Goal: Information Seeking & Learning: Understand process/instructions

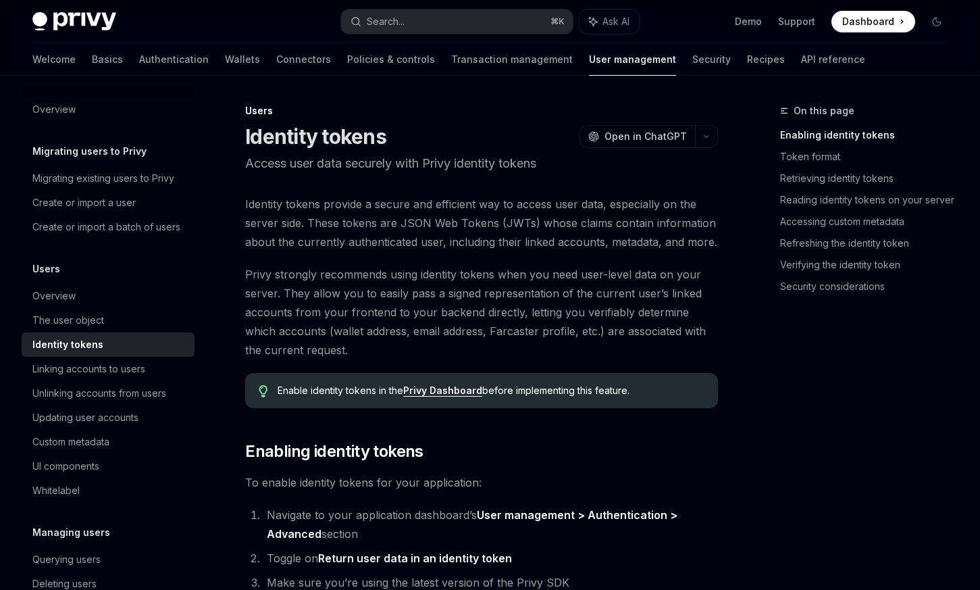
scroll to position [99, 0]
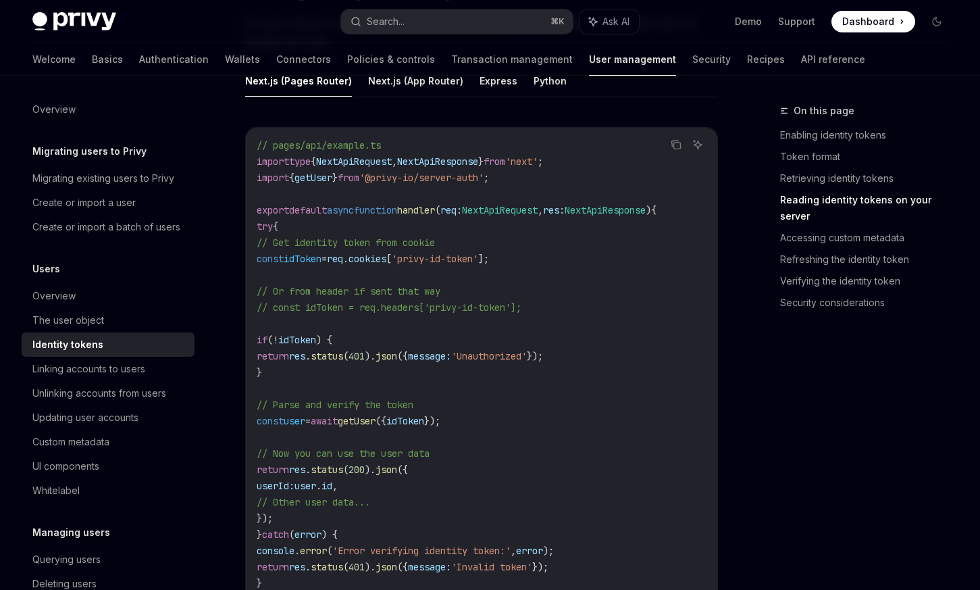
scroll to position [126, 0]
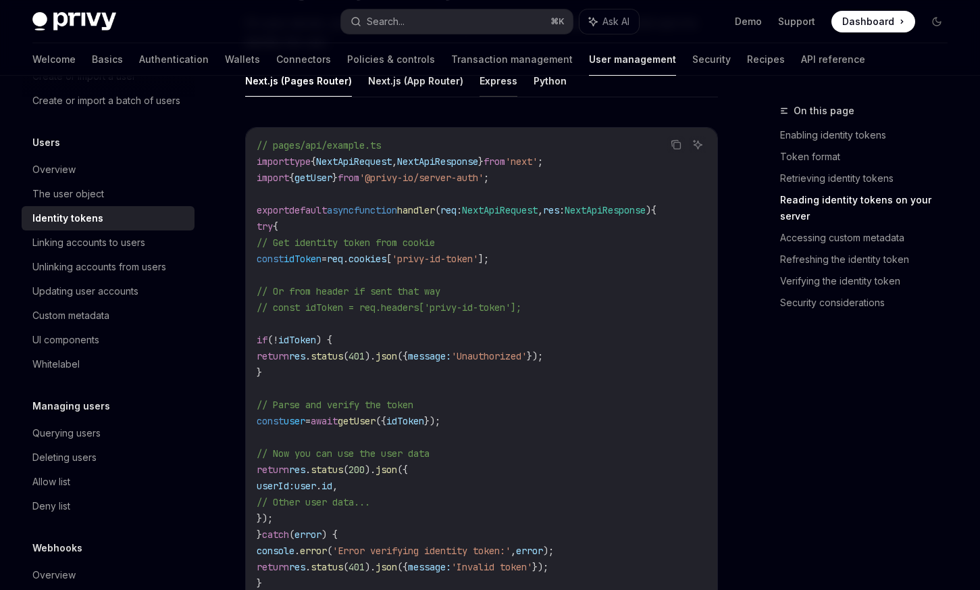
click at [492, 86] on button "Express" at bounding box center [499, 81] width 38 height 32
type textarea "*"
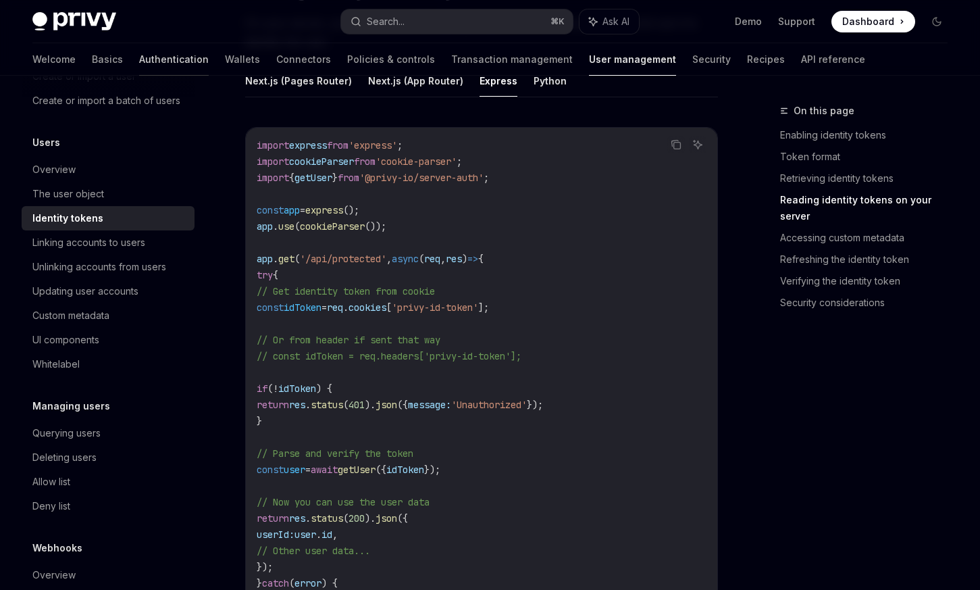
click at [139, 65] on link "Authentication" at bounding box center [174, 59] width 70 height 32
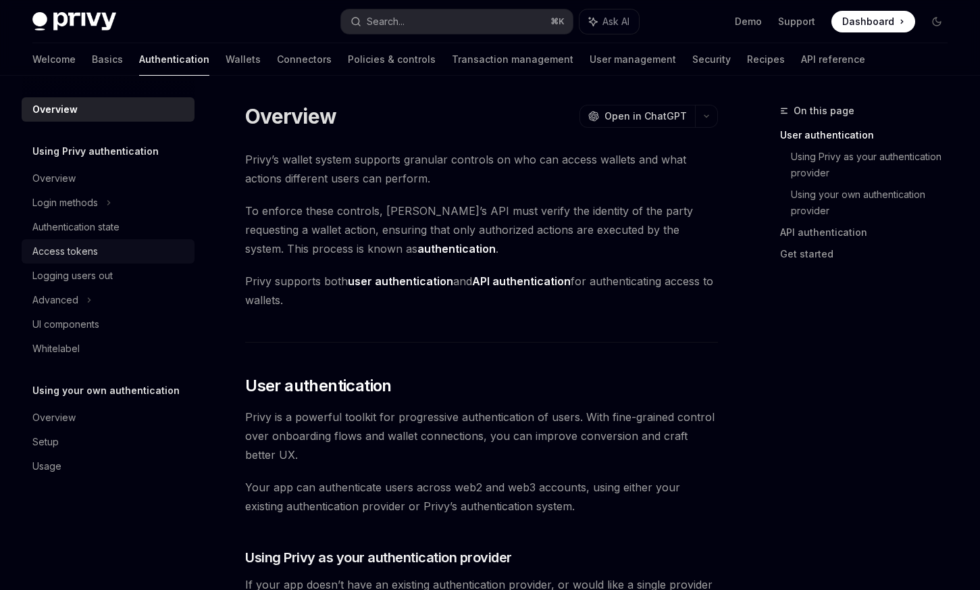
click at [88, 251] on div "Access tokens" at bounding box center [65, 251] width 66 height 16
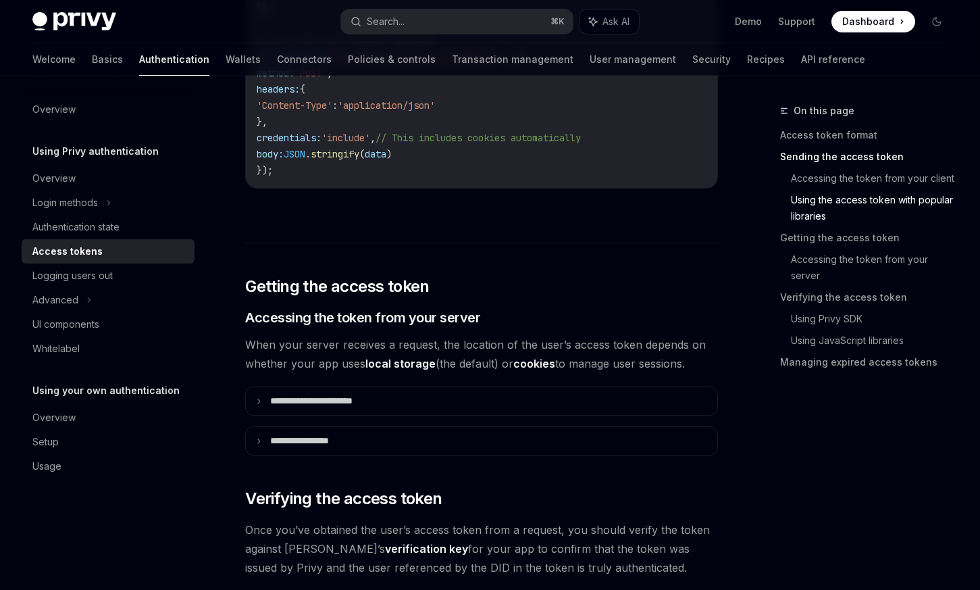
scroll to position [1585, 0]
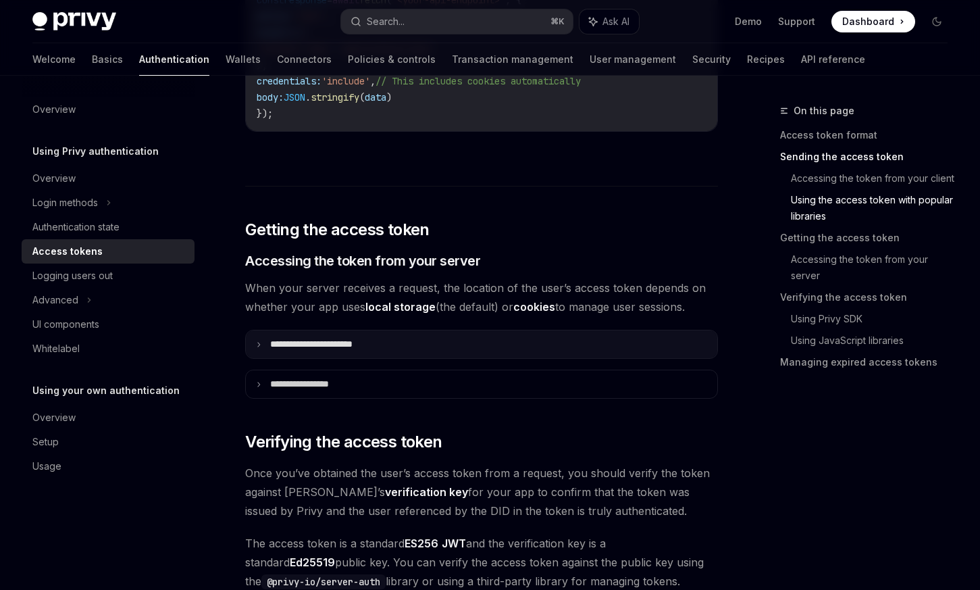
click at [465, 355] on summary "**********" at bounding box center [481, 344] width 471 height 28
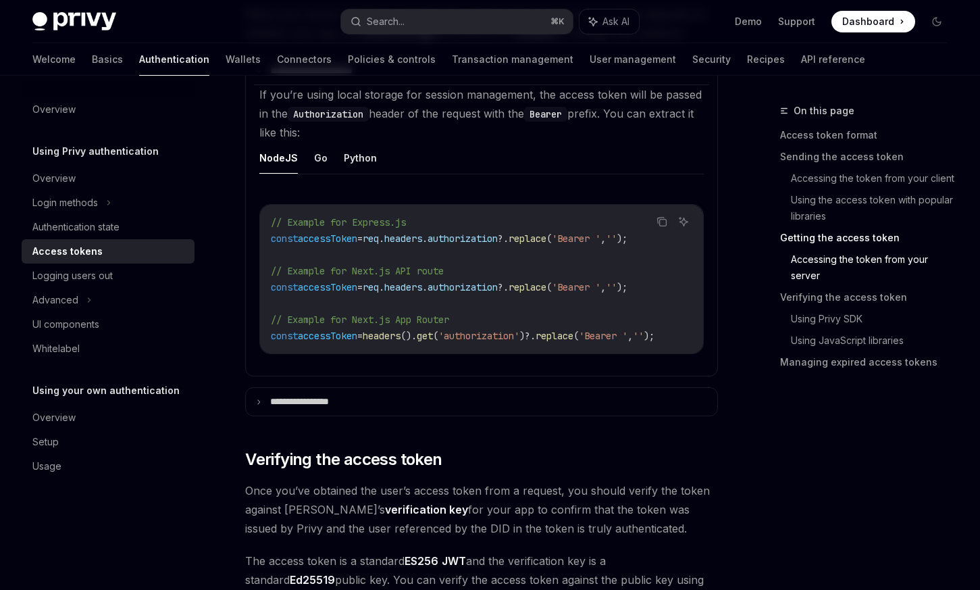
scroll to position [1874, 0]
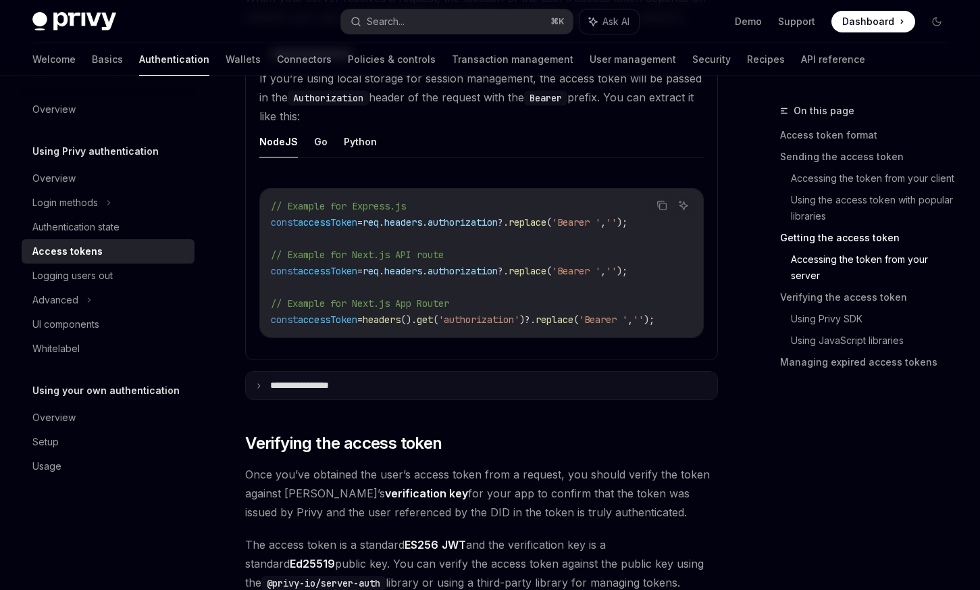
click at [447, 385] on summary "**********" at bounding box center [481, 385] width 471 height 28
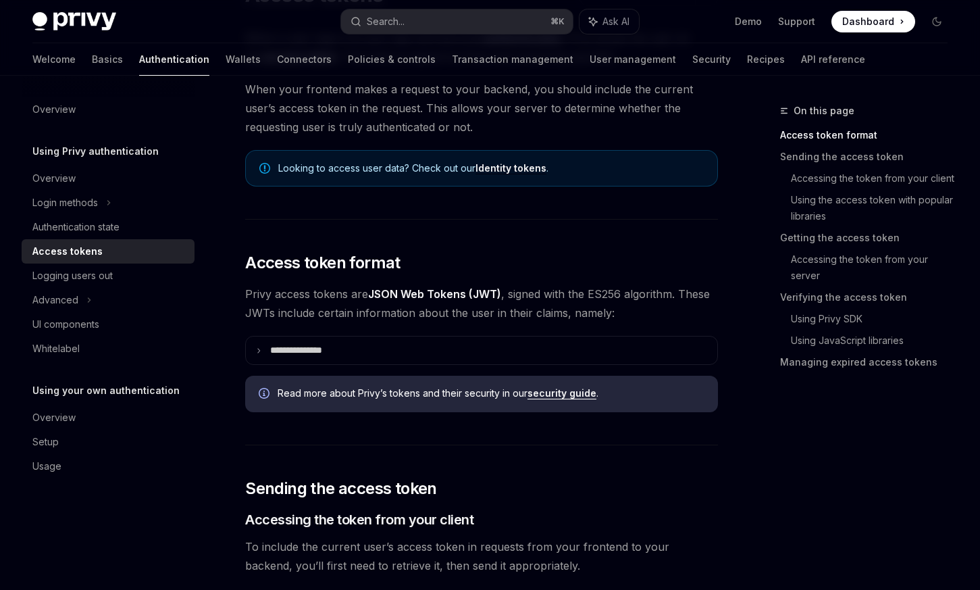
scroll to position [51, 0]
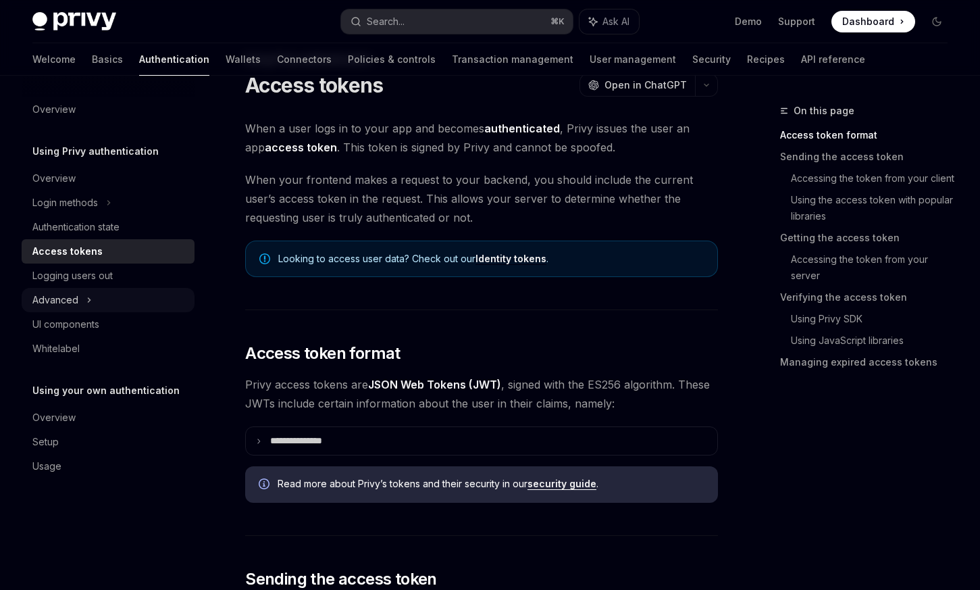
click at [112, 301] on div "Advanced" at bounding box center [108, 300] width 173 height 24
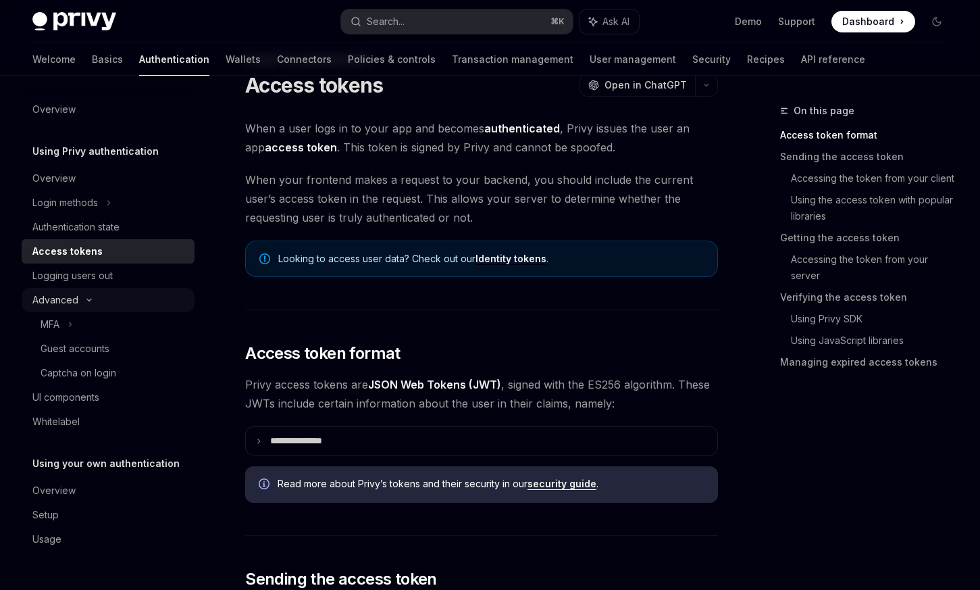
click at [111, 301] on div "Advanced" at bounding box center [108, 300] width 173 height 24
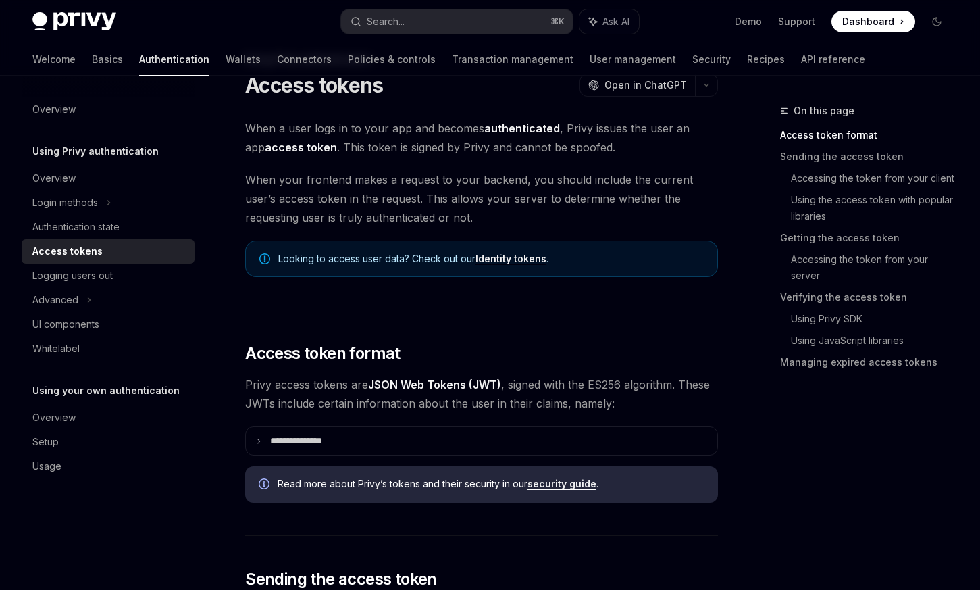
click at [517, 259] on link "Identity tokens" at bounding box center [511, 259] width 71 height 12
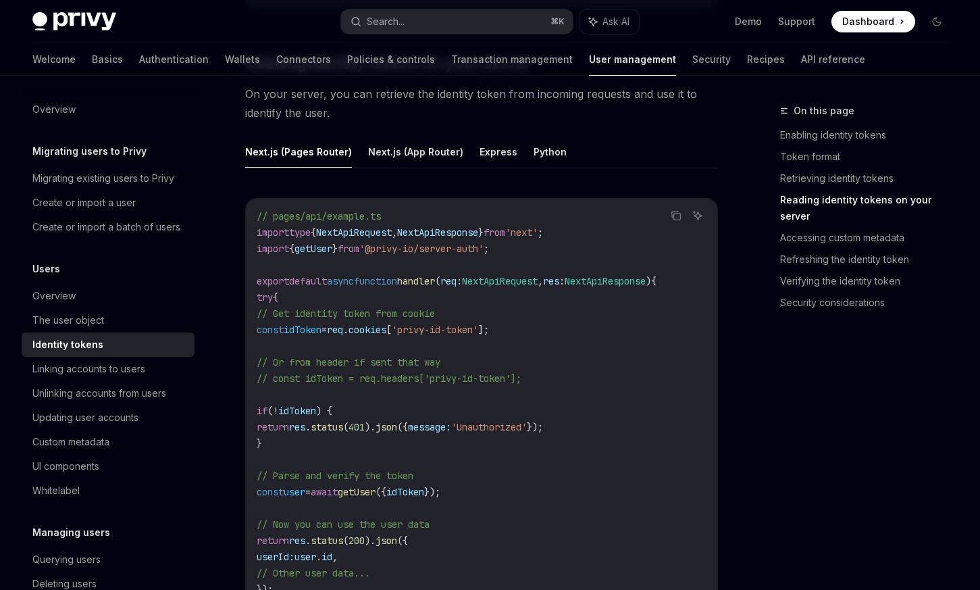
scroll to position [1747, 0]
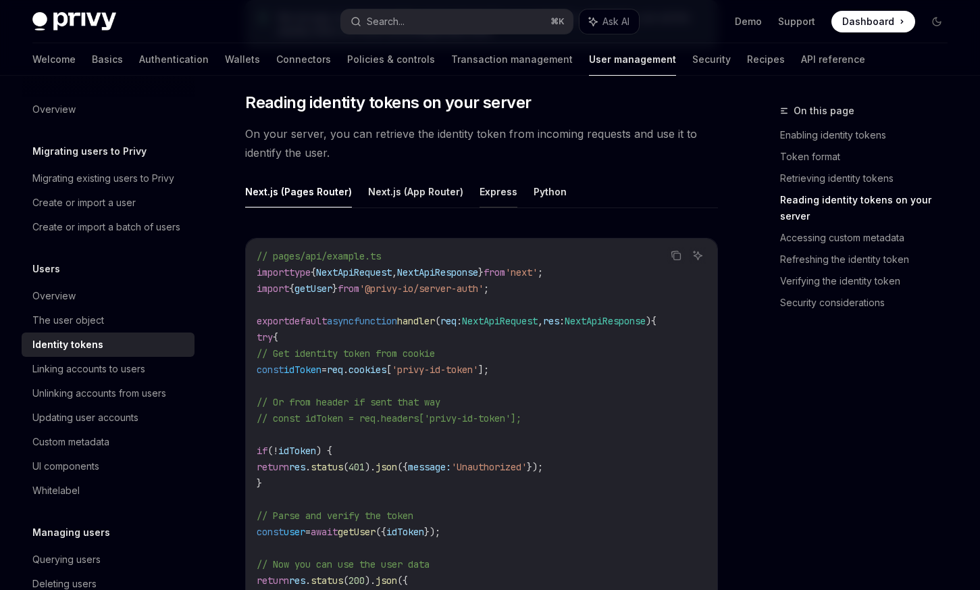
click at [482, 197] on button "Express" at bounding box center [499, 192] width 38 height 32
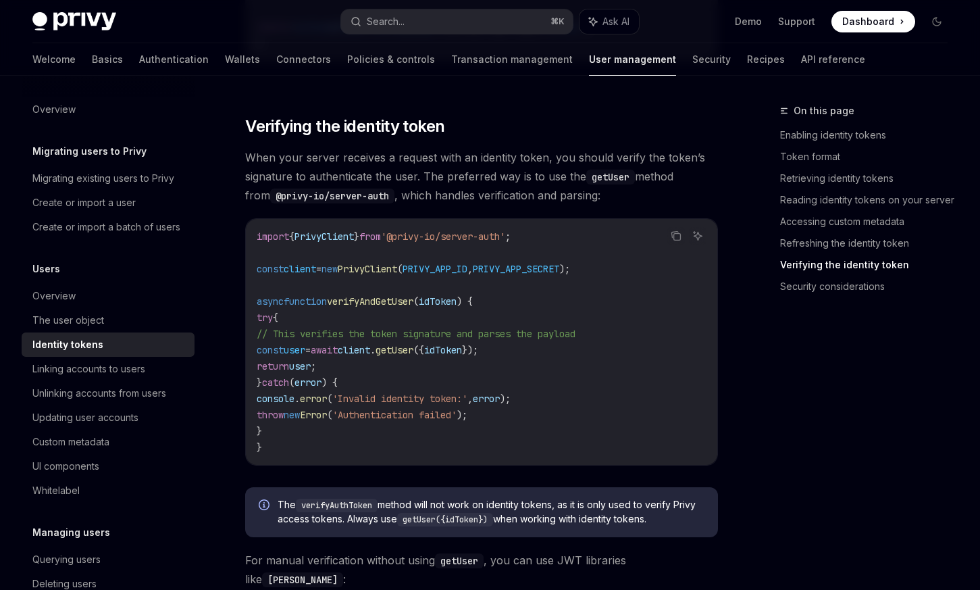
scroll to position [3651, 0]
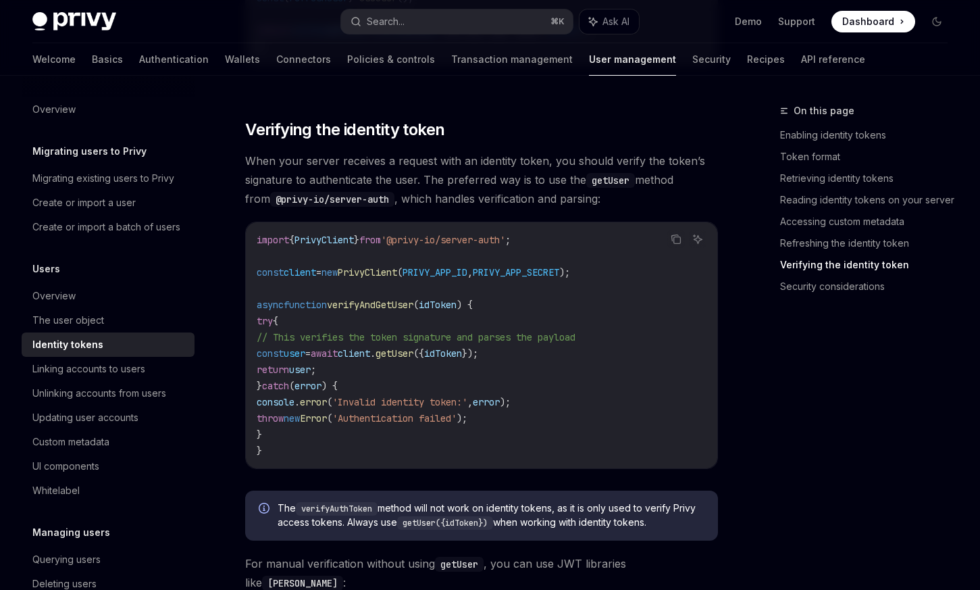
drag, startPoint x: 346, startPoint y: 444, endPoint x: 280, endPoint y: 283, distance: 173.9
click at [280, 284] on code "import { PrivyClient } from '@privy-io/server-auth' ; const client = new PrivyC…" at bounding box center [482, 345] width 450 height 227
click at [498, 305] on code "import { PrivyClient } from '@privy-io/server-auth' ; const client = new PrivyC…" at bounding box center [482, 345] width 450 height 227
click at [669, 242] on button "Copy the contents from the code block" at bounding box center [676, 239] width 18 height 18
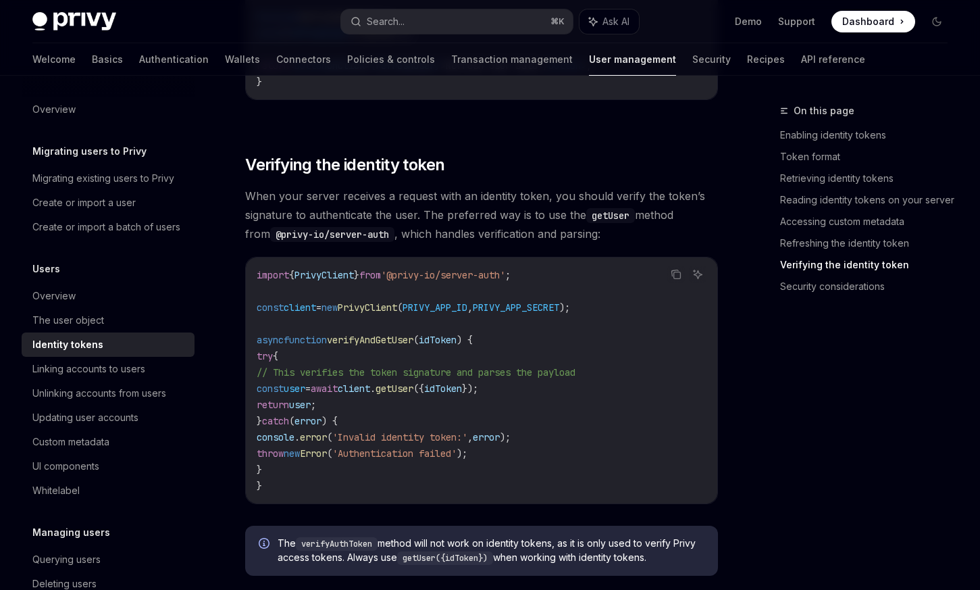
scroll to position [3617, 0]
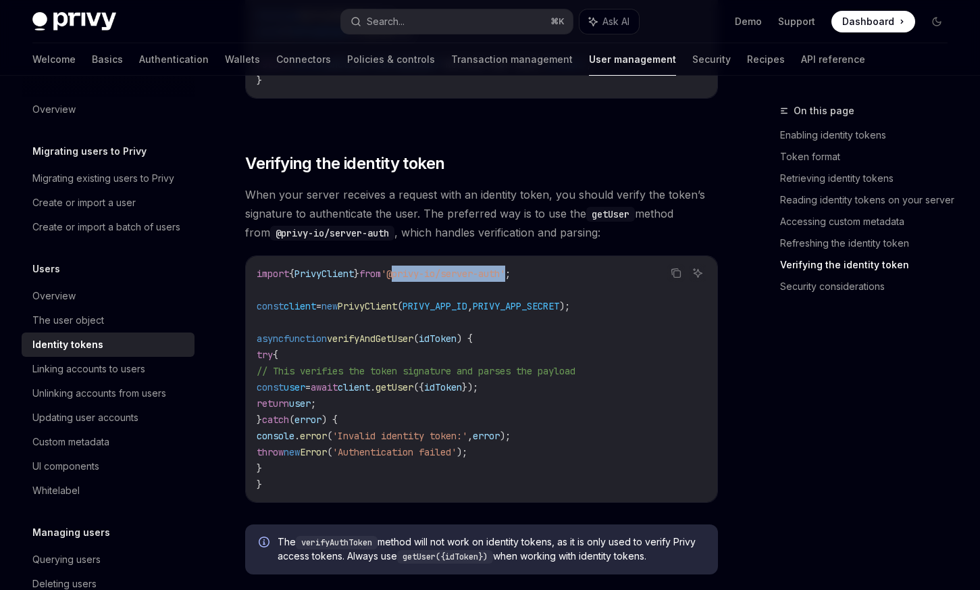
drag, startPoint x: 531, startPoint y: 282, endPoint x: 413, endPoint y: 282, distance: 118.2
click at [413, 280] on span "'@privy-io/server-auth'" at bounding box center [443, 273] width 124 height 12
copy span "@privy-io/server-auth"
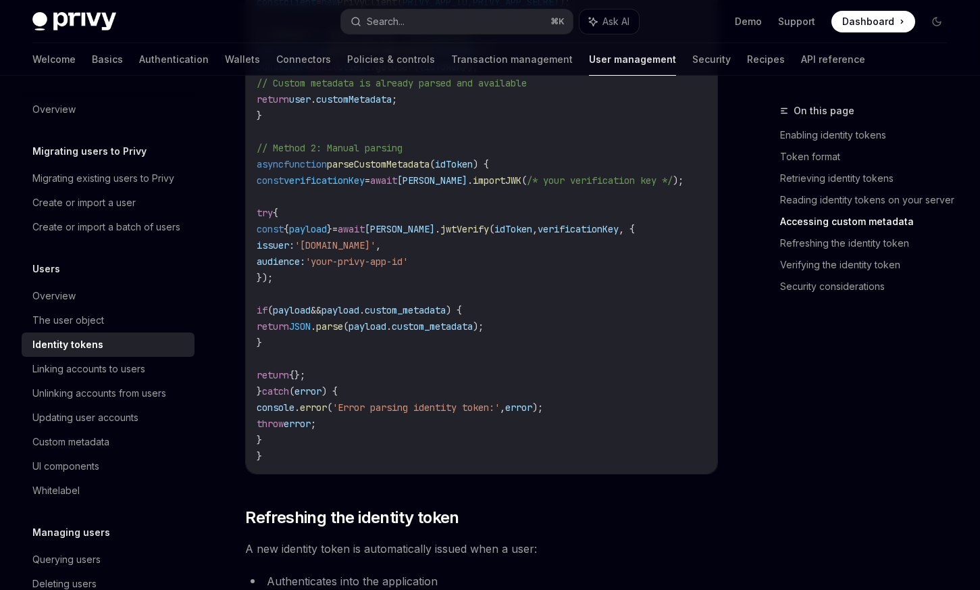
scroll to position [2806, 0]
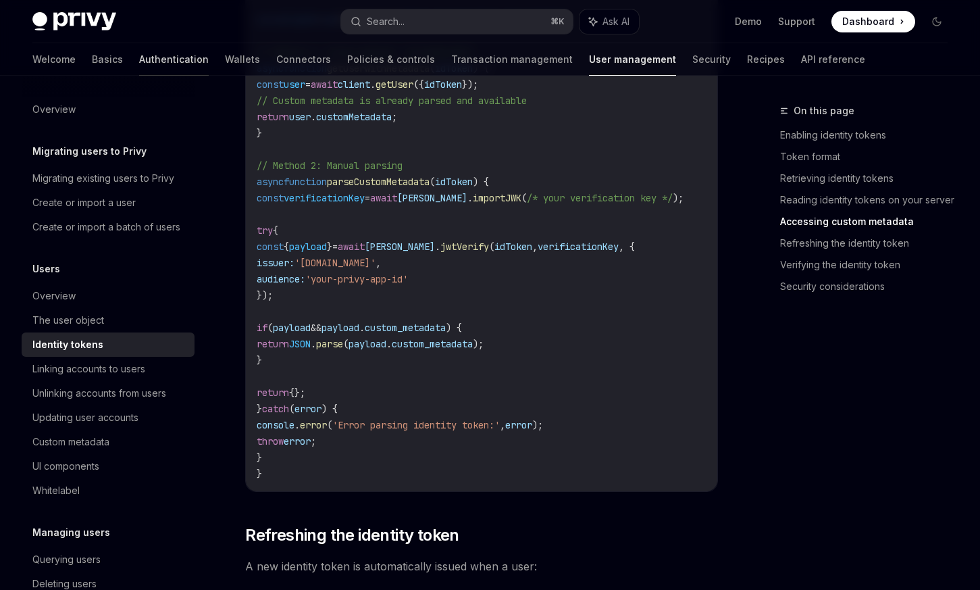
click at [139, 57] on link "Authentication" at bounding box center [174, 59] width 70 height 32
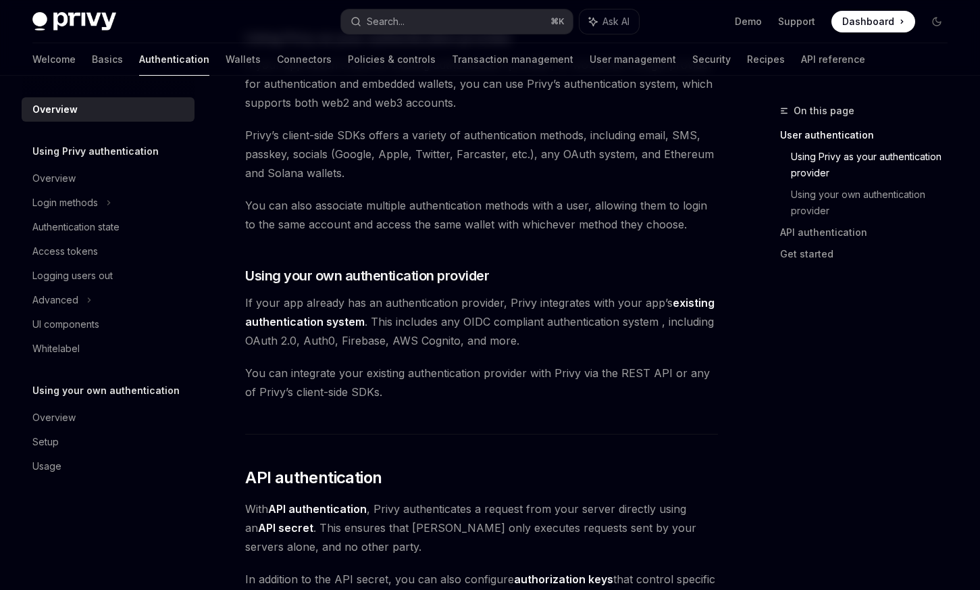
scroll to position [1008, 0]
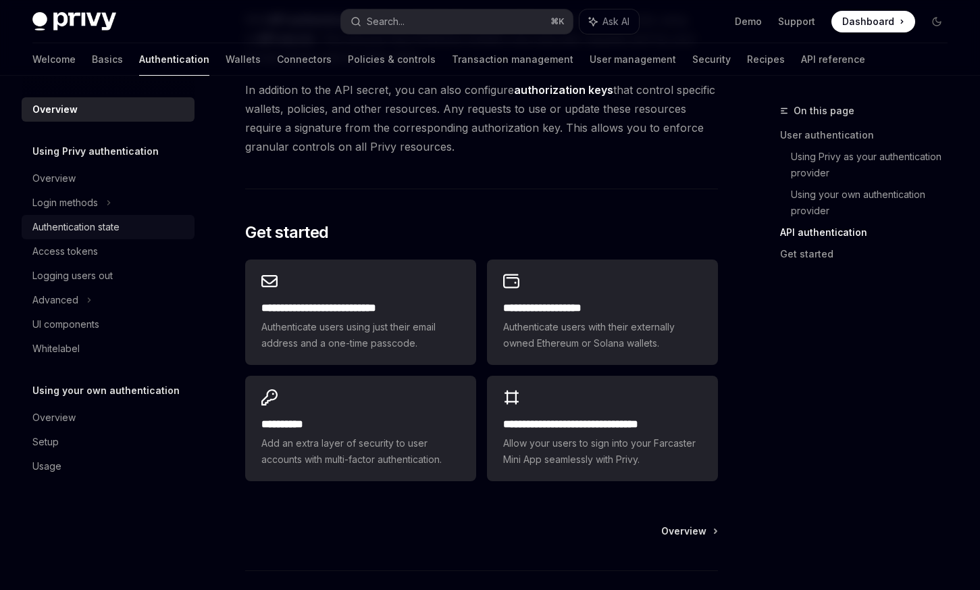
click at [136, 217] on link "Authentication state" at bounding box center [108, 227] width 173 height 24
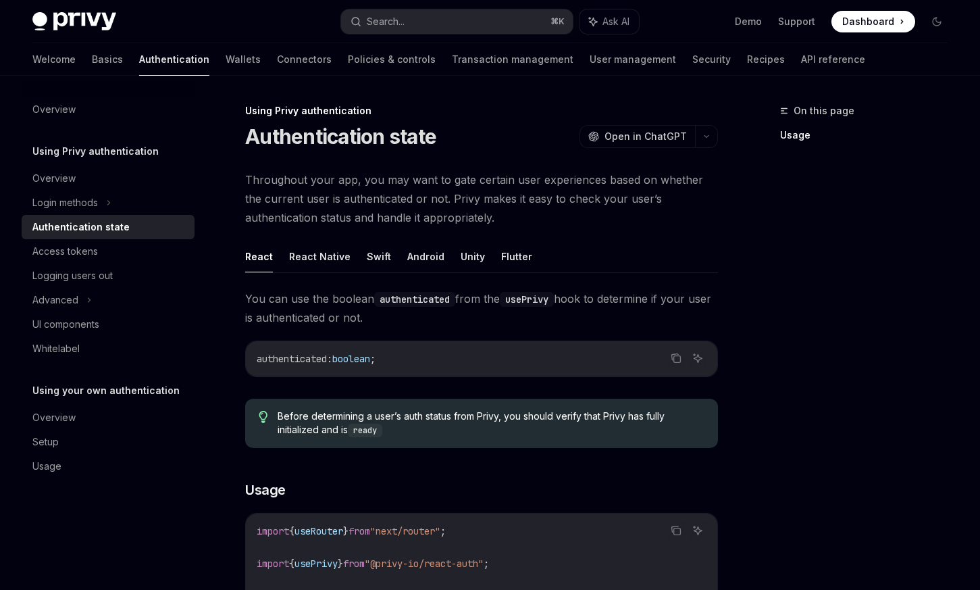
scroll to position [160, 0]
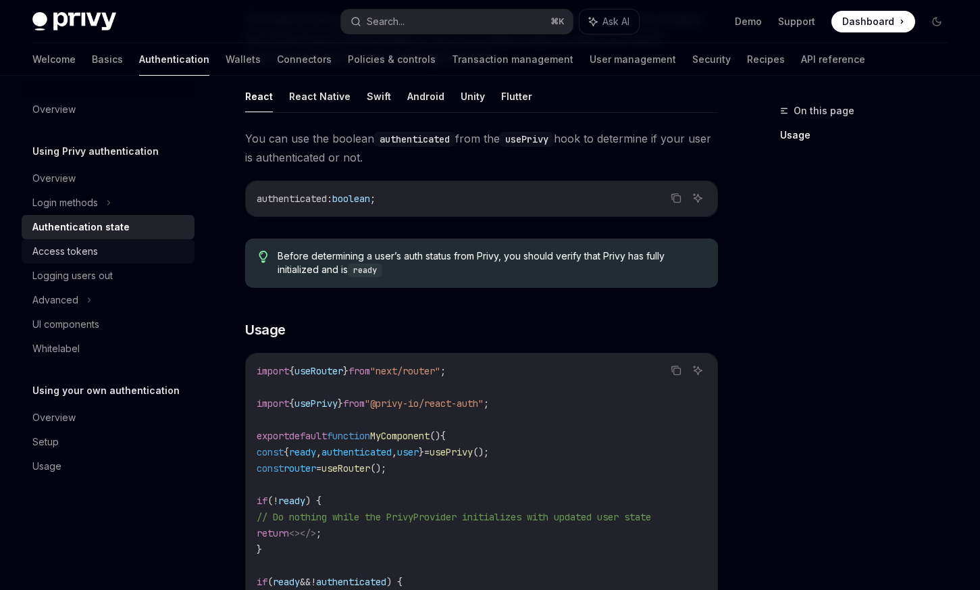
click at [94, 251] on div "Access tokens" at bounding box center [65, 251] width 66 height 16
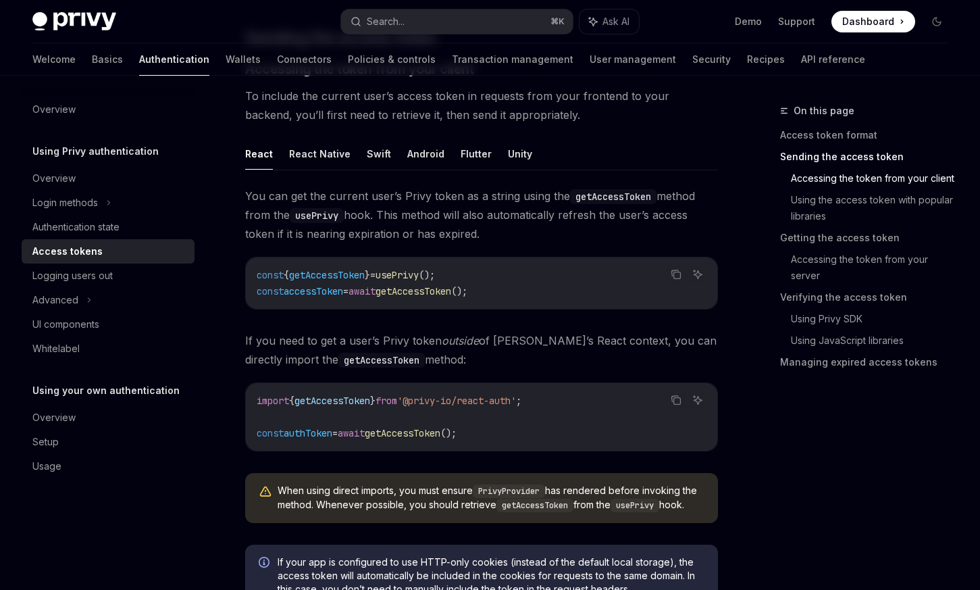
scroll to position [675, 0]
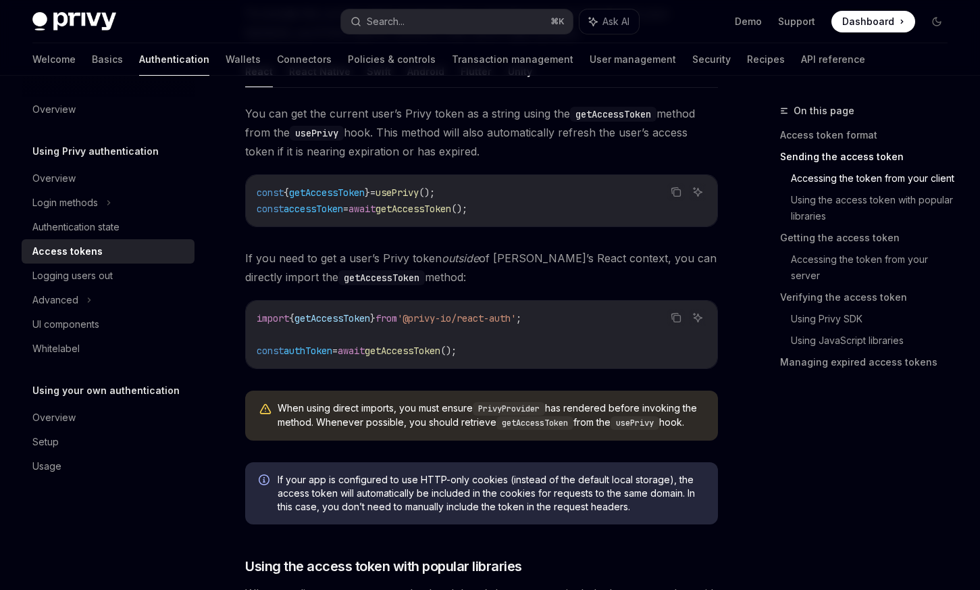
click at [569, 242] on div "You can get the current user’s Privy token as a string using the getAccessToken…" at bounding box center [481, 277] width 473 height 347
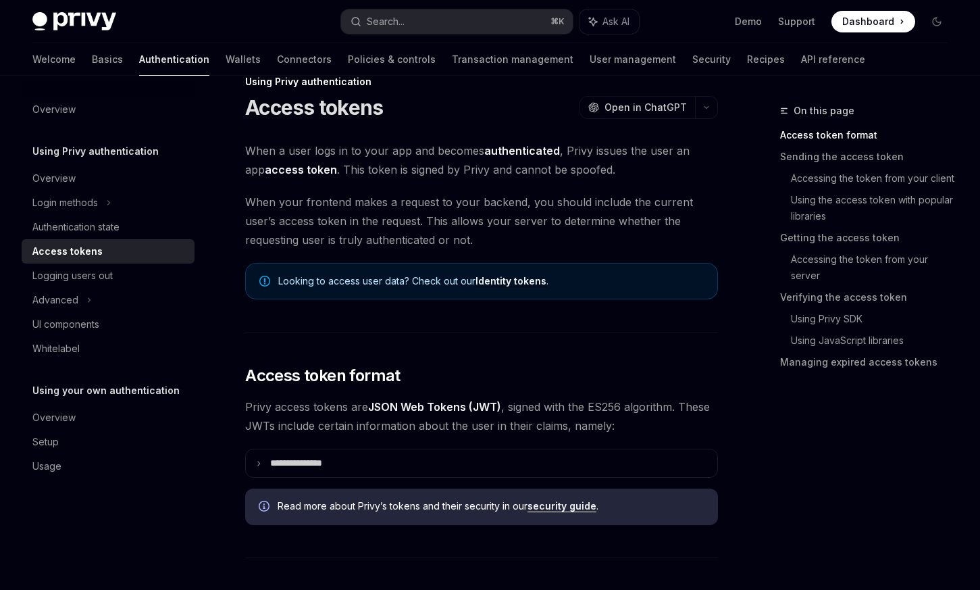
scroll to position [0, 0]
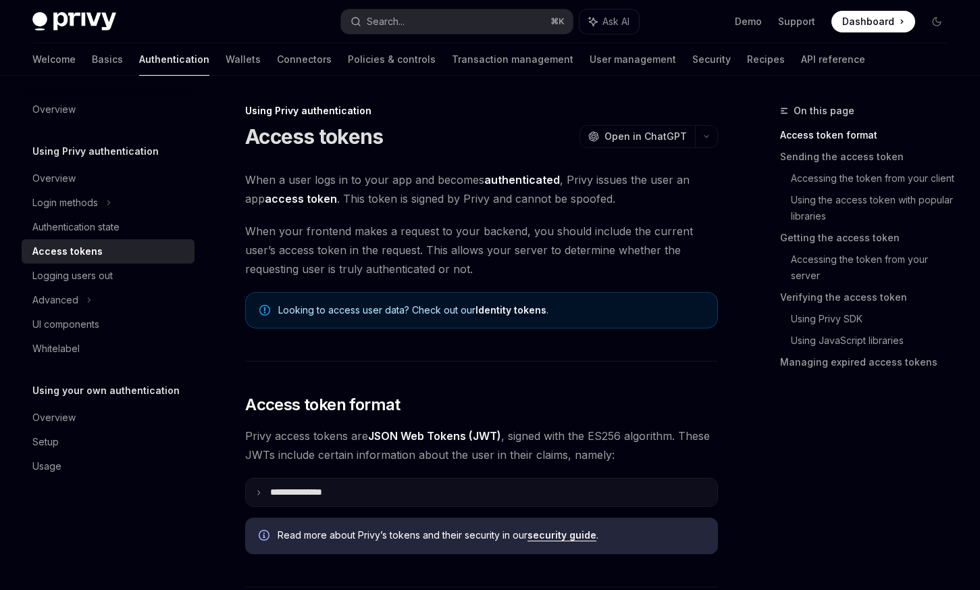
click at [340, 489] on p "**********" at bounding box center [307, 491] width 74 height 11
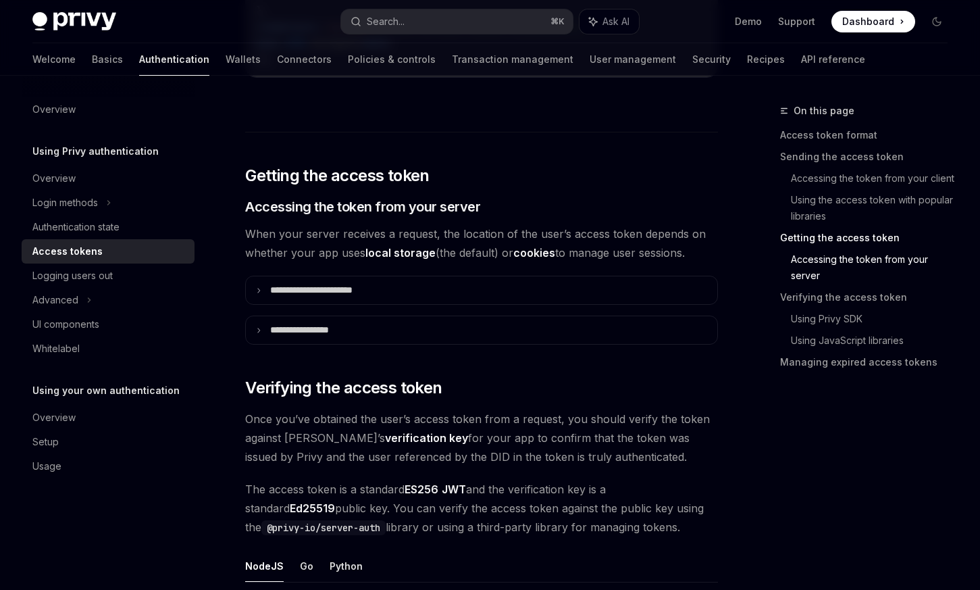
scroll to position [2112, 0]
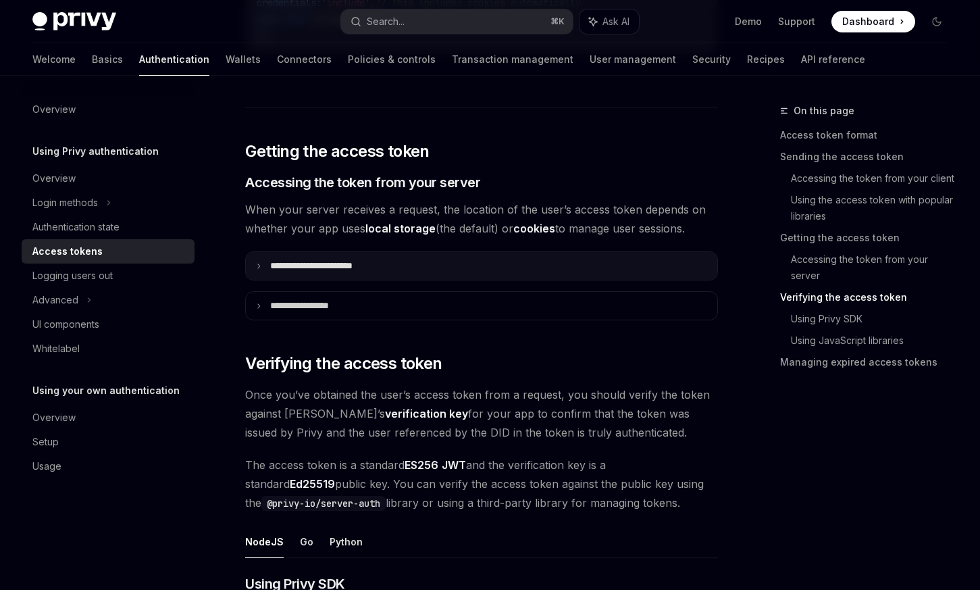
click at [306, 272] on summary "**********" at bounding box center [481, 266] width 471 height 28
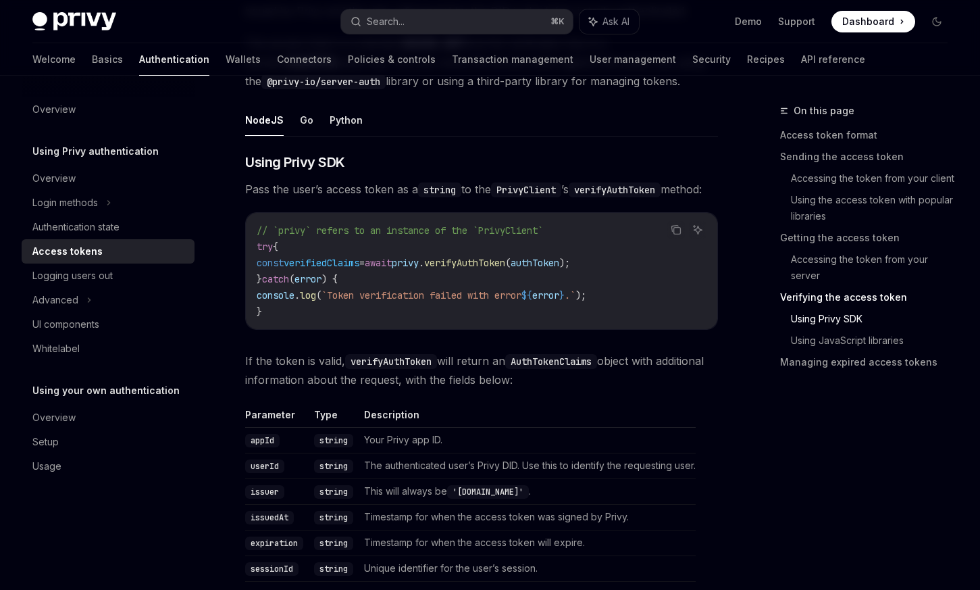
scroll to position [2921, 0]
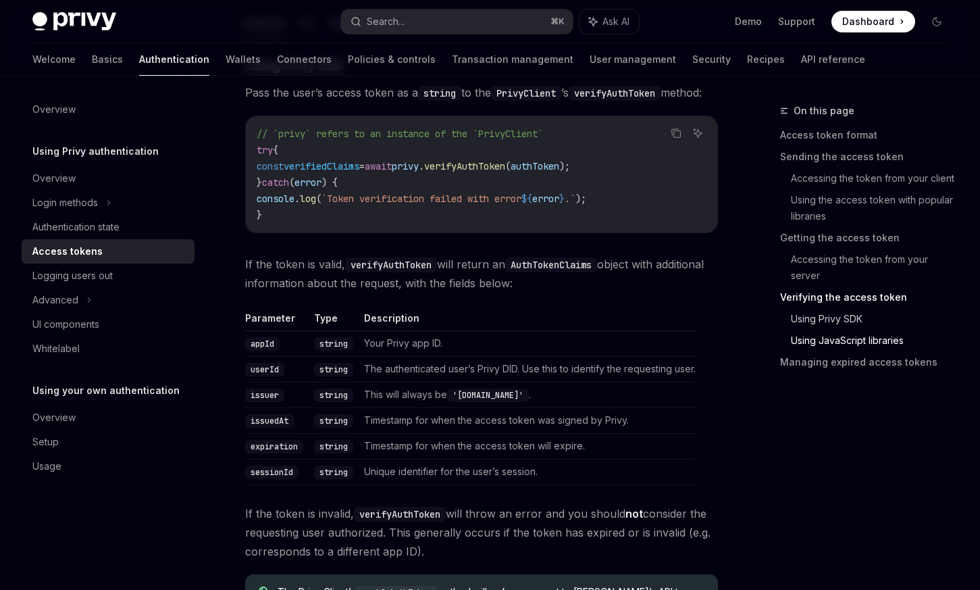
click at [844, 317] on link "Using Privy SDK" at bounding box center [875, 319] width 168 height 22
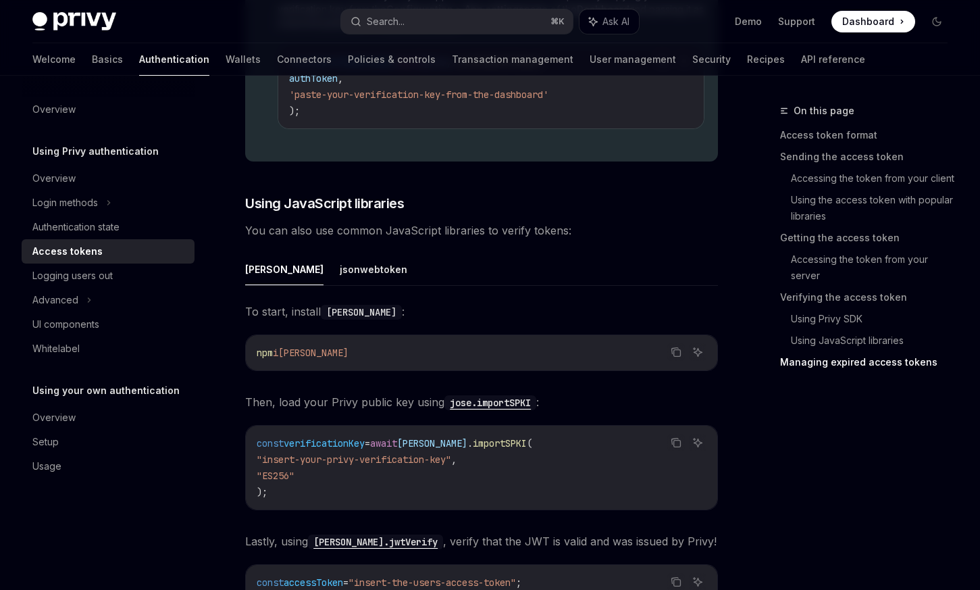
scroll to position [3363, 0]
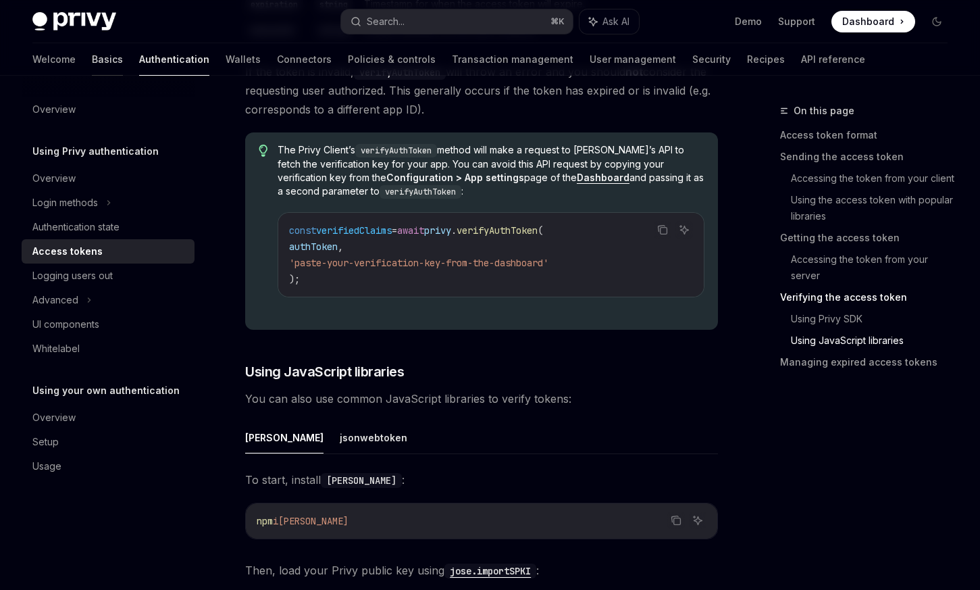
click at [92, 57] on link "Basics" at bounding box center [107, 59] width 31 height 32
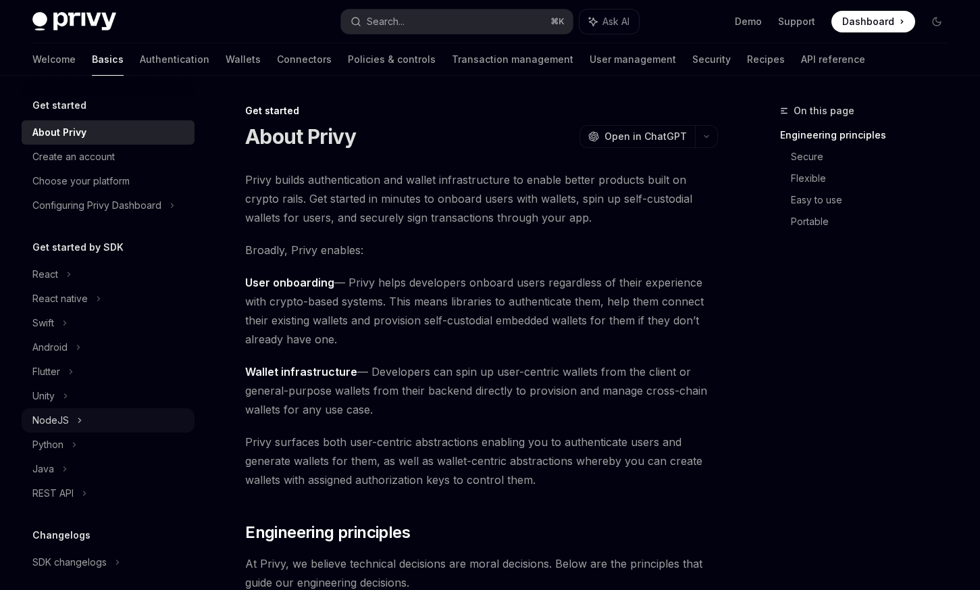
click at [96, 417] on div "NodeJS" at bounding box center [108, 420] width 173 height 24
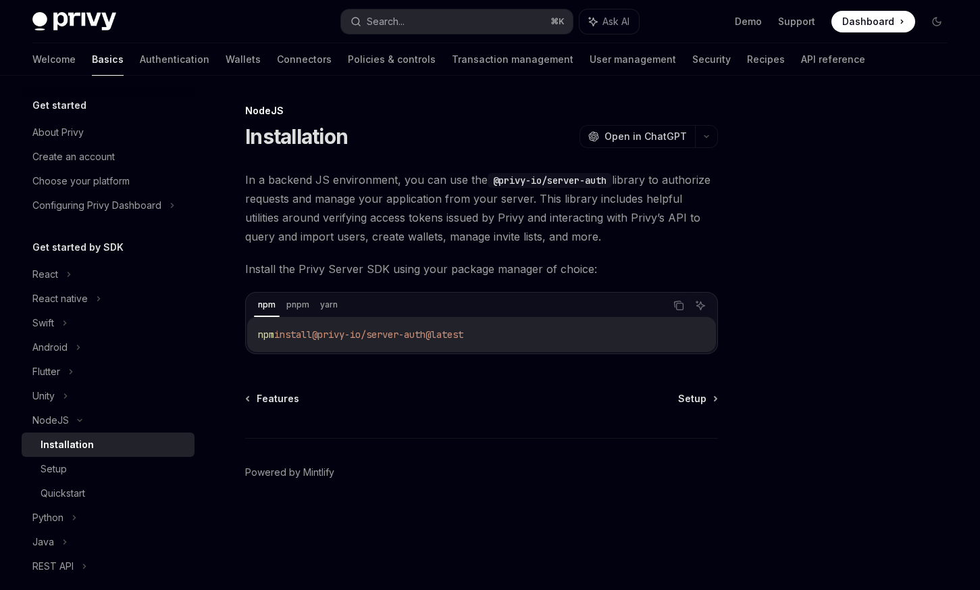
drag, startPoint x: 520, startPoint y: 338, endPoint x: 222, endPoint y: 332, distance: 298.6
click at [222, 332] on div "NodeJS Installation OpenAI Open in ChatGPT OpenAI Open in ChatGPT In a backend …" at bounding box center [355, 346] width 732 height 487
copy span "npm install @privy-io/server-auth@latest"
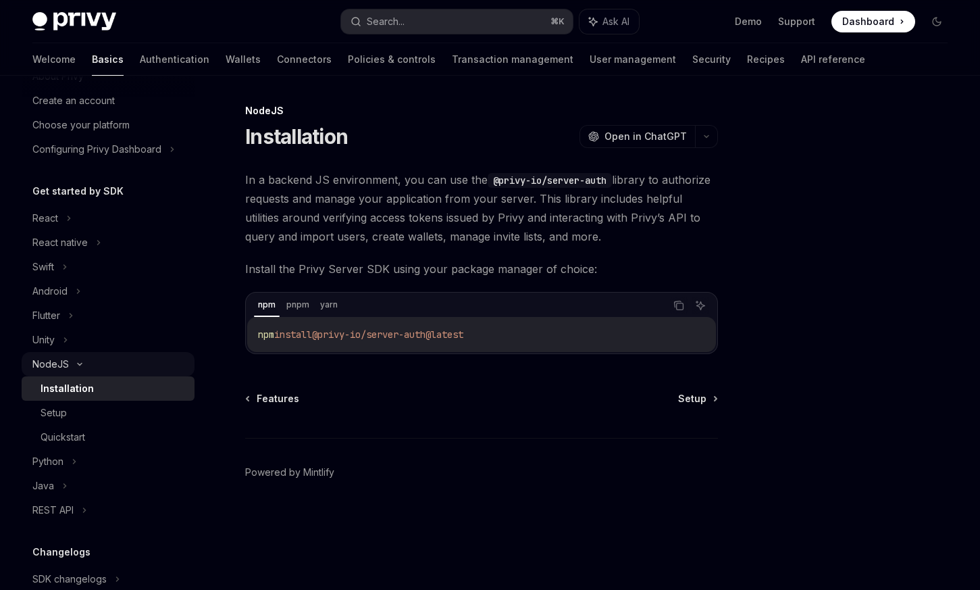
scroll to position [55, 0]
click at [140, 61] on link "Authentication" at bounding box center [175, 59] width 70 height 32
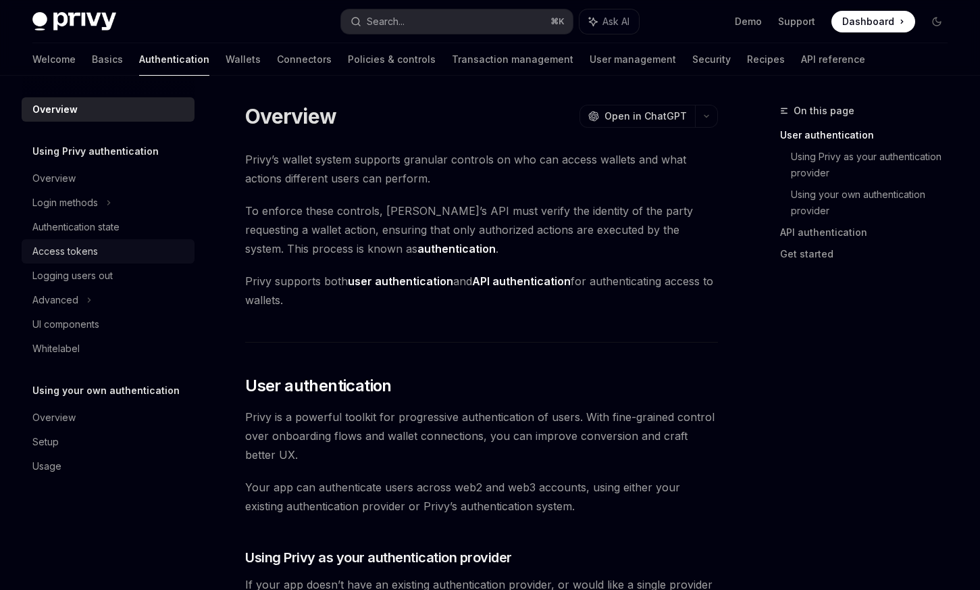
click at [125, 259] on div "Access tokens" at bounding box center [109, 251] width 154 height 16
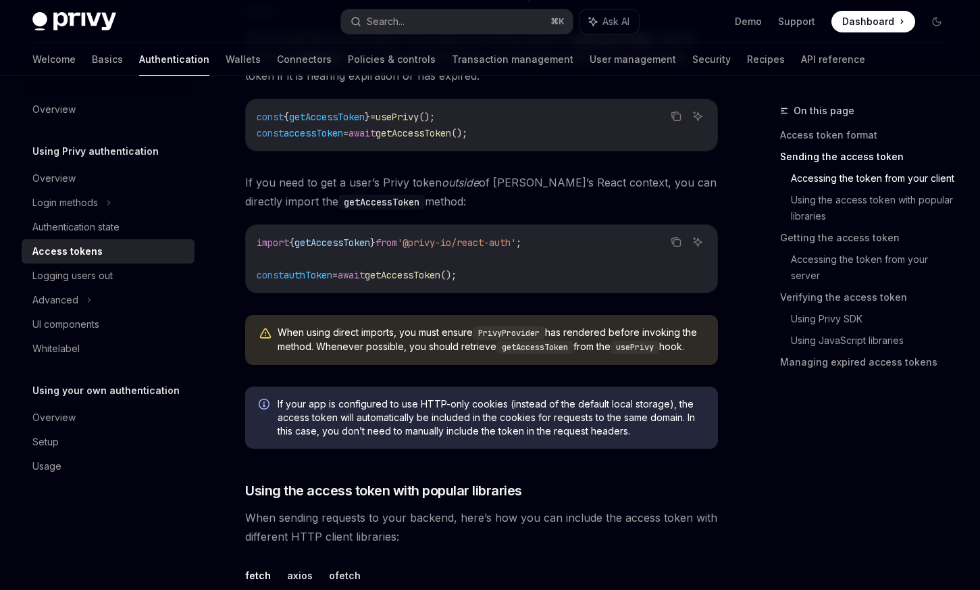
scroll to position [575, 0]
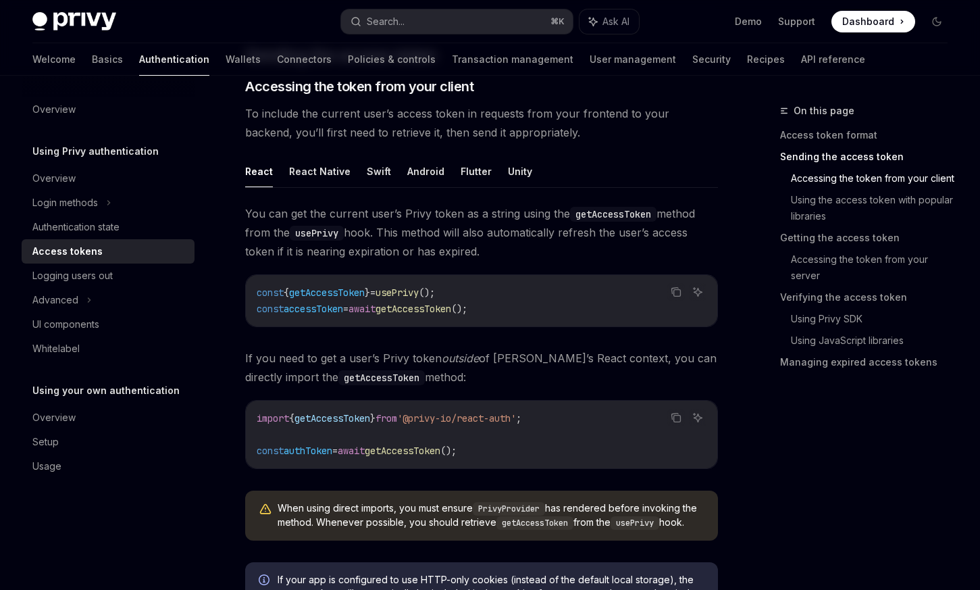
click at [124, 258] on div "Access tokens" at bounding box center [109, 251] width 154 height 16
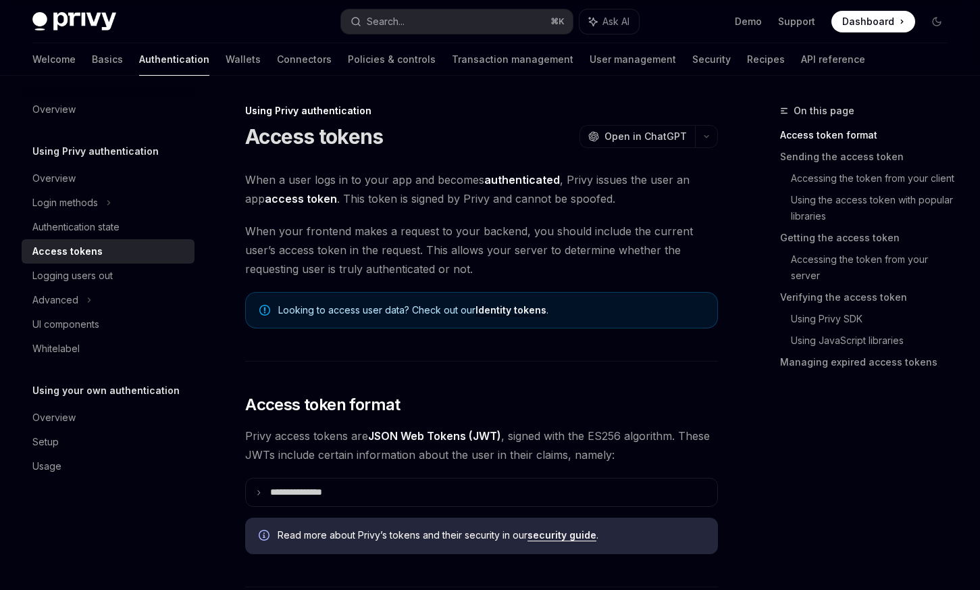
scroll to position [957, 0]
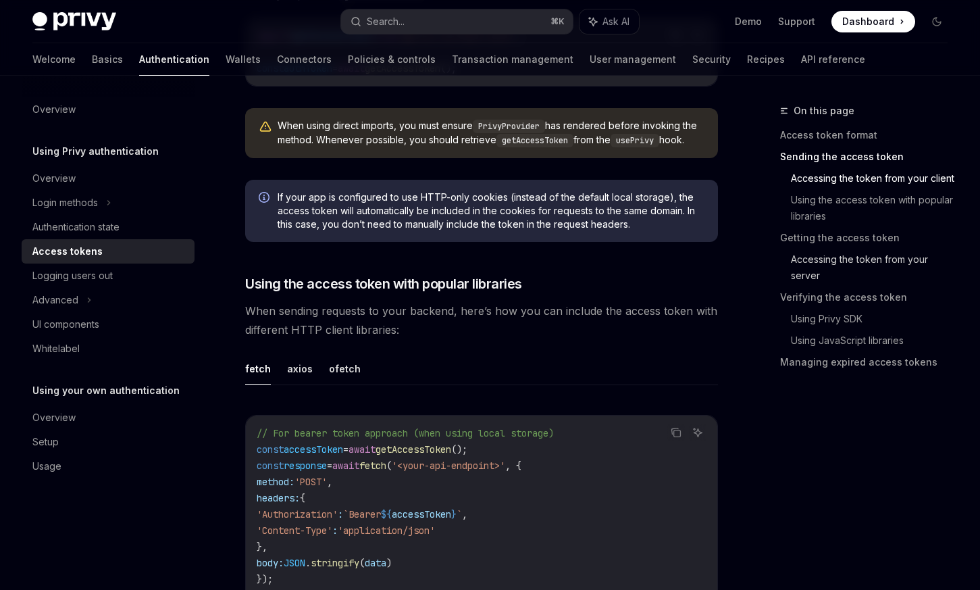
click at [850, 259] on link "Accessing the token from your server" at bounding box center [875, 268] width 168 height 38
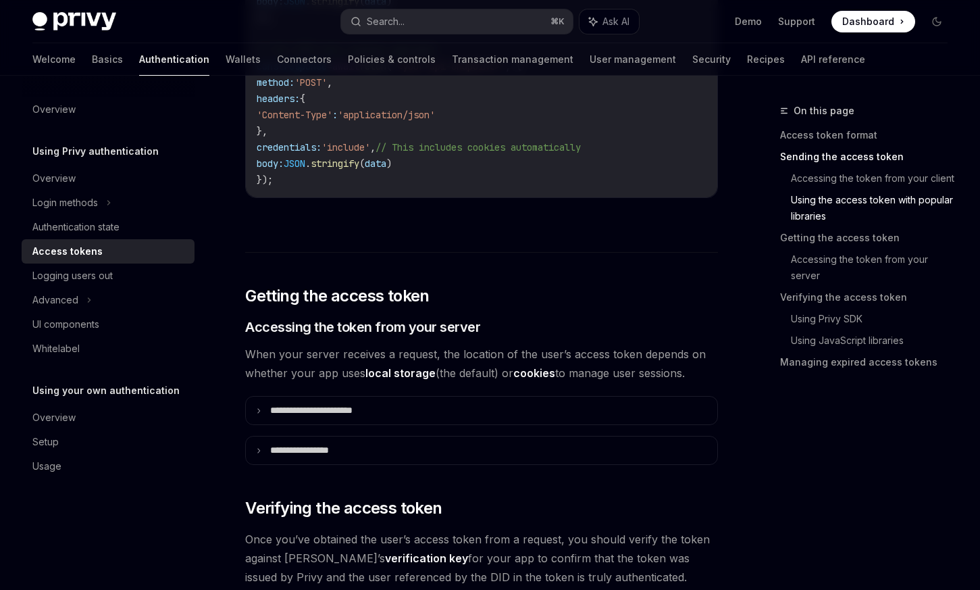
scroll to position [1504, 0]
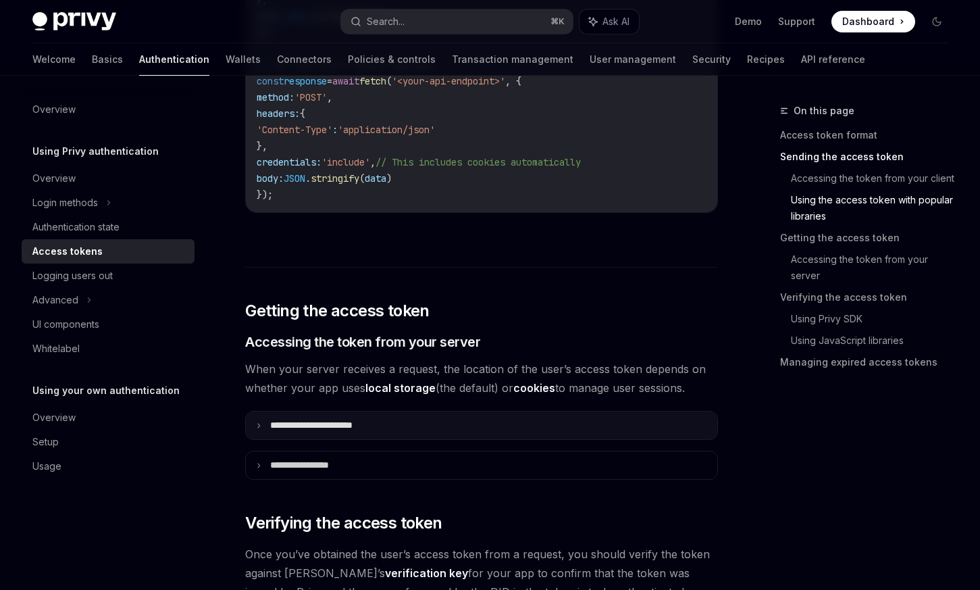
click at [483, 413] on summary "**********" at bounding box center [481, 425] width 471 height 28
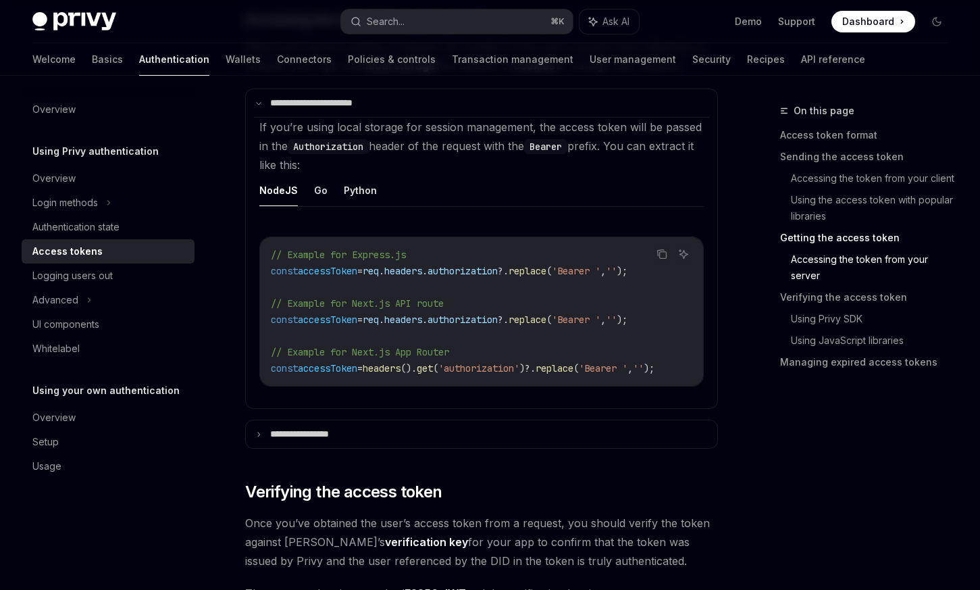
scroll to position [1894, 0]
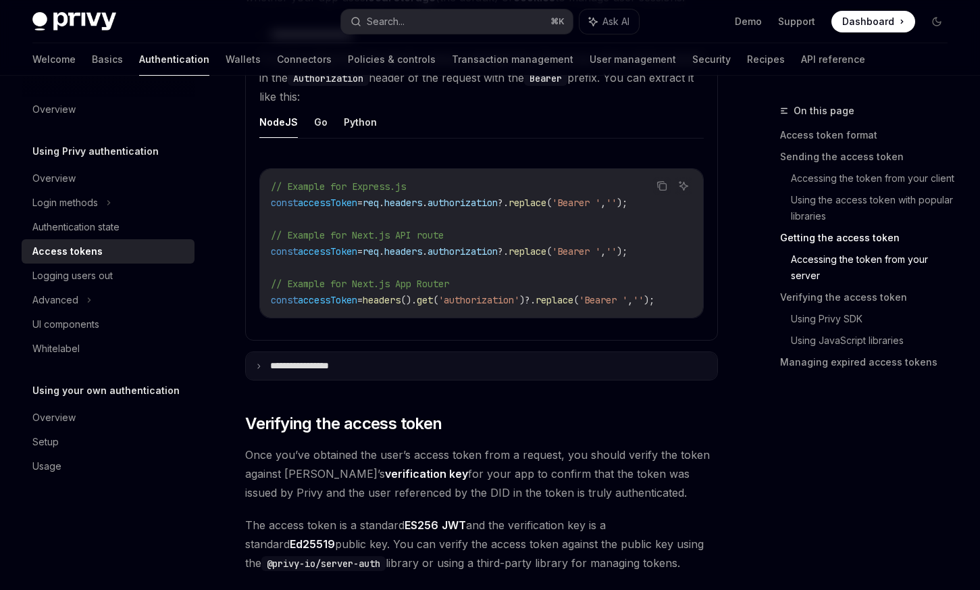
click at [482, 358] on summary "**********" at bounding box center [481, 366] width 471 height 28
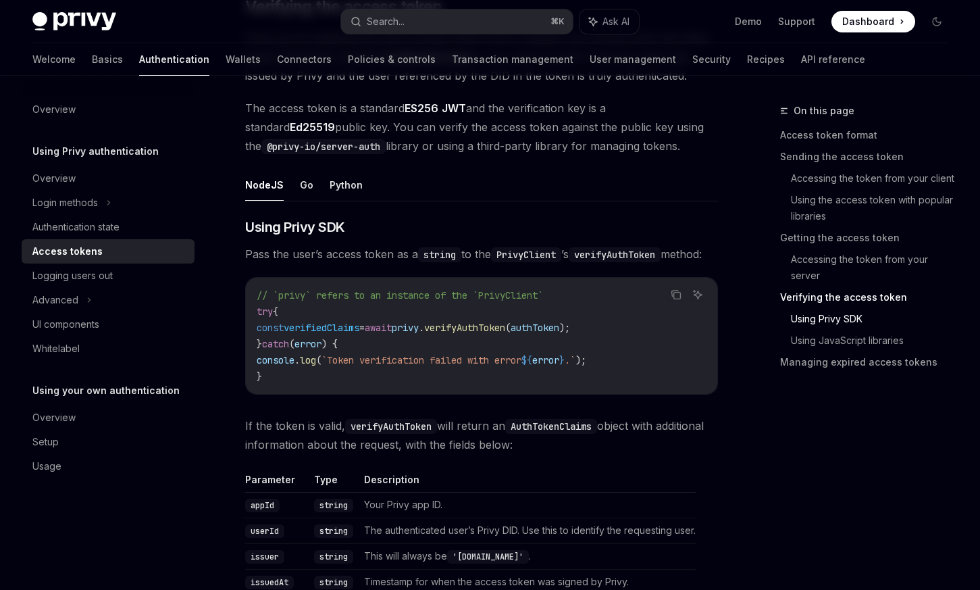
scroll to position [2750, 0]
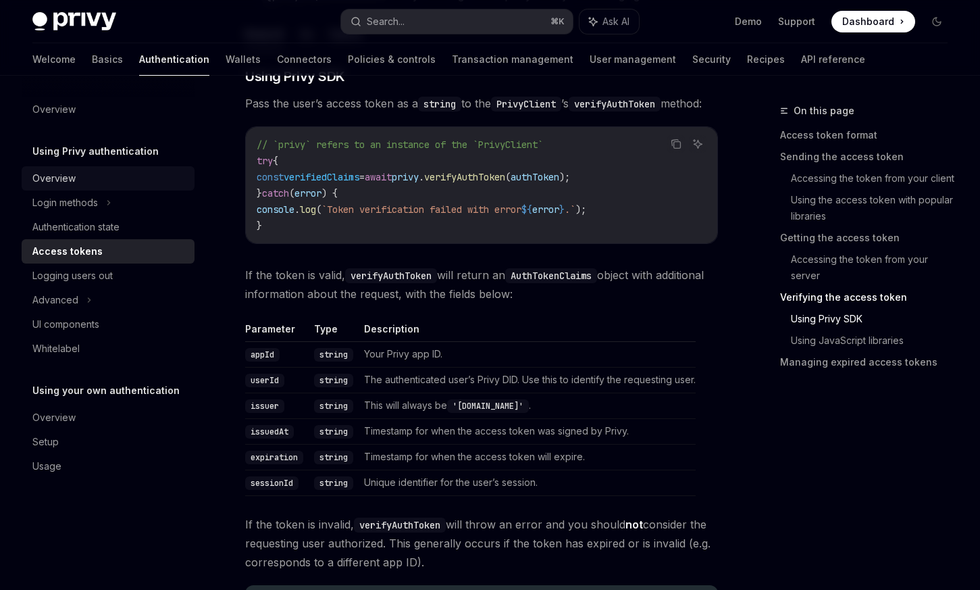
click at [79, 176] on div "Overview" at bounding box center [109, 178] width 154 height 16
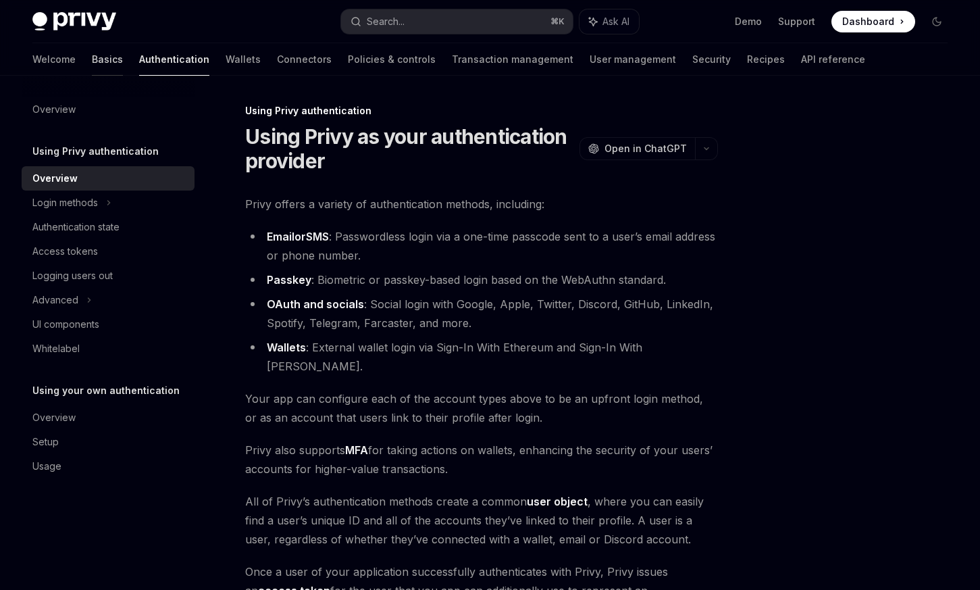
click at [92, 66] on link "Basics" at bounding box center [107, 59] width 31 height 32
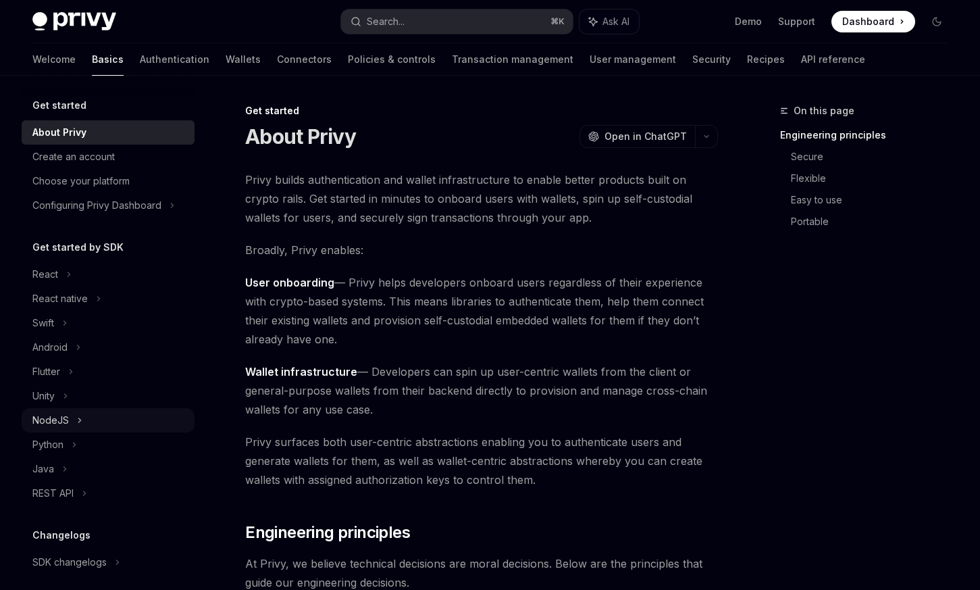
click at [72, 422] on div "NodeJS" at bounding box center [108, 420] width 173 height 24
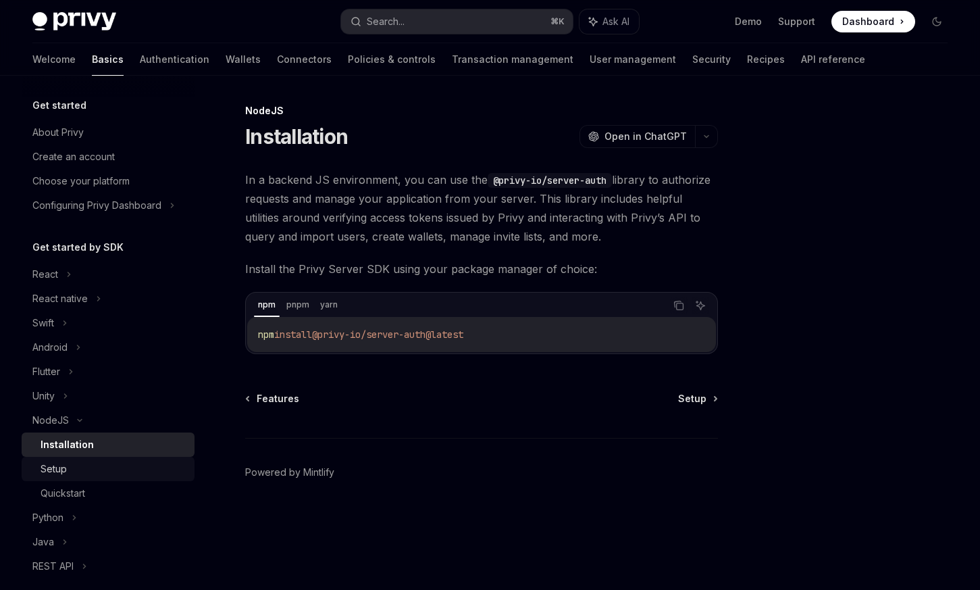
click at [136, 463] on div "Setup" at bounding box center [114, 469] width 146 height 16
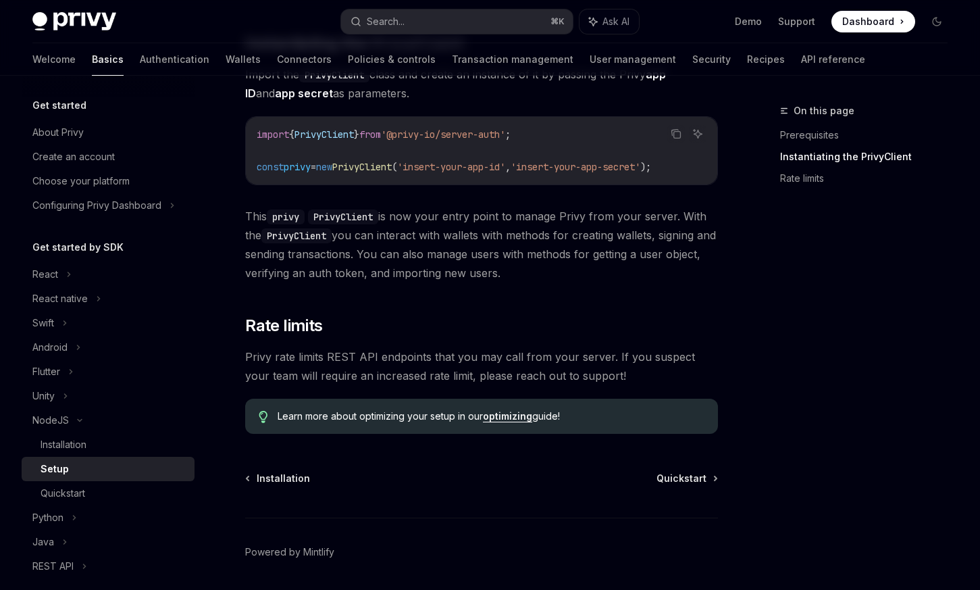
scroll to position [279, 0]
click at [156, 487] on div "Quickstart" at bounding box center [114, 493] width 146 height 16
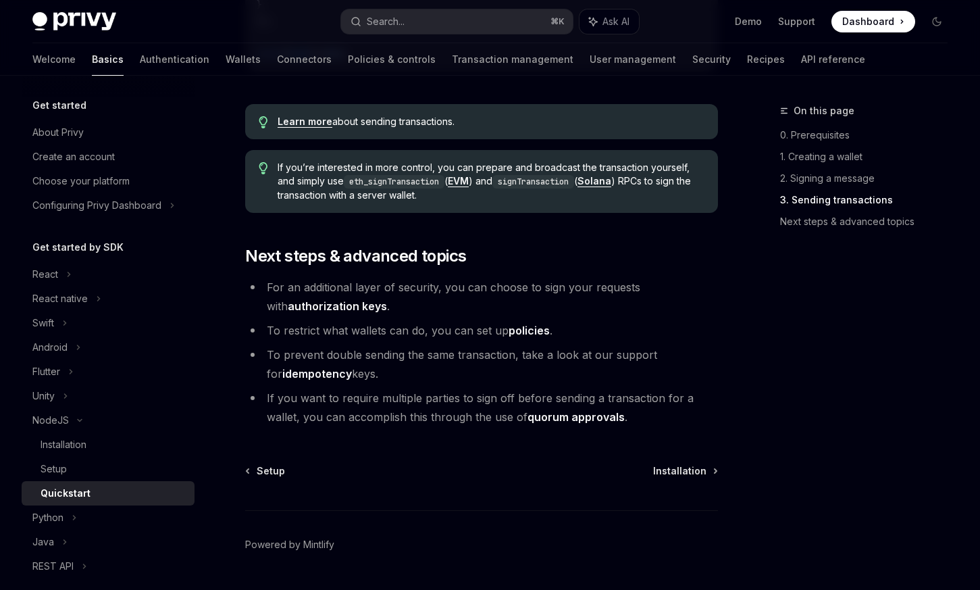
scroll to position [1423, 0]
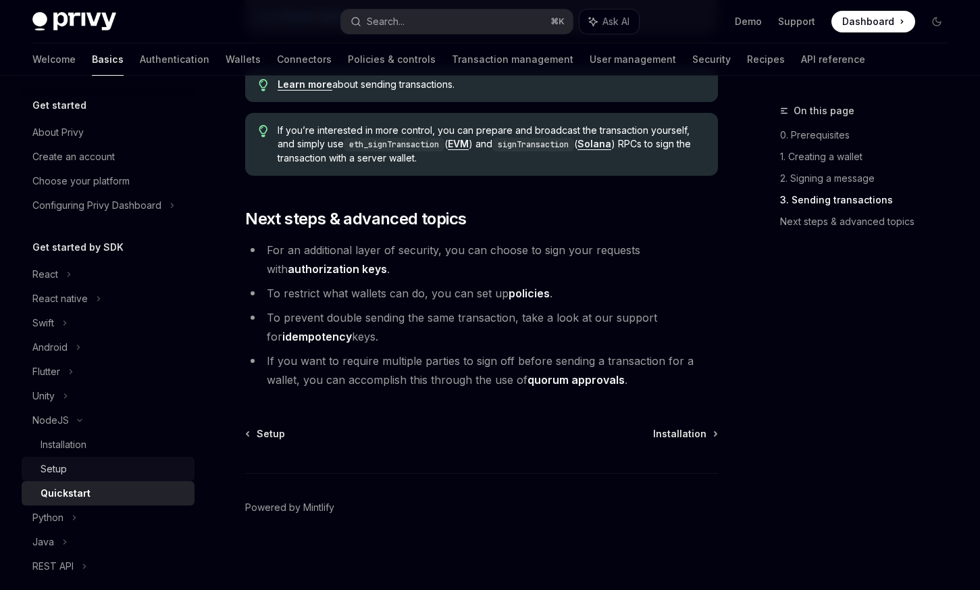
click at [104, 468] on div "Setup" at bounding box center [114, 469] width 146 height 16
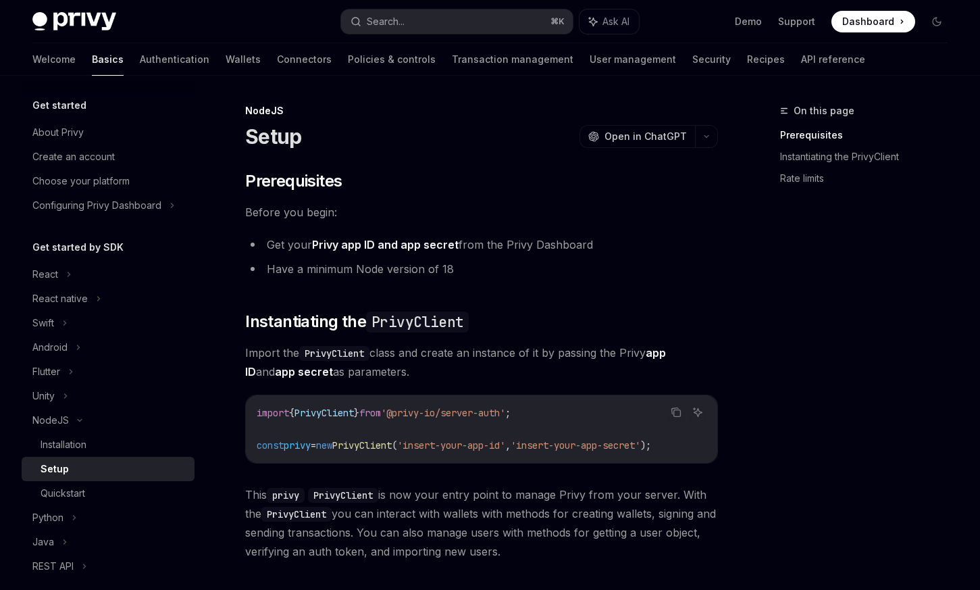
click at [436, 243] on link "Privy app ID and app secret" at bounding box center [385, 245] width 147 height 14
type textarea "*"
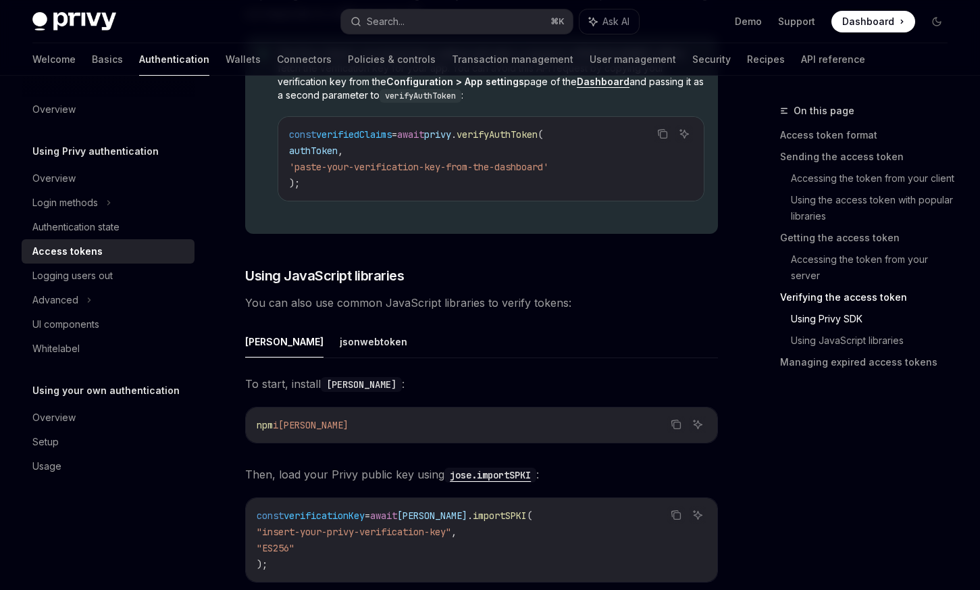
scroll to position [2567, 0]
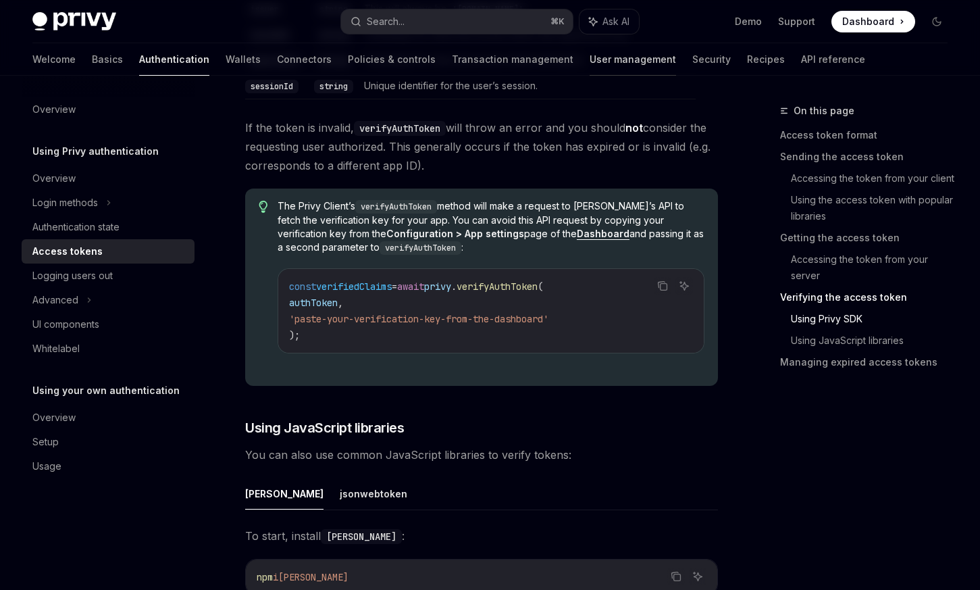
click at [590, 51] on link "User management" at bounding box center [633, 59] width 86 height 32
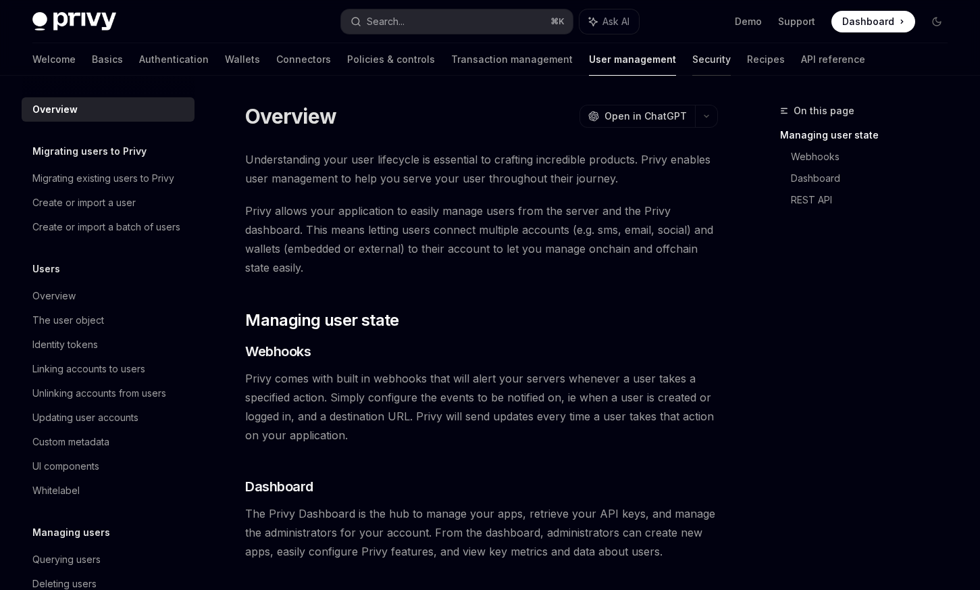
click at [692, 69] on link "Security" at bounding box center [711, 59] width 39 height 32
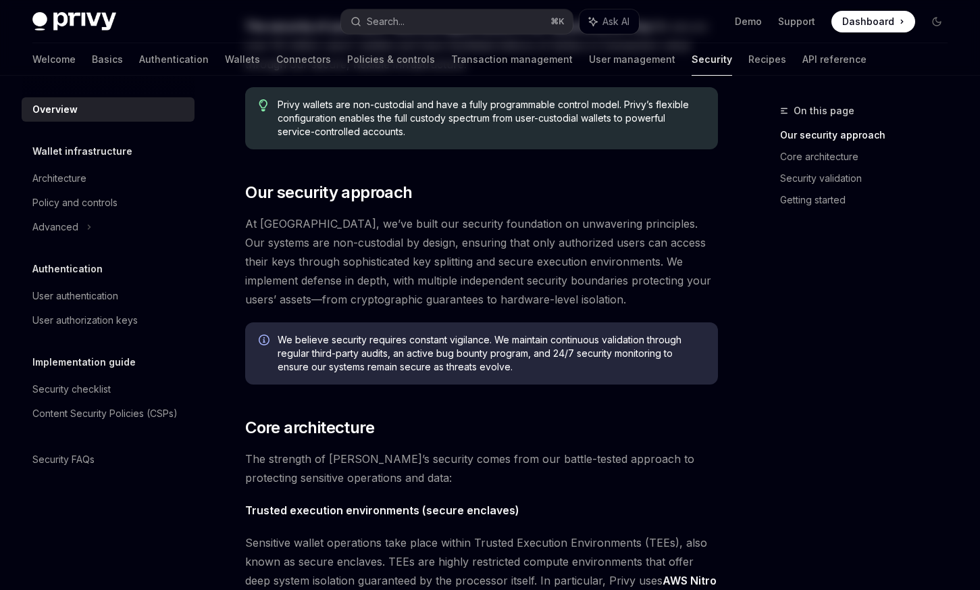
scroll to position [347, 0]
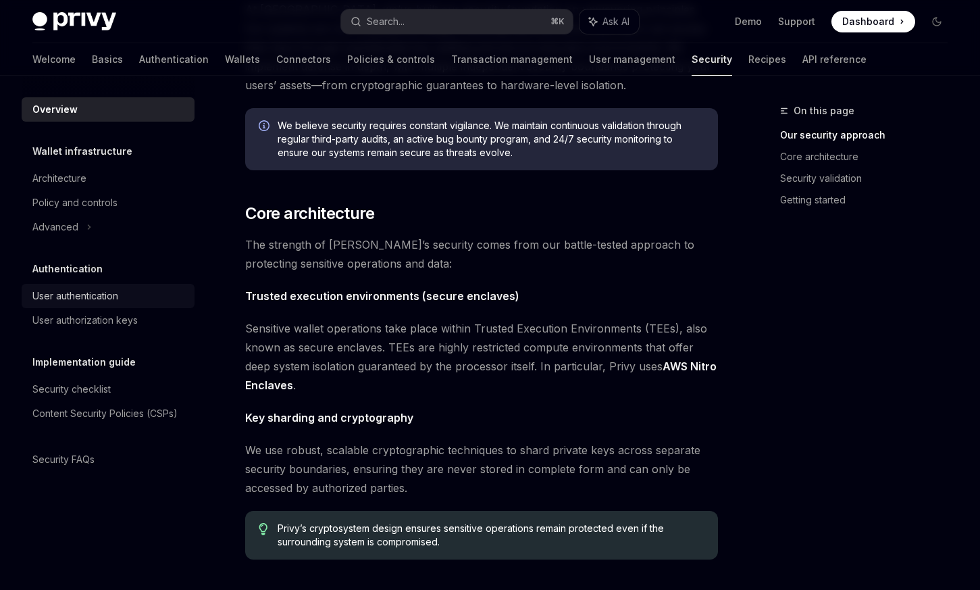
click at [118, 300] on div "User authentication" at bounding box center [75, 296] width 86 height 16
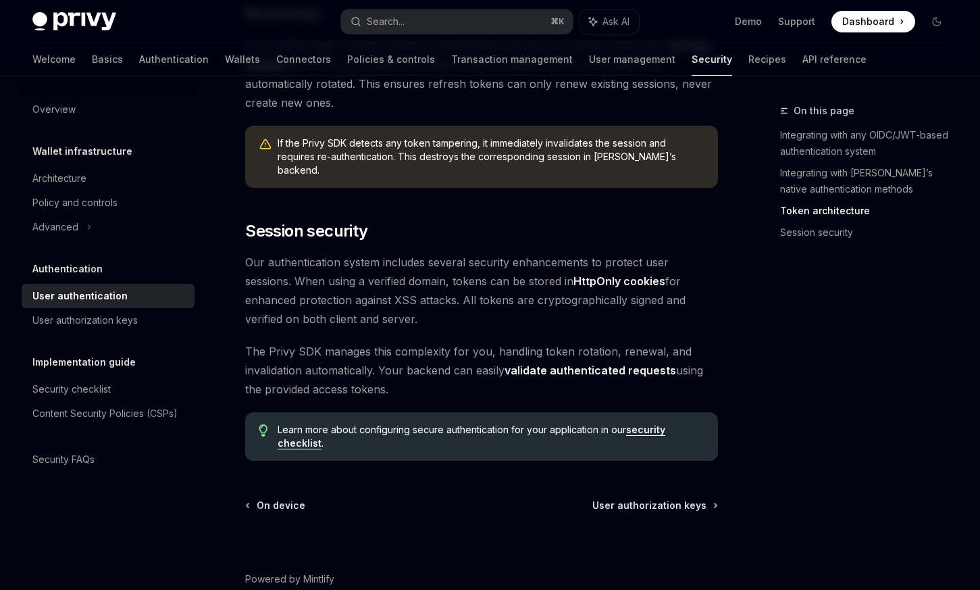
scroll to position [1116, 0]
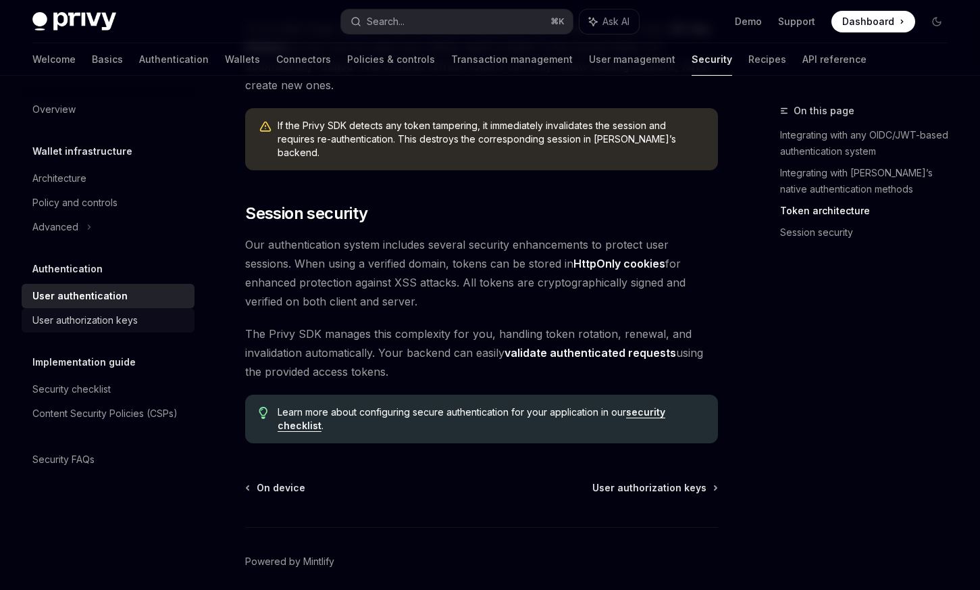
click at [123, 318] on div "User authorization keys" at bounding box center [84, 320] width 105 height 16
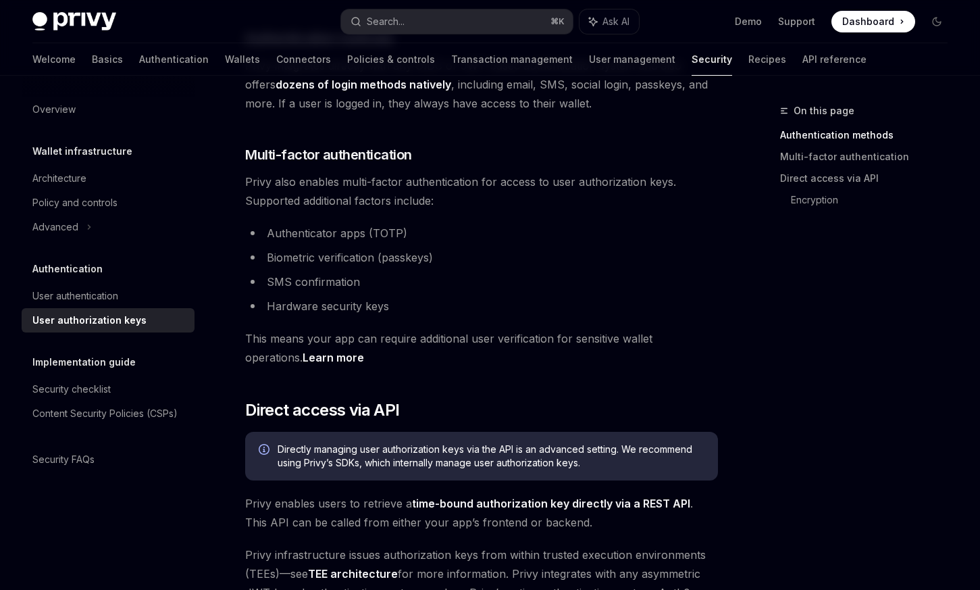
scroll to position [521, 0]
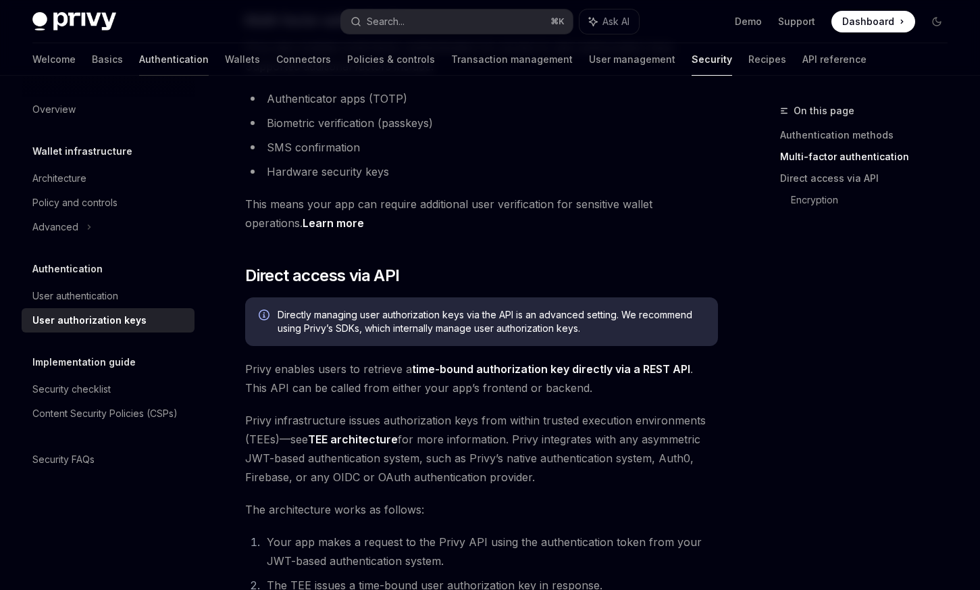
click at [139, 66] on link "Authentication" at bounding box center [174, 59] width 70 height 32
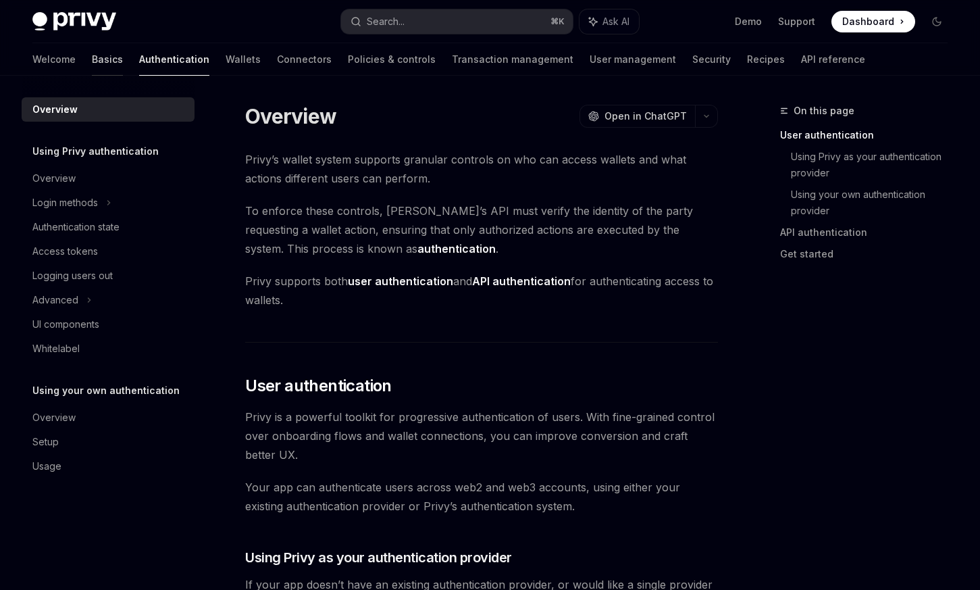
click at [92, 64] on link "Basics" at bounding box center [107, 59] width 31 height 32
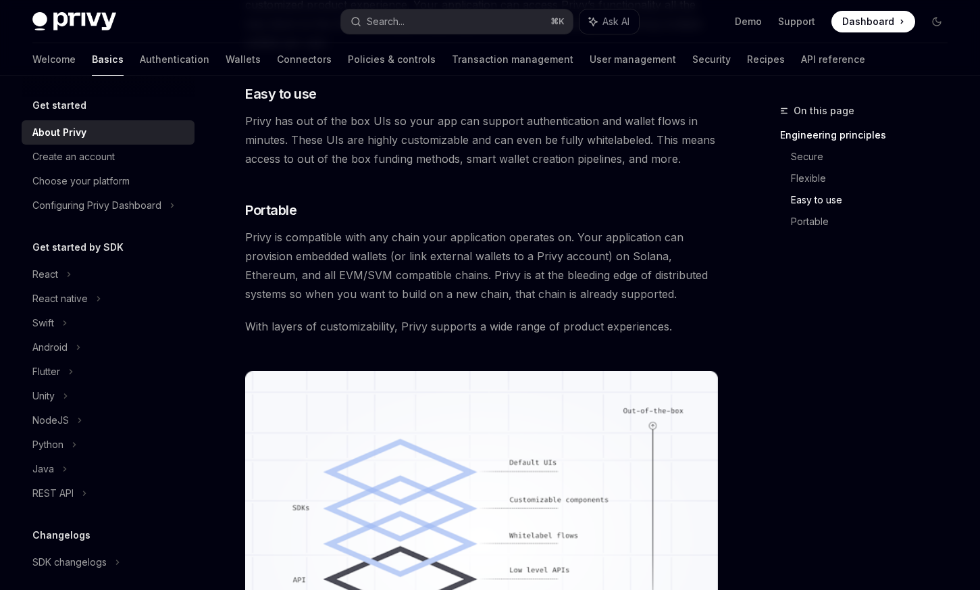
scroll to position [1202, 0]
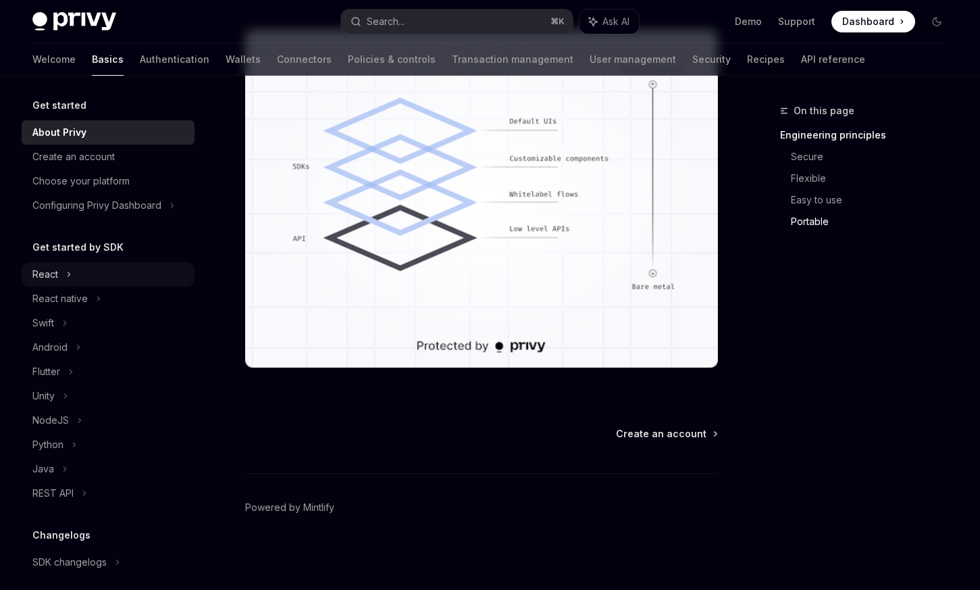
click at [103, 284] on div "React" at bounding box center [108, 274] width 173 height 24
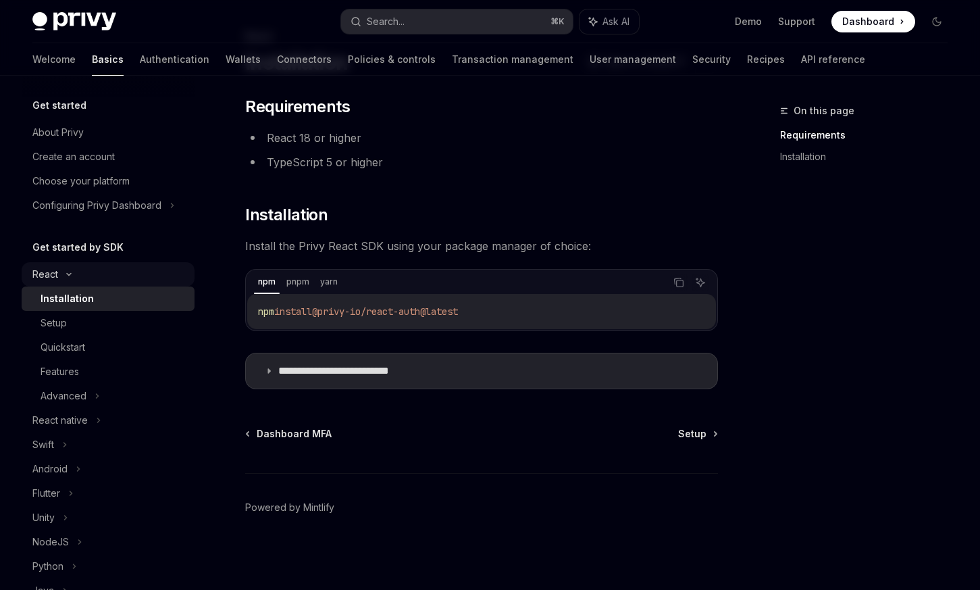
scroll to position [74, 0]
click at [95, 317] on div "Setup" at bounding box center [114, 323] width 146 height 16
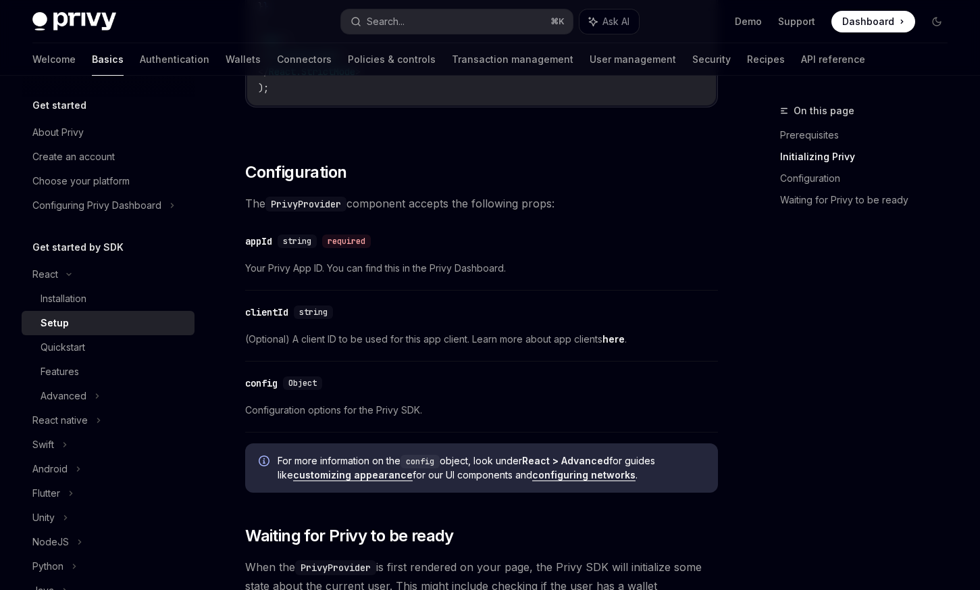
scroll to position [978, 0]
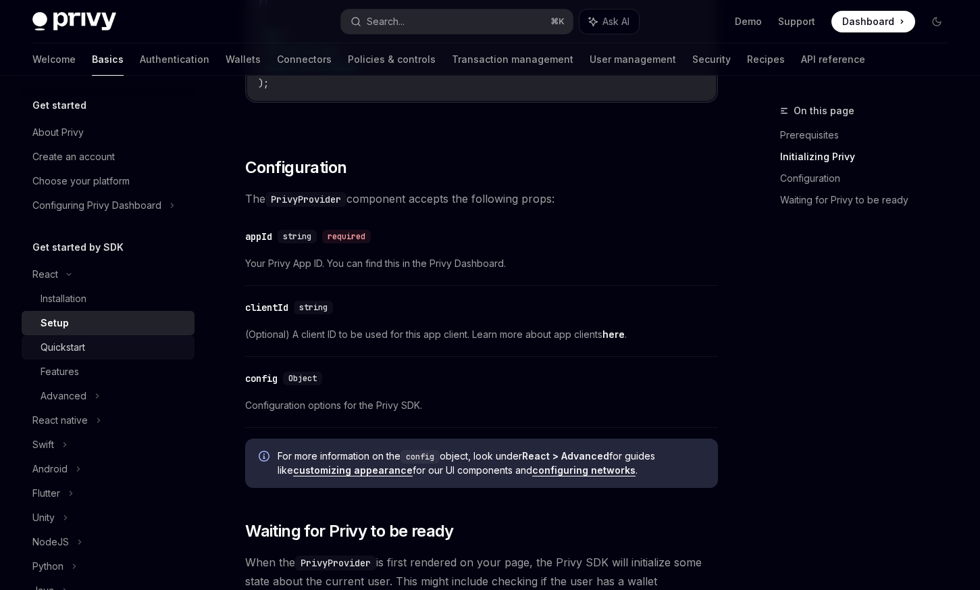
click at [81, 348] on div "Quickstart" at bounding box center [63, 347] width 45 height 16
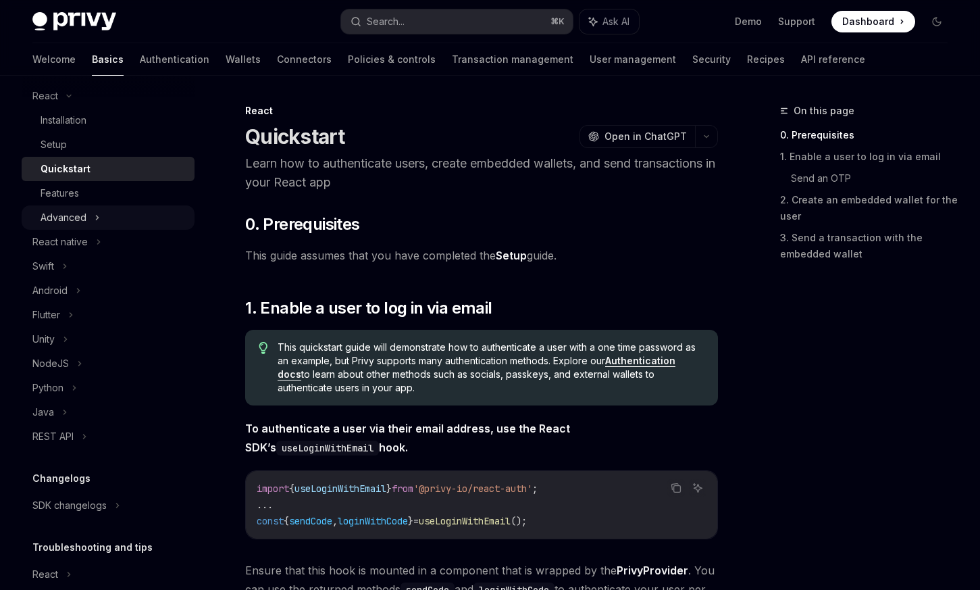
scroll to position [177, 0]
click at [69, 364] on div "NodeJS" at bounding box center [108, 365] width 173 height 24
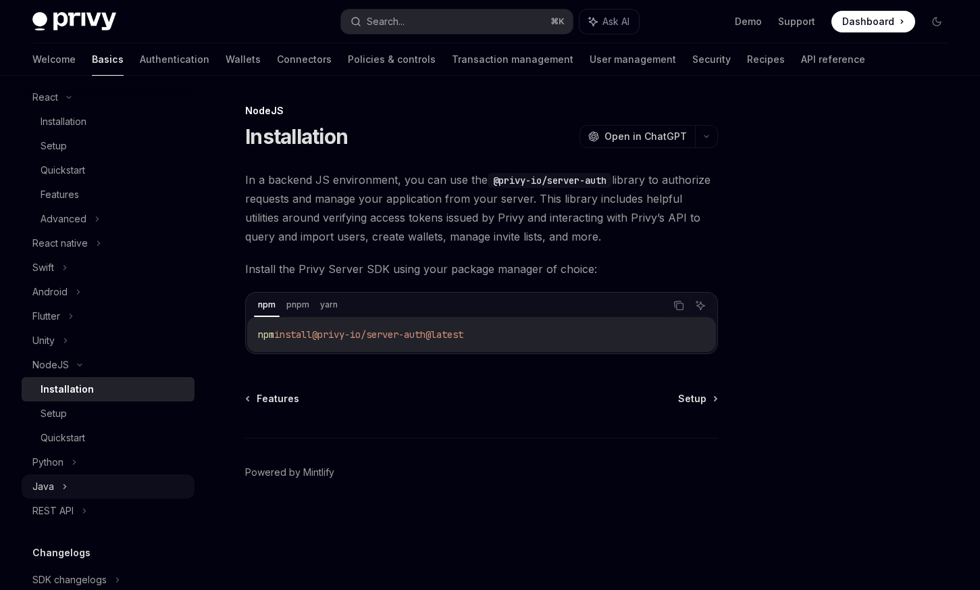
click at [109, 484] on div "Java" at bounding box center [108, 486] width 173 height 24
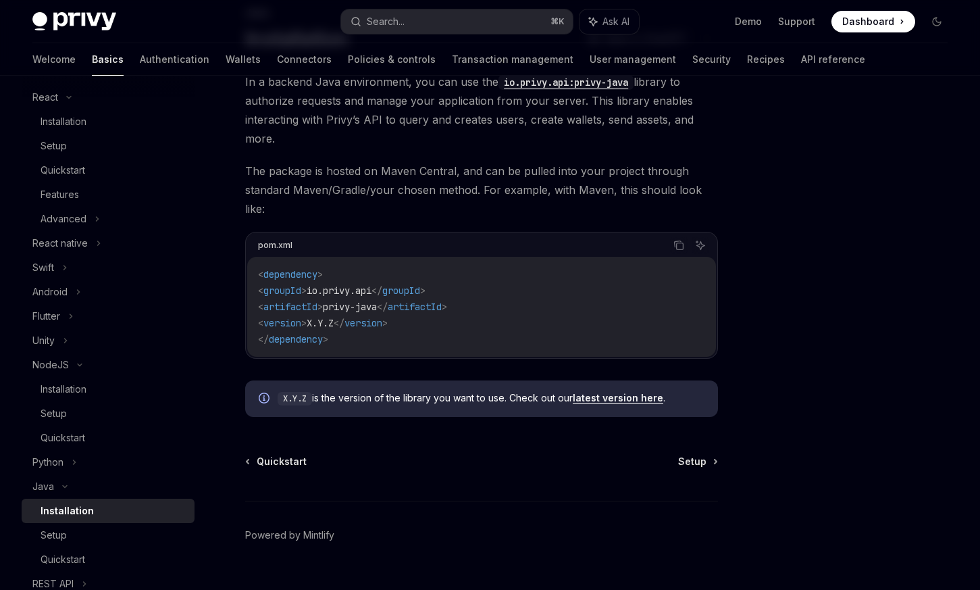
scroll to position [107, 0]
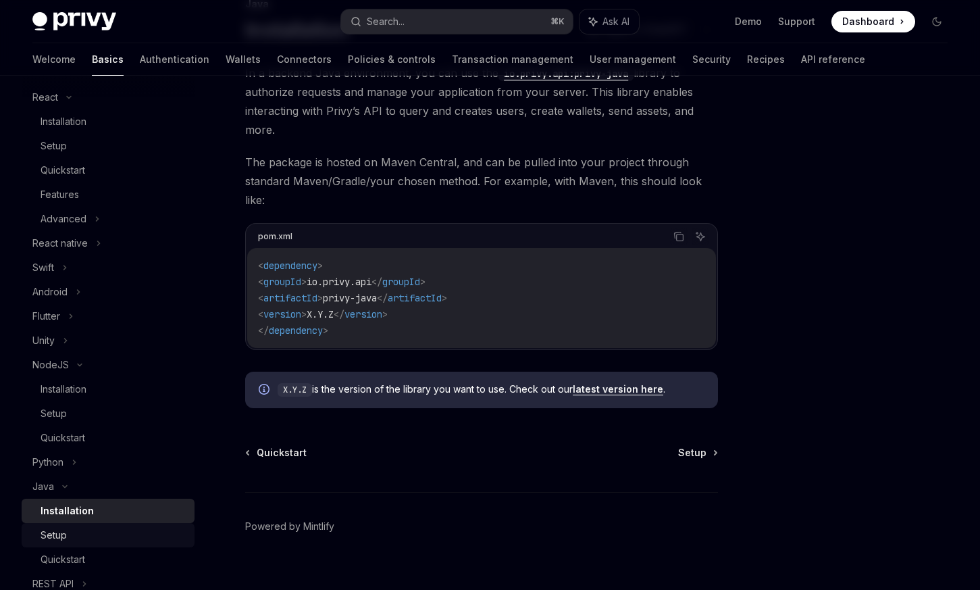
click at [94, 536] on div "Setup" at bounding box center [114, 535] width 146 height 16
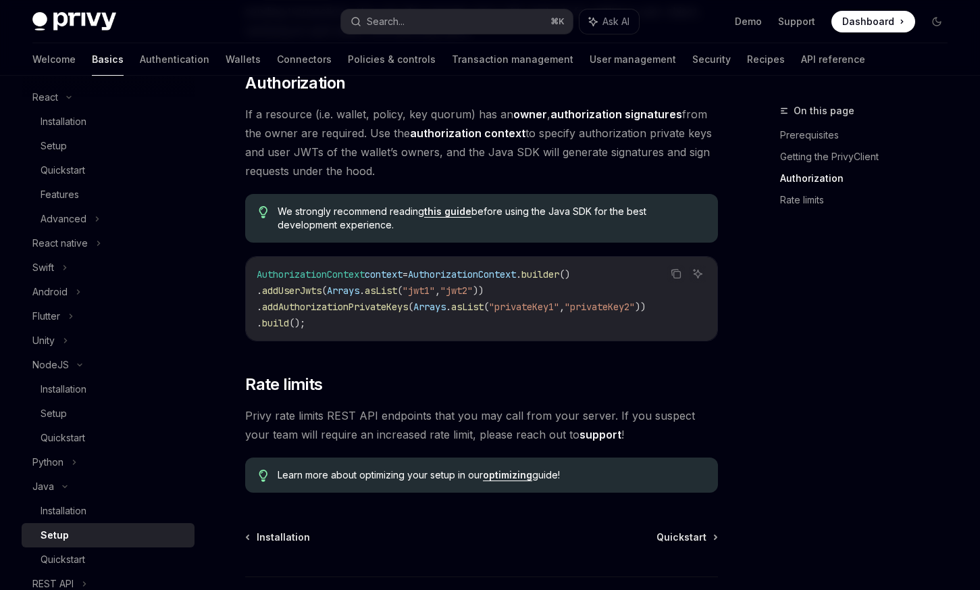
scroll to position [626, 0]
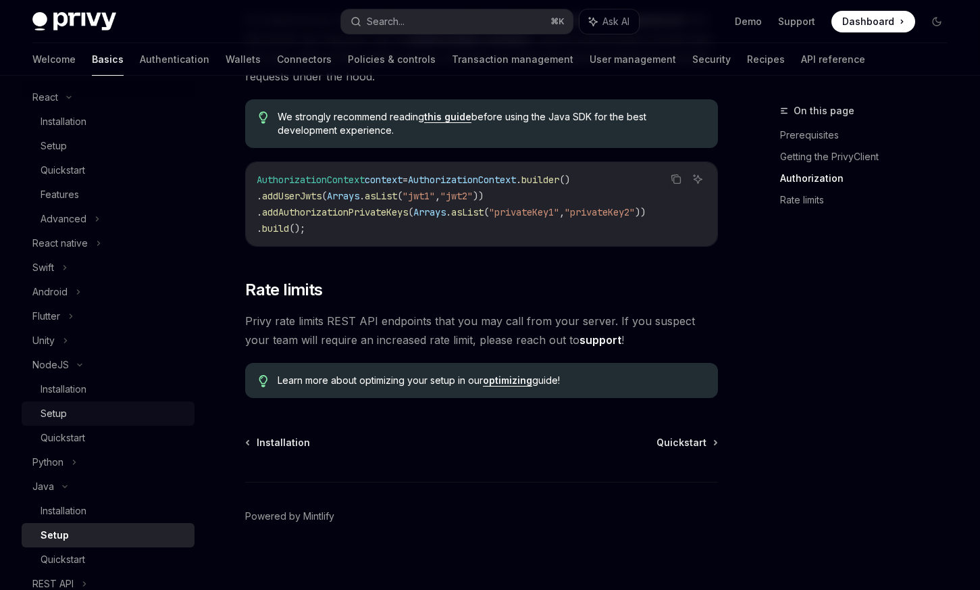
click at [78, 413] on div "Setup" at bounding box center [114, 413] width 146 height 16
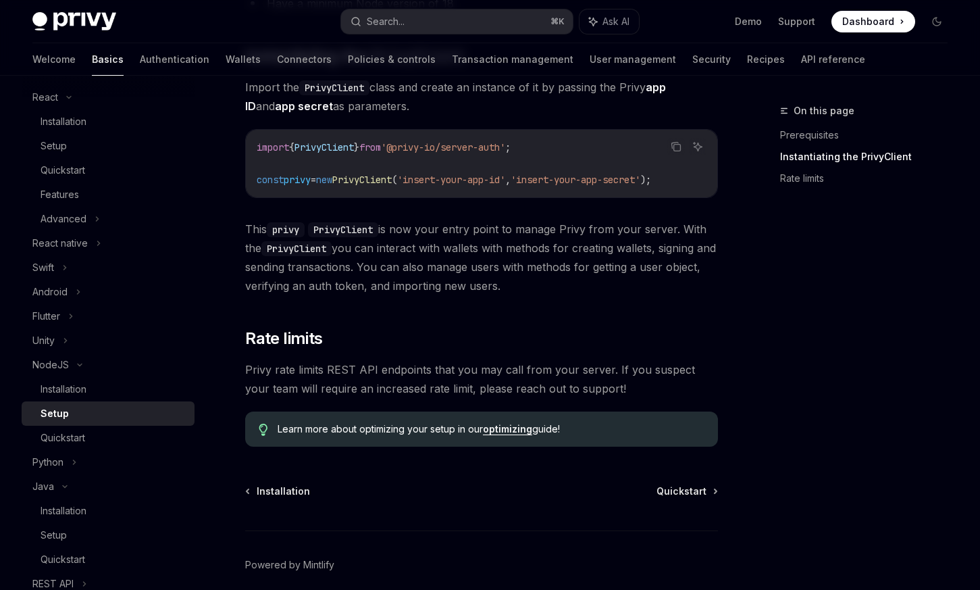
scroll to position [272, 0]
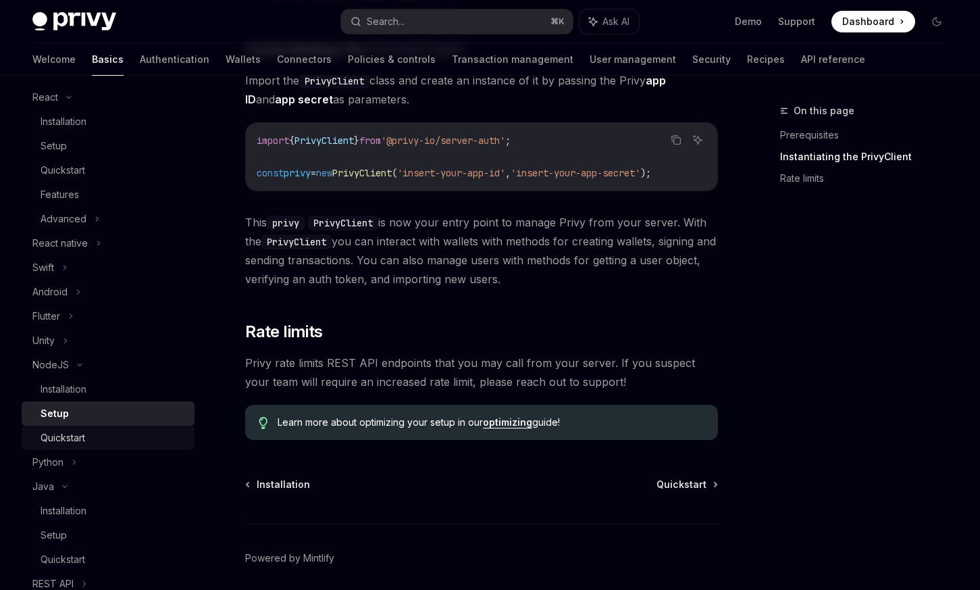
click at [118, 437] on div "Quickstart" at bounding box center [114, 438] width 146 height 16
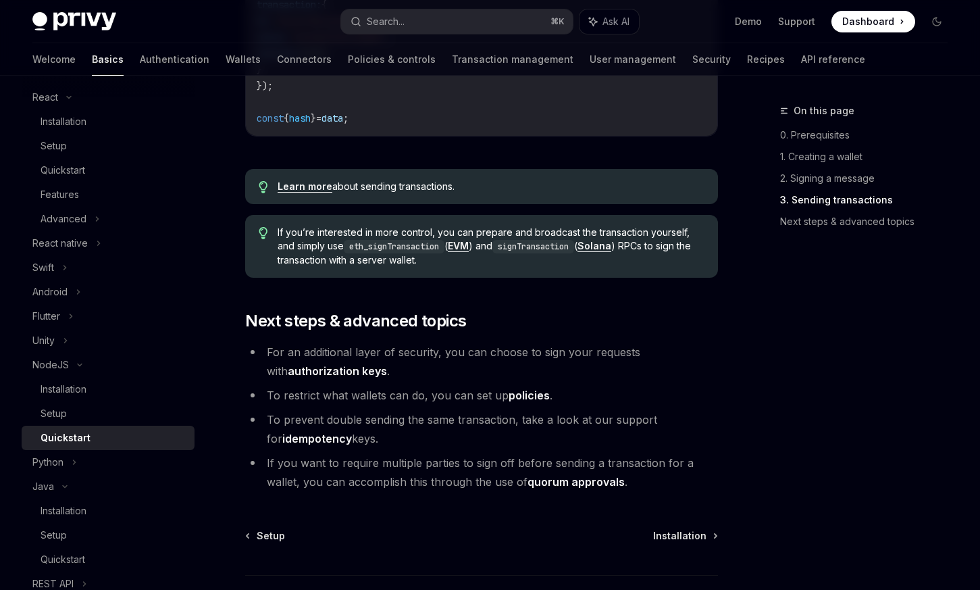
scroll to position [1324, 0]
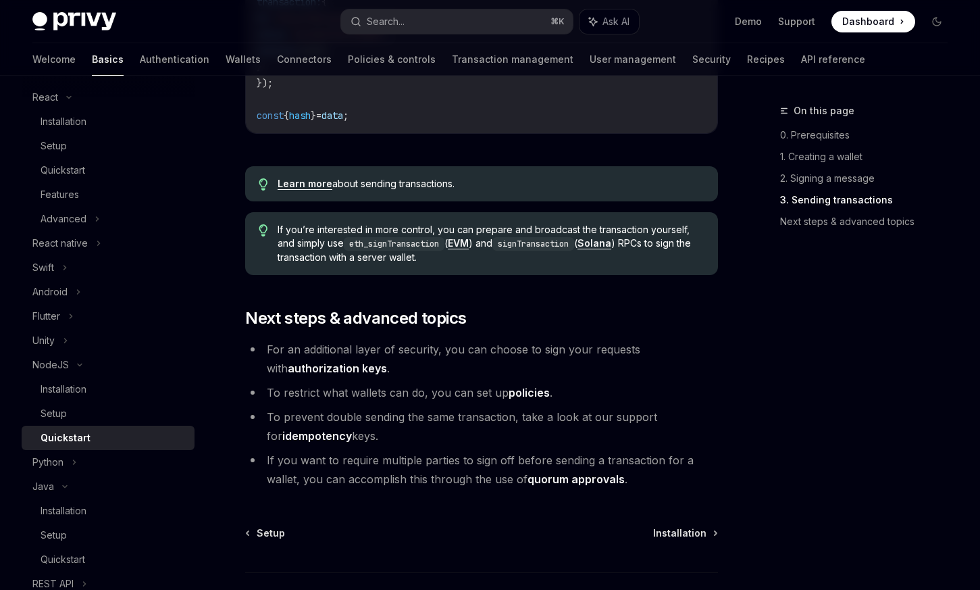
click at [354, 367] on link "authorization keys" at bounding box center [337, 368] width 99 height 14
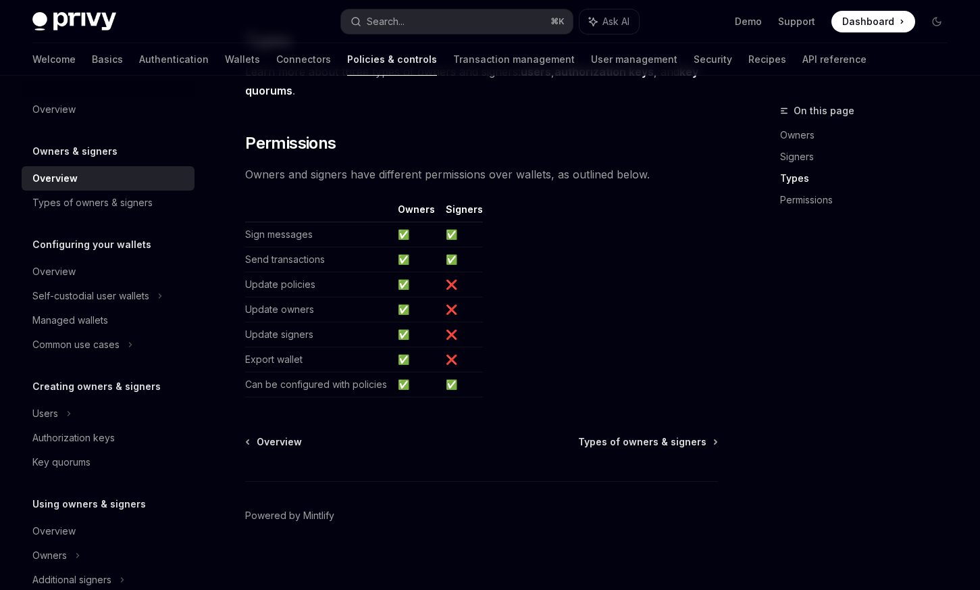
scroll to position [1119, 0]
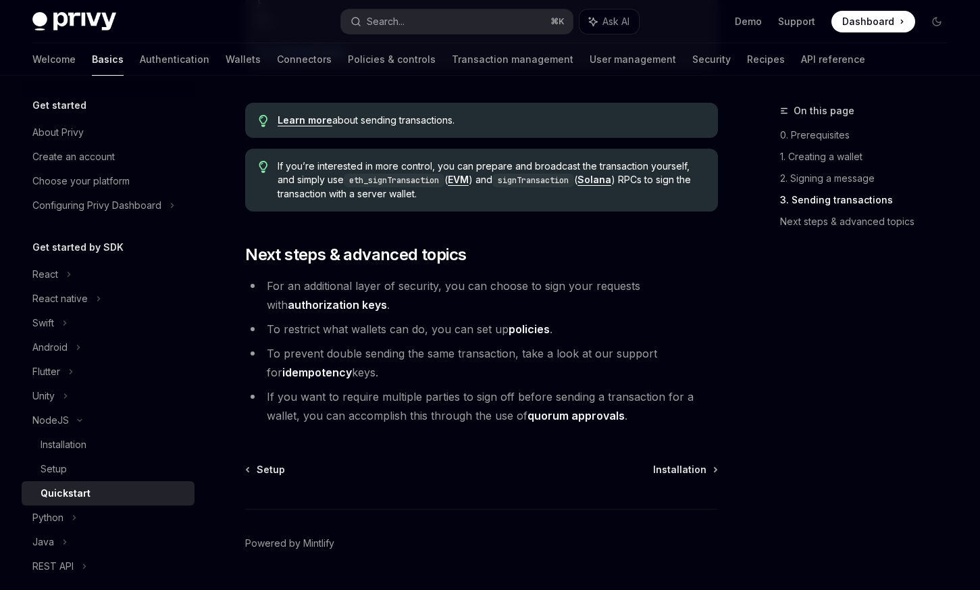
scroll to position [1423, 0]
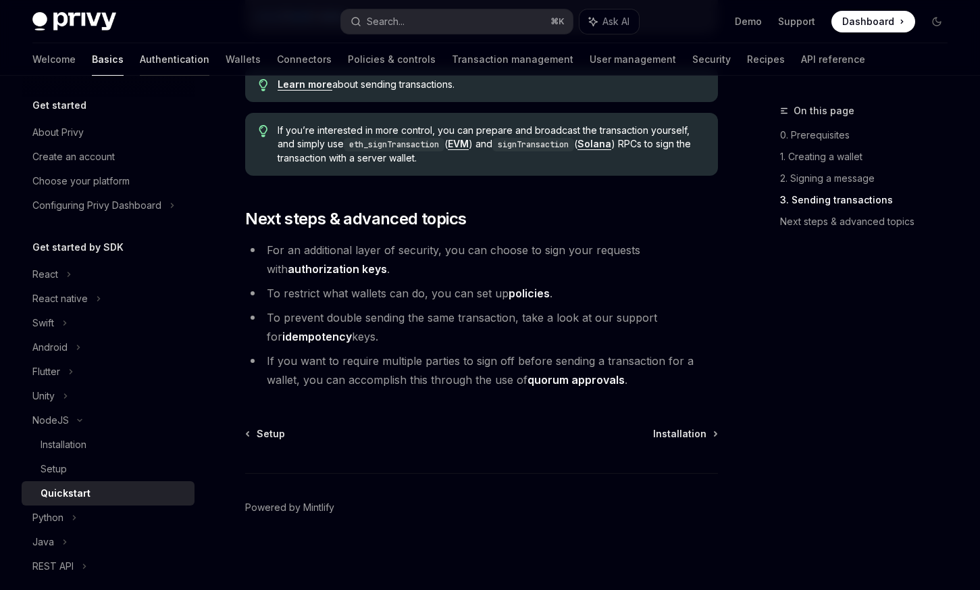
click at [140, 59] on link "Authentication" at bounding box center [175, 59] width 70 height 32
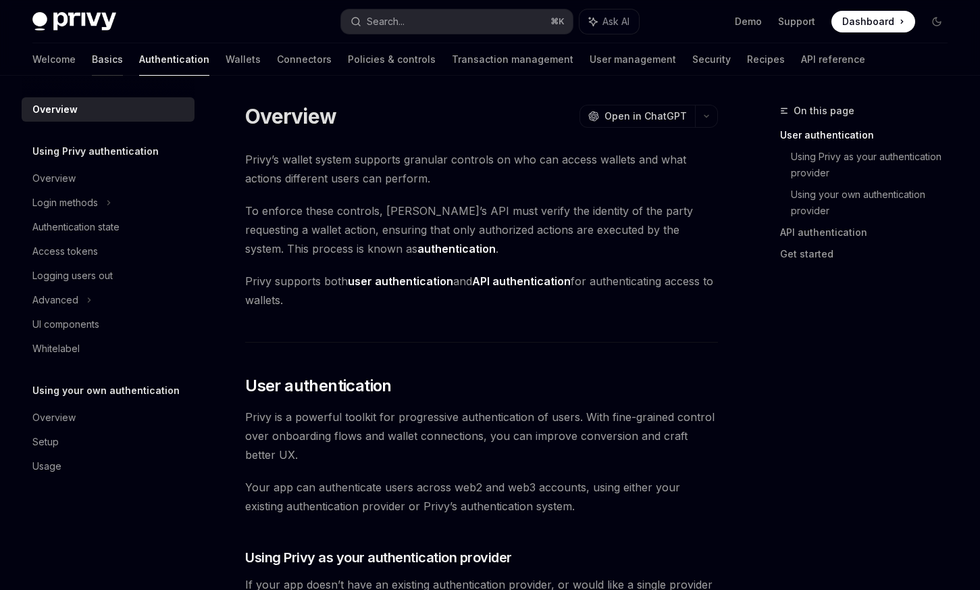
click at [92, 51] on link "Basics" at bounding box center [107, 59] width 31 height 32
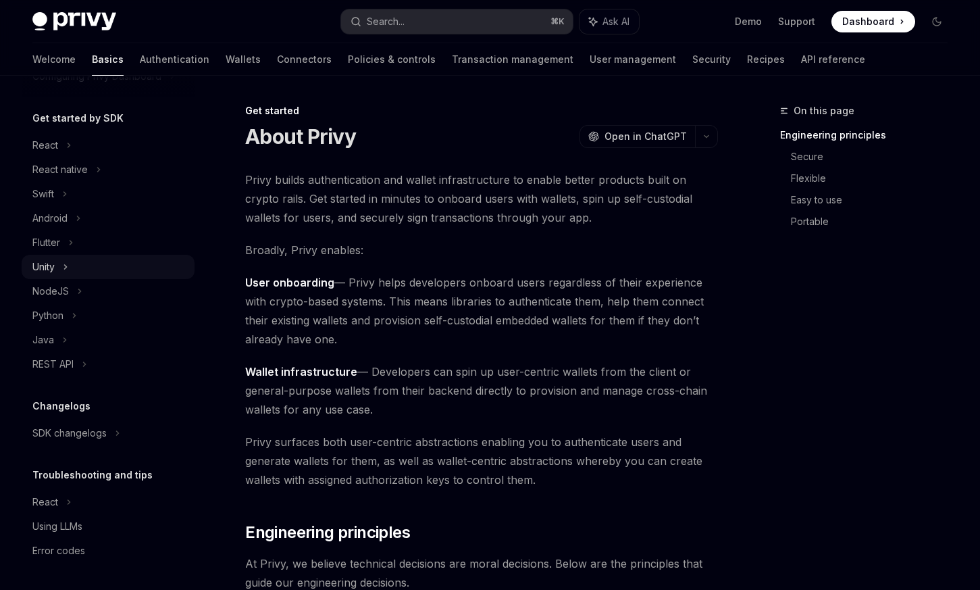
scroll to position [129, 0]
click at [61, 301] on div "NodeJS" at bounding box center [108, 291] width 173 height 24
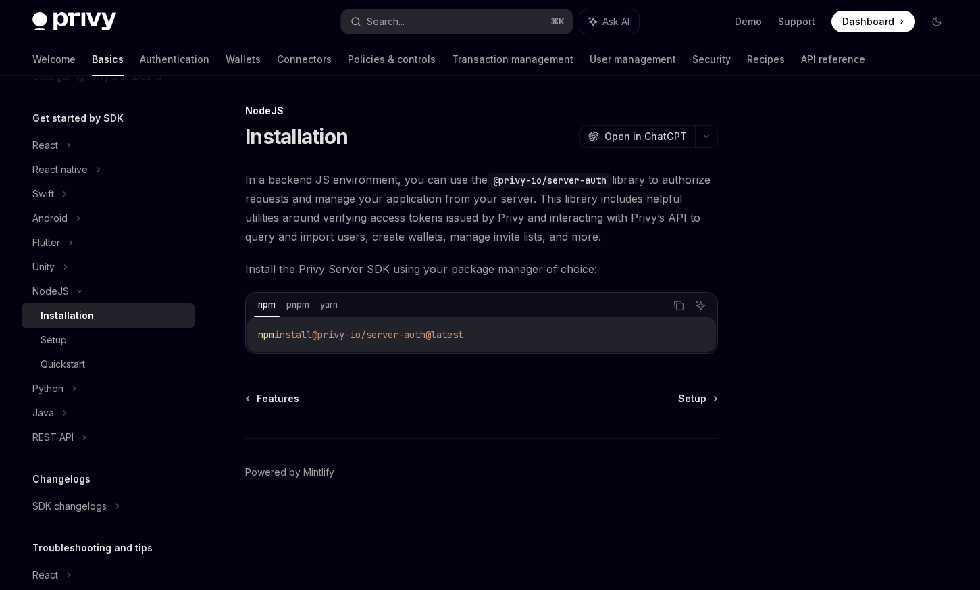
click at [503, 176] on code "@privy-io/server-auth" at bounding box center [550, 180] width 124 height 15
click at [90, 336] on div "Setup" at bounding box center [114, 340] width 146 height 16
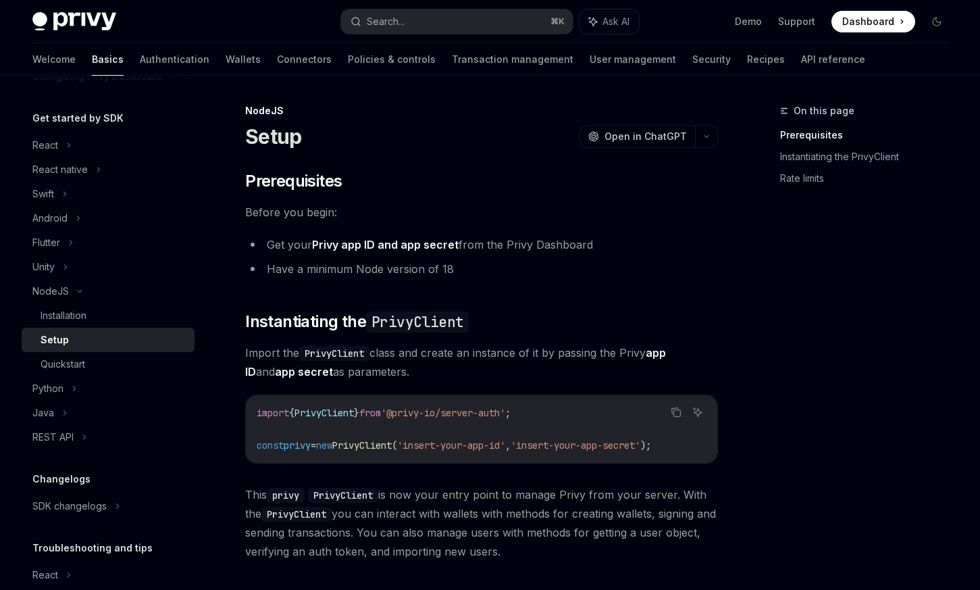
click at [336, 424] on code "import { PrivyClient } from '@privy-io/server-auth' ; const privy = new PrivyCl…" at bounding box center [482, 429] width 450 height 49
click at [338, 415] on span "PrivyClient" at bounding box center [323, 413] width 59 height 12
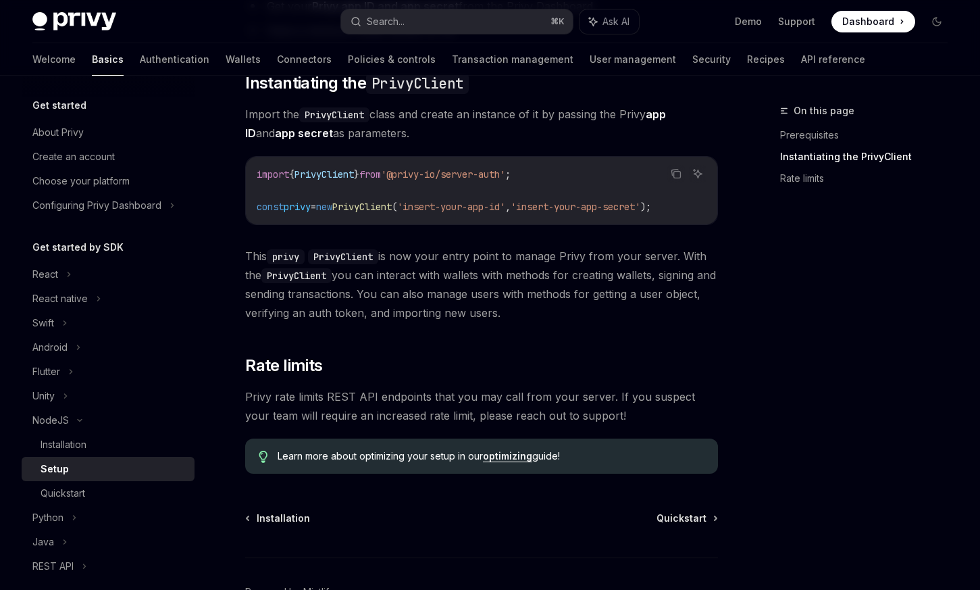
scroll to position [252, 0]
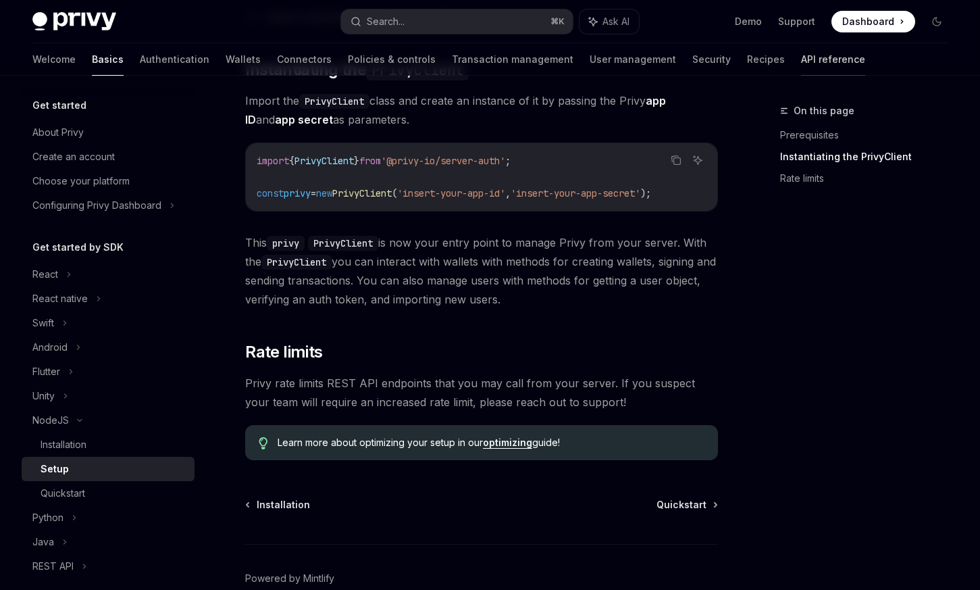
click at [801, 70] on link "API reference" at bounding box center [833, 59] width 64 height 32
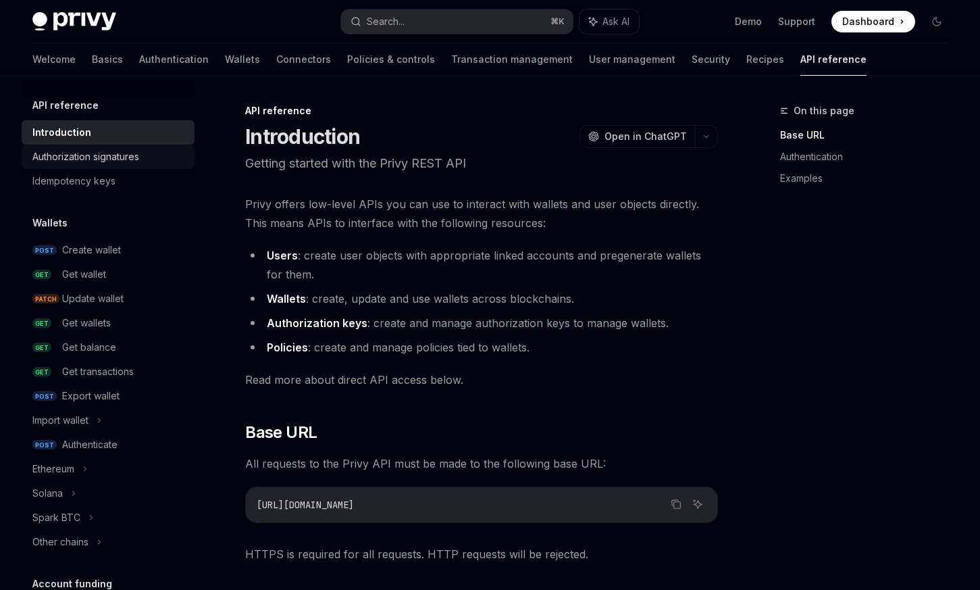
click at [78, 158] on div "Authorization signatures" at bounding box center [85, 157] width 107 height 16
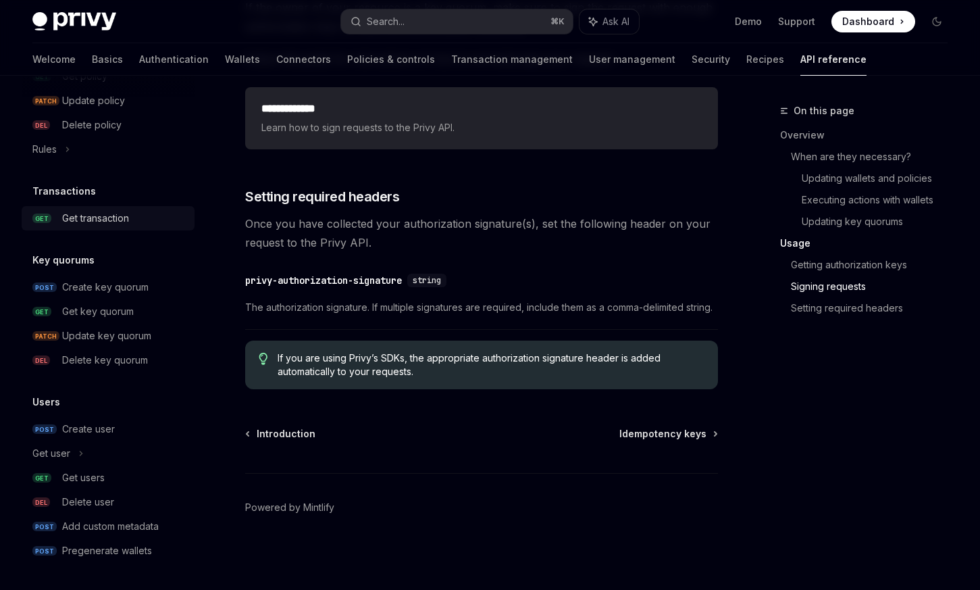
scroll to position [806, 0]
click at [114, 474] on div "Get users" at bounding box center [124, 477] width 124 height 16
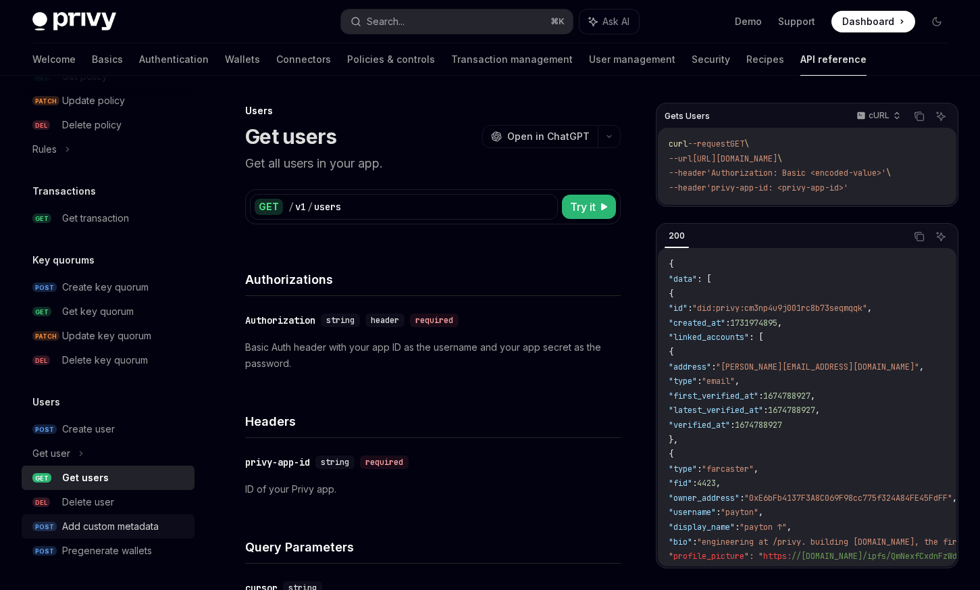
click at [124, 519] on div "Add custom metadata" at bounding box center [110, 526] width 97 height 16
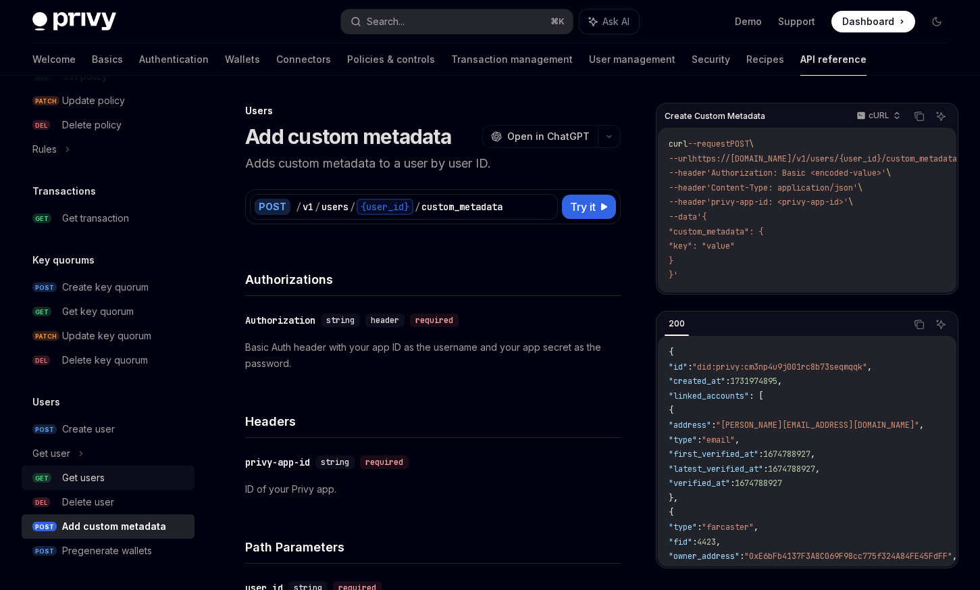
click at [77, 480] on div "Get users" at bounding box center [83, 477] width 43 height 16
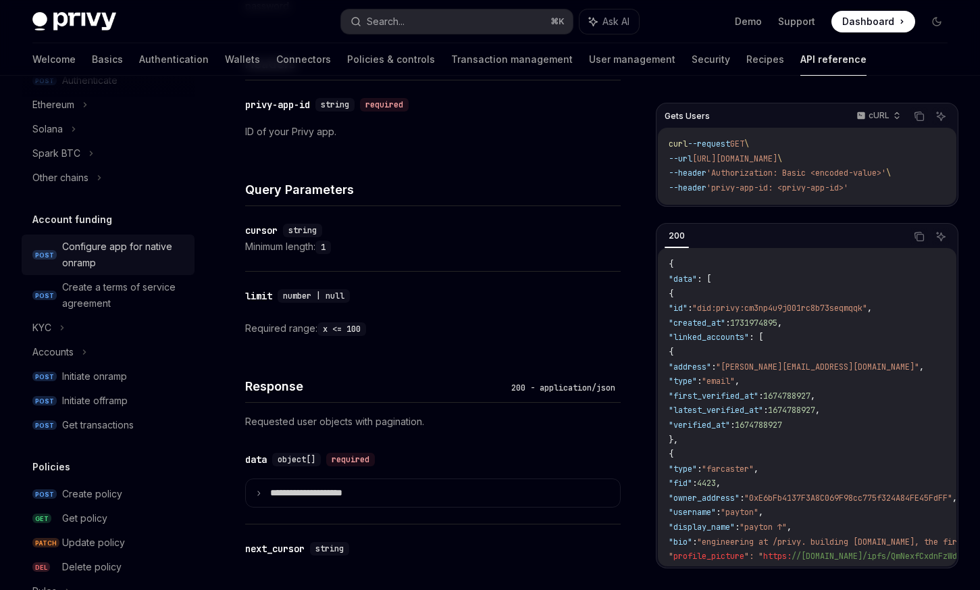
scroll to position [596, 0]
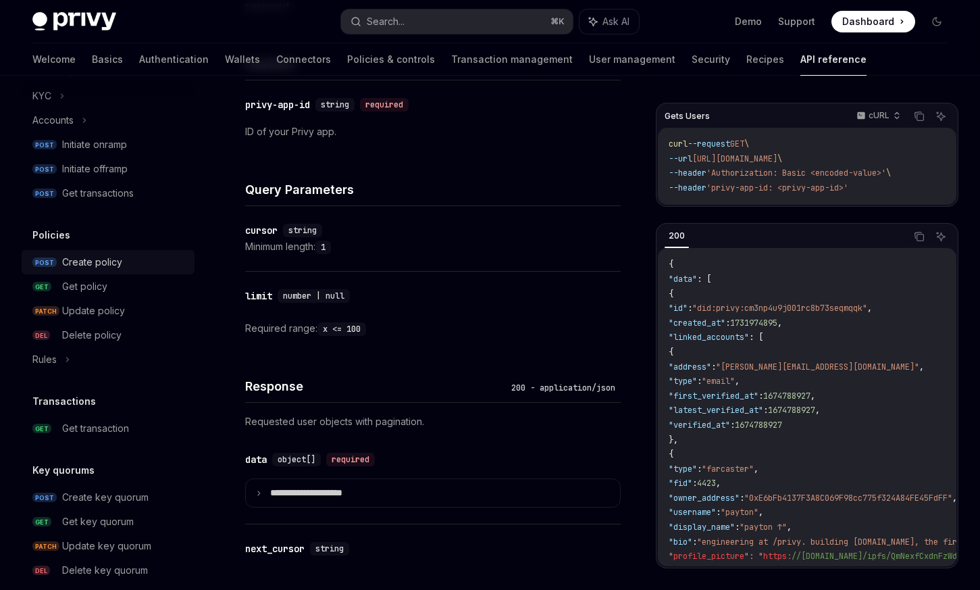
click at [91, 268] on div "Create policy" at bounding box center [92, 262] width 60 height 16
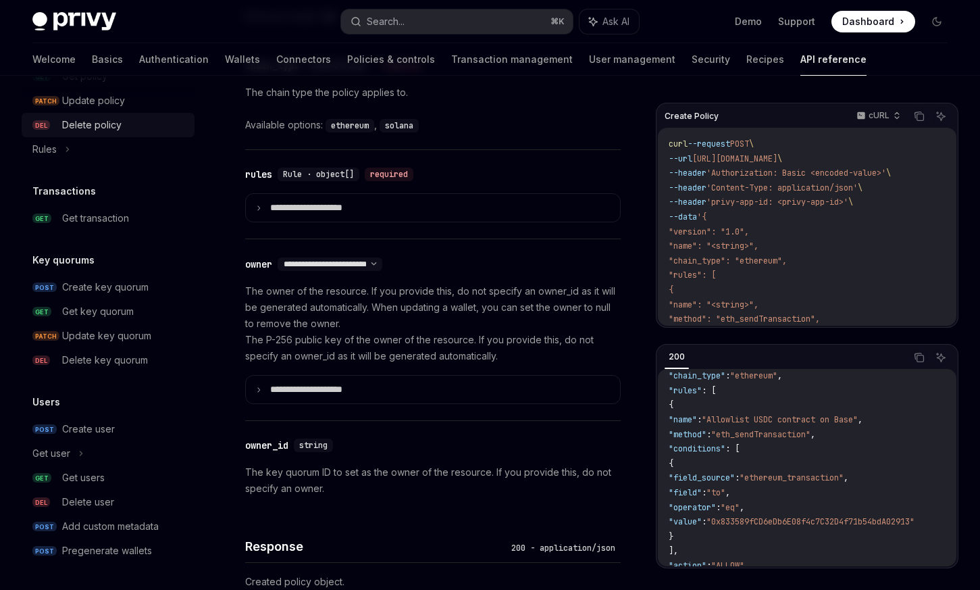
scroll to position [806, 0]
click at [105, 224] on div "Get transaction" at bounding box center [95, 218] width 67 height 16
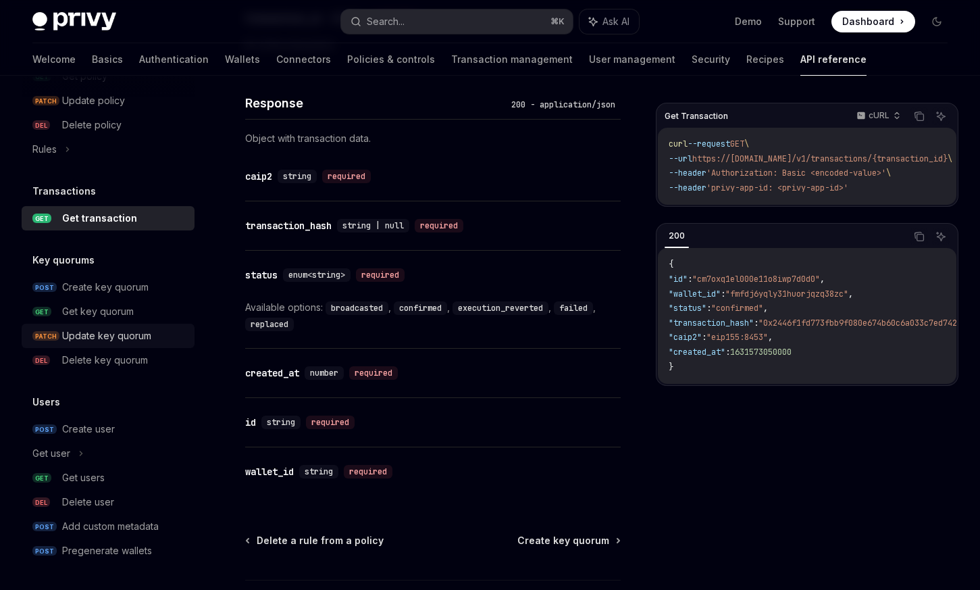
scroll to position [710, 0]
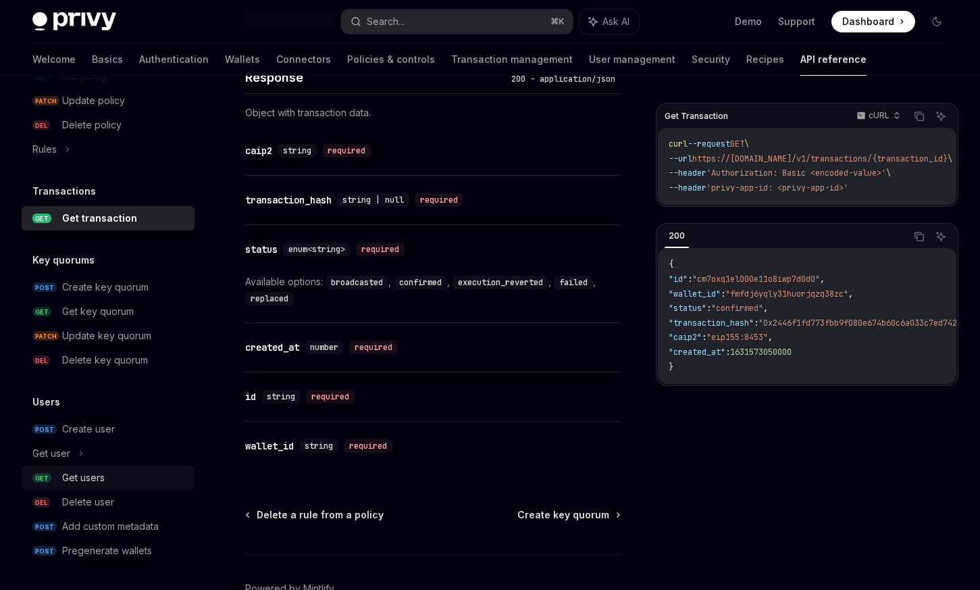
click at [109, 477] on div "Get users" at bounding box center [124, 477] width 124 height 16
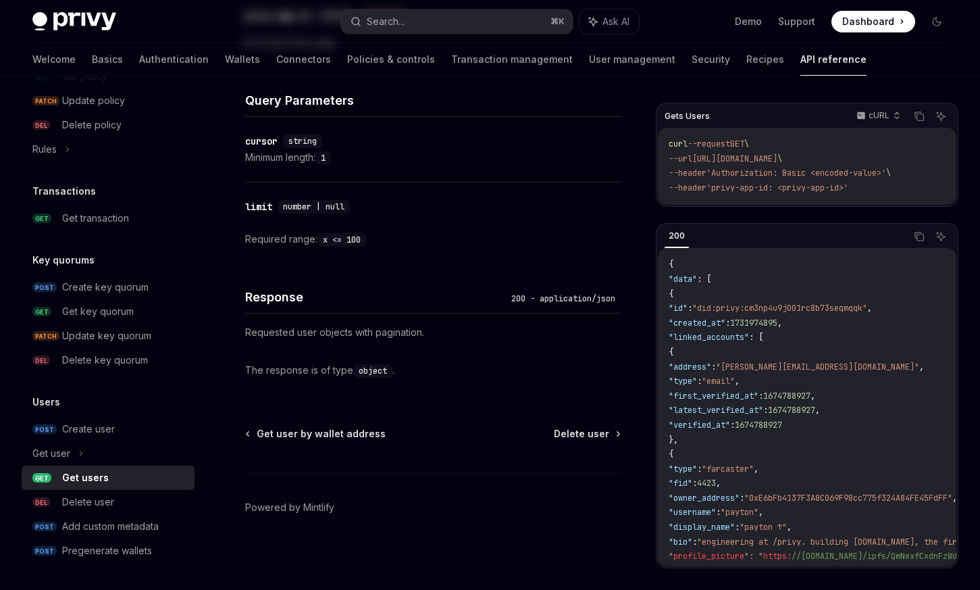
type textarea "*"
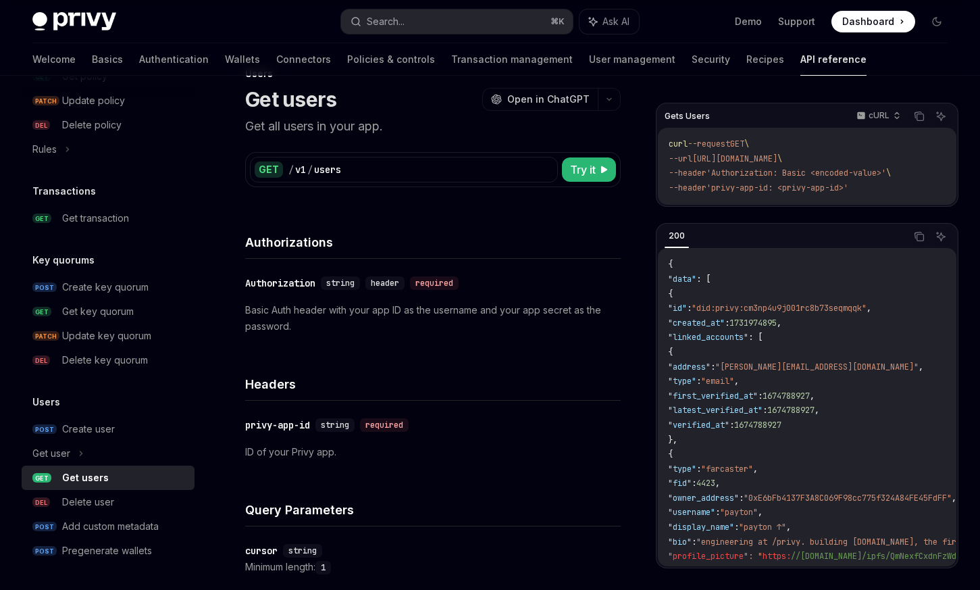
scroll to position [0, 1]
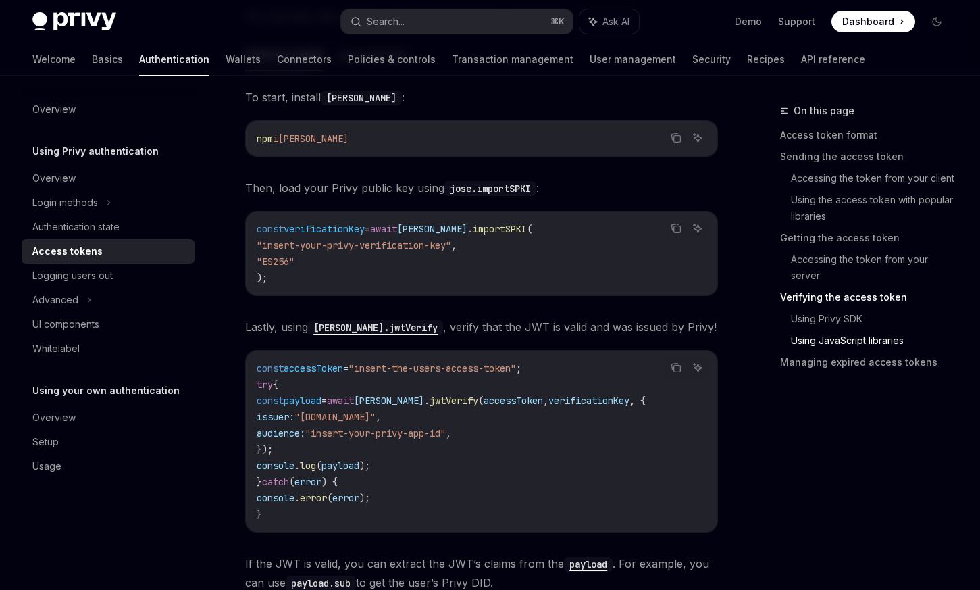
scroll to position [2983, 0]
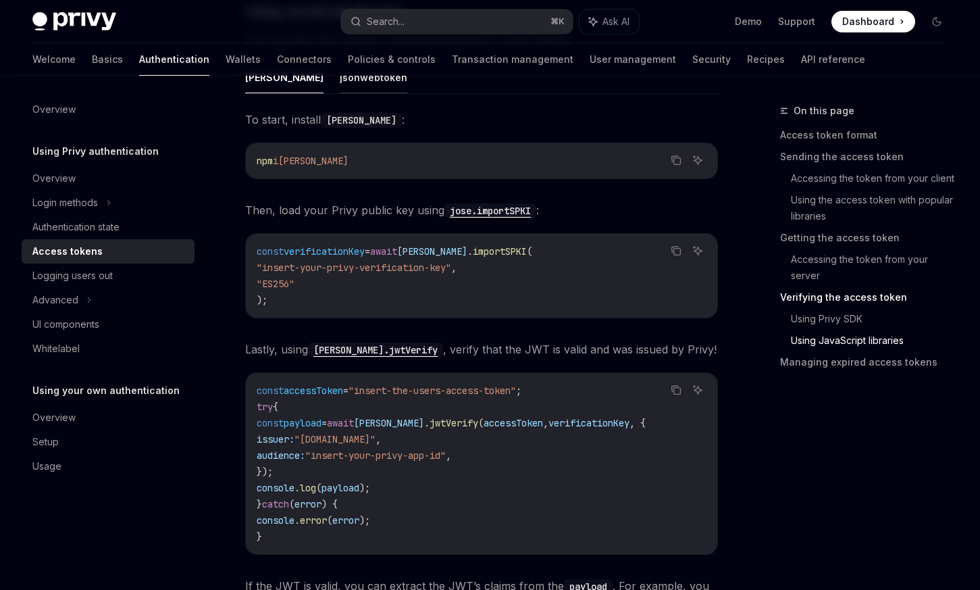
click at [340, 93] on button "jsonwebtoken" at bounding box center [374, 77] width 68 height 32
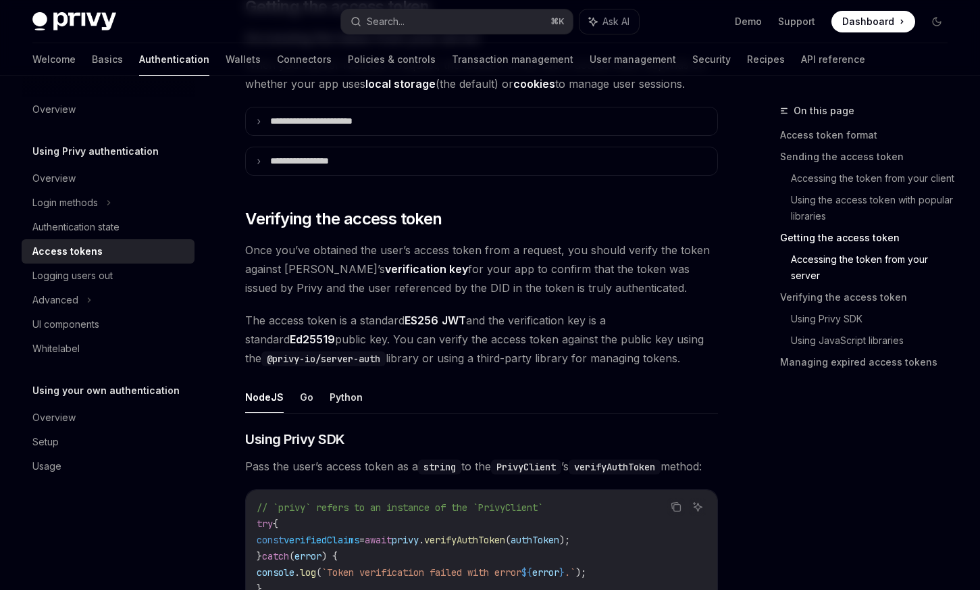
scroll to position [1713, 0]
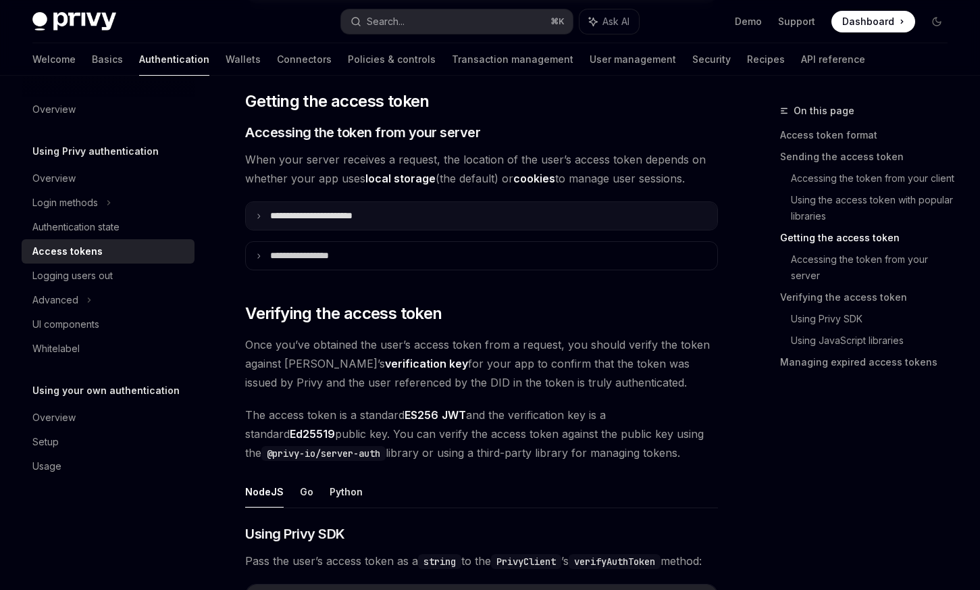
click at [392, 206] on summary "**********" at bounding box center [481, 216] width 471 height 28
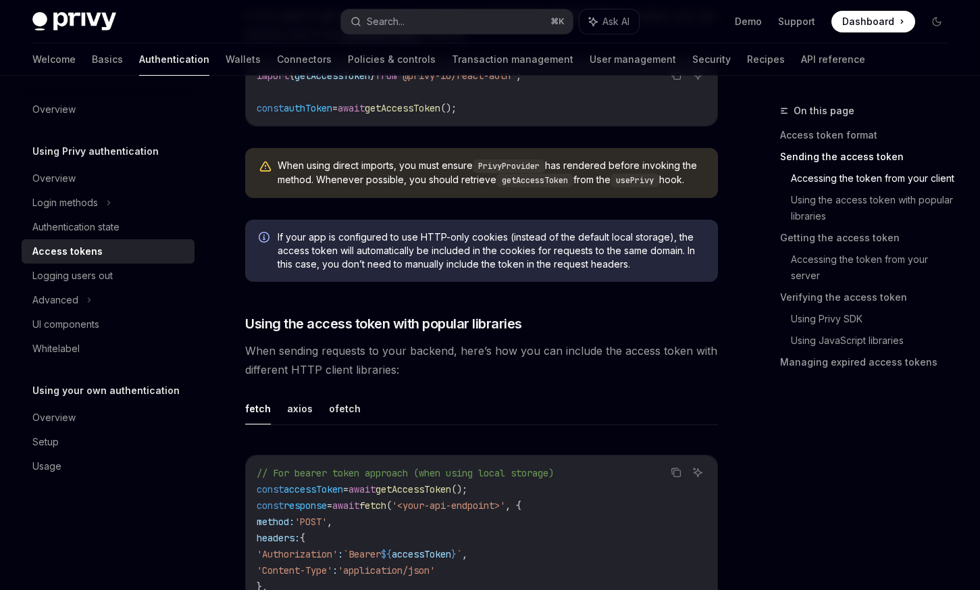
scroll to position [916, 0]
click at [338, 396] on button "ofetch" at bounding box center [345, 410] width 32 height 32
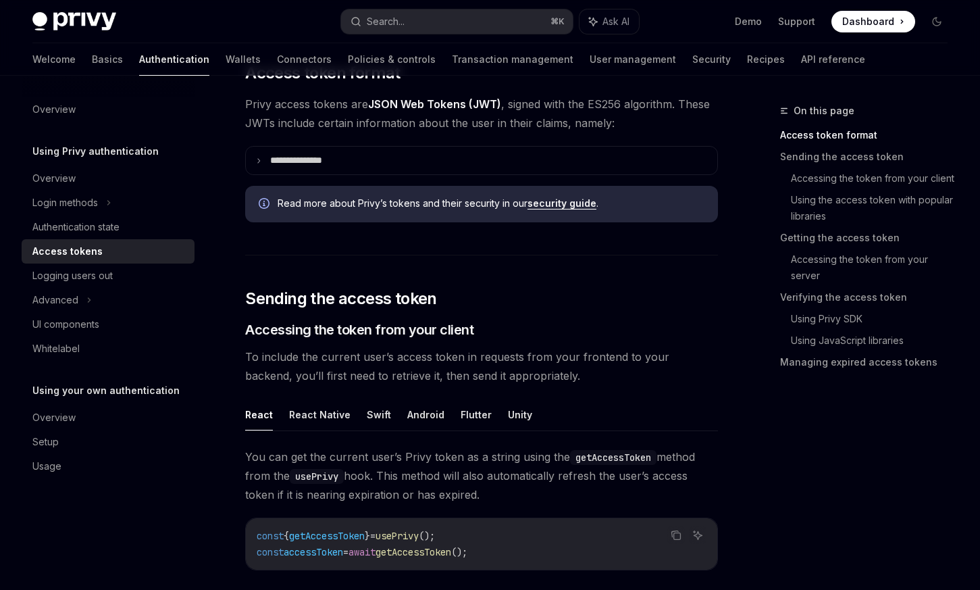
scroll to position [230, 0]
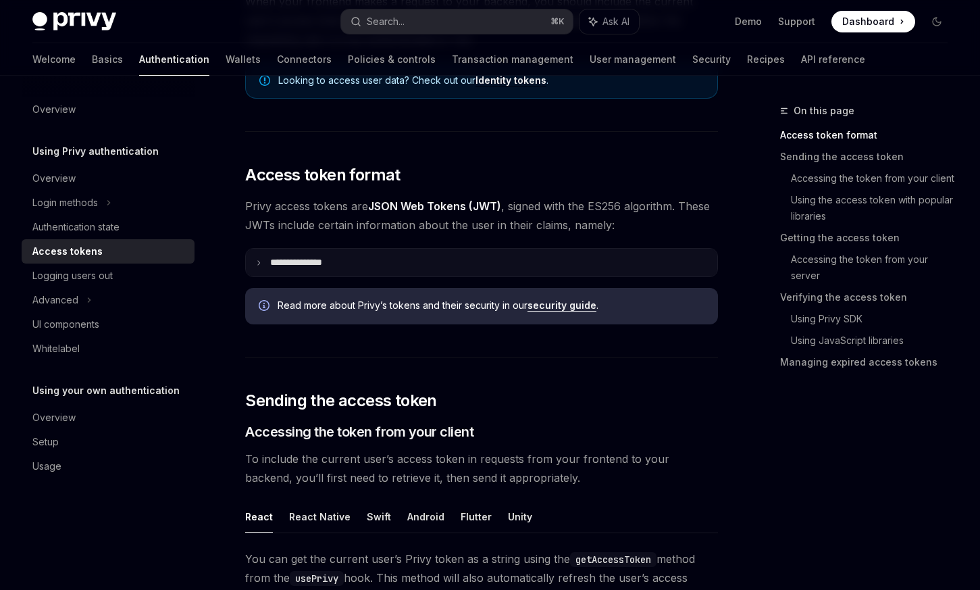
click at [485, 271] on summary "**********" at bounding box center [481, 263] width 471 height 28
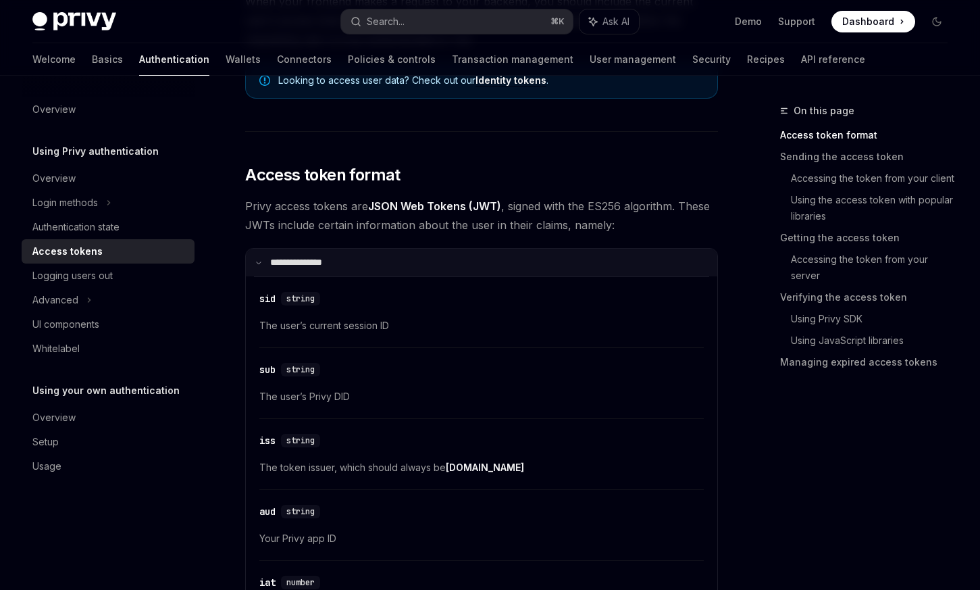
click at [485, 271] on summary "**********" at bounding box center [481, 263] width 471 height 28
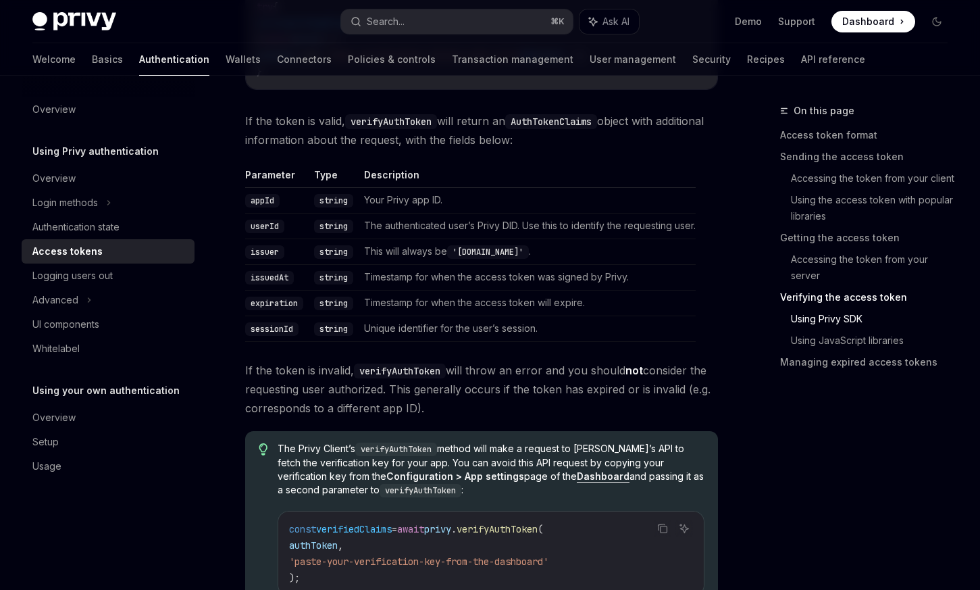
scroll to position [2549, 0]
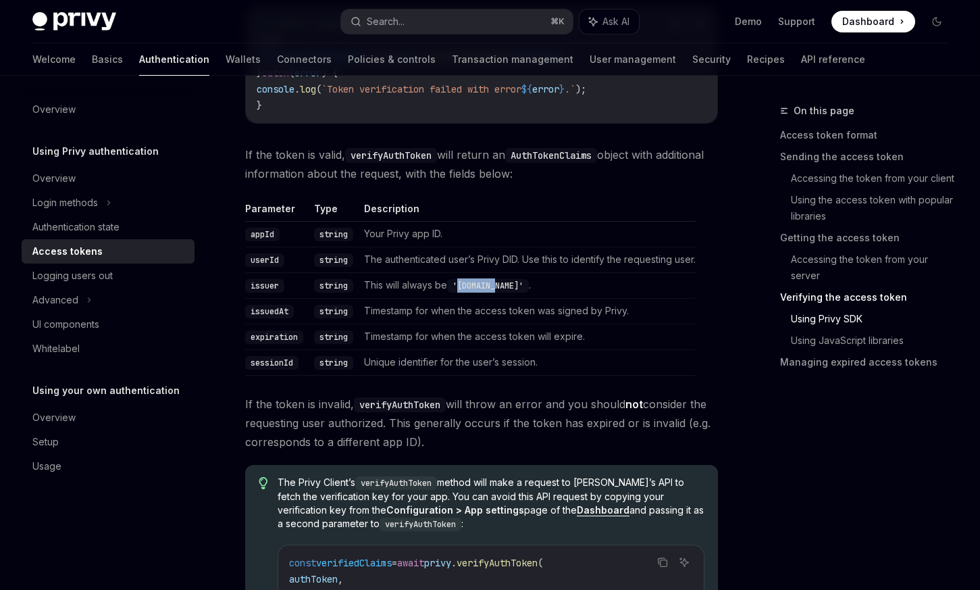
drag, startPoint x: 501, startPoint y: 312, endPoint x: 463, endPoint y: 315, distance: 38.6
click at [463, 292] on code "'[DOMAIN_NAME]'" at bounding box center [488, 286] width 82 height 14
copy code "[DOMAIN_NAME]"
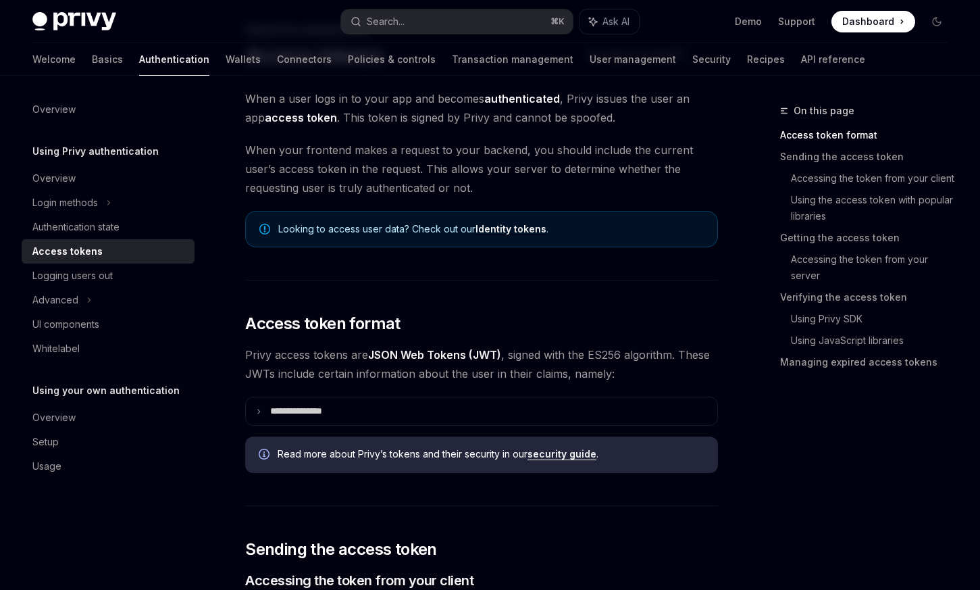
scroll to position [101, 0]
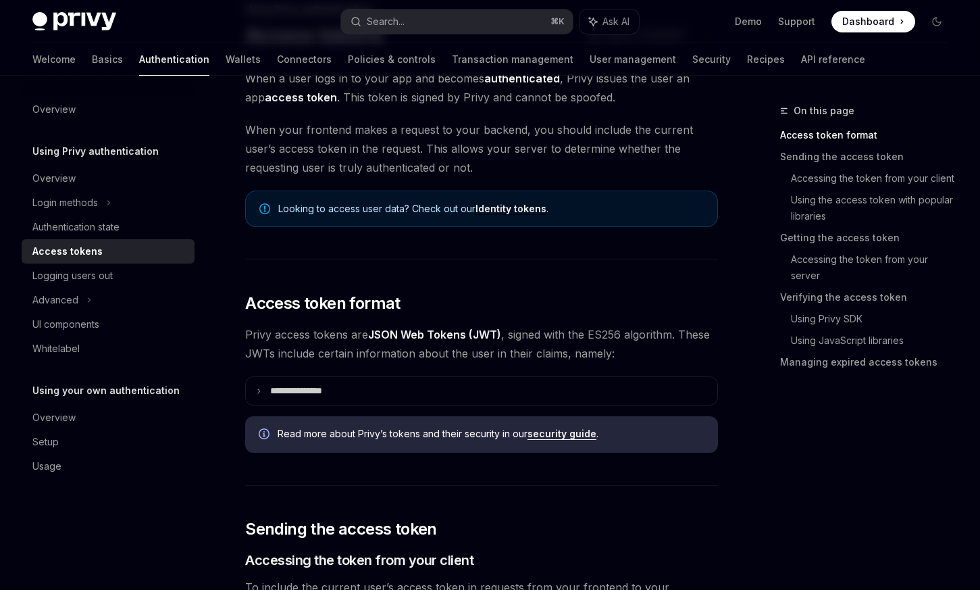
click at [602, 336] on span "Privy access tokens are JSON Web Tokens (JWT) , signed with the ES256 algorithm…" at bounding box center [481, 344] width 473 height 38
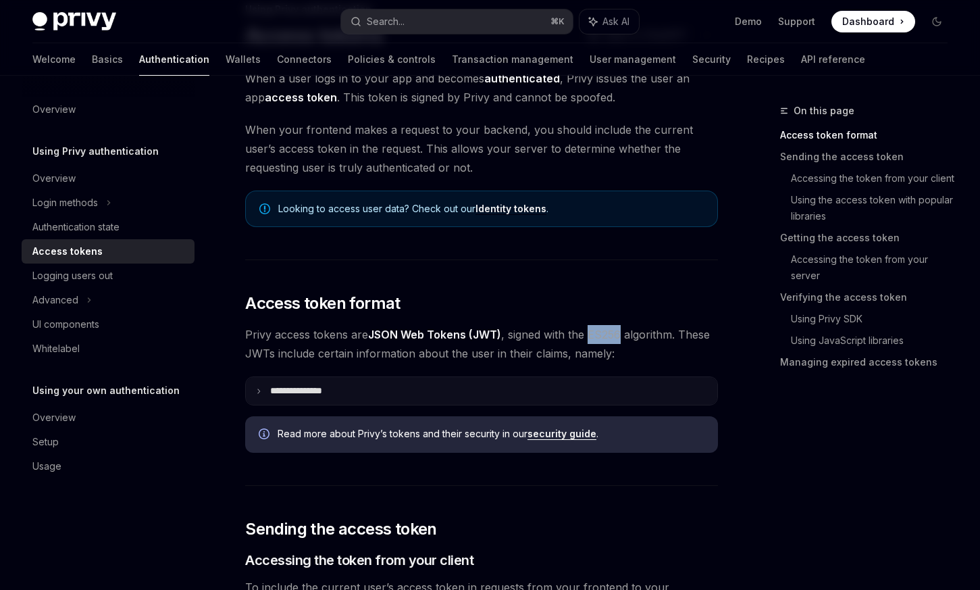
copy span "ES256"
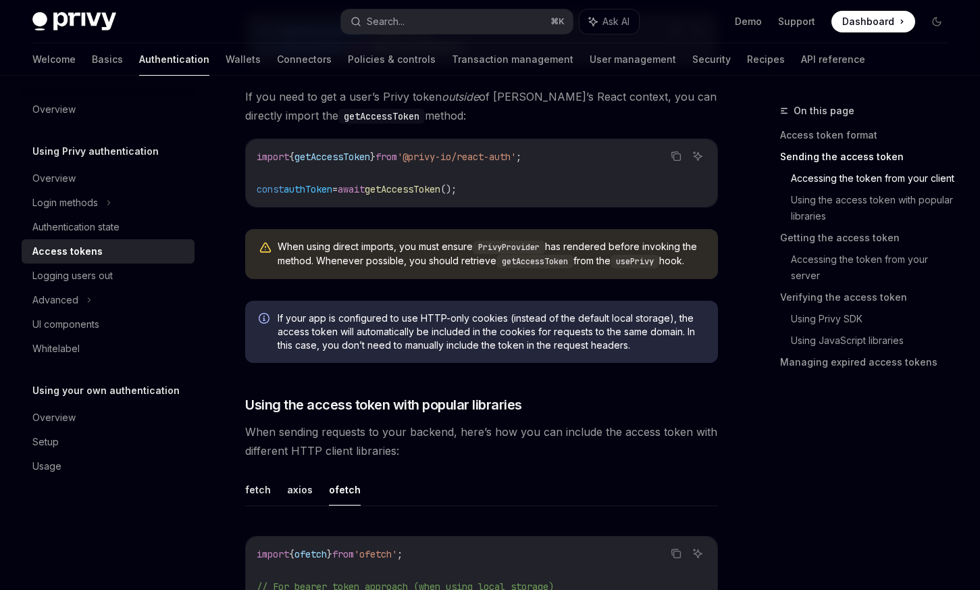
scroll to position [1123, 0]
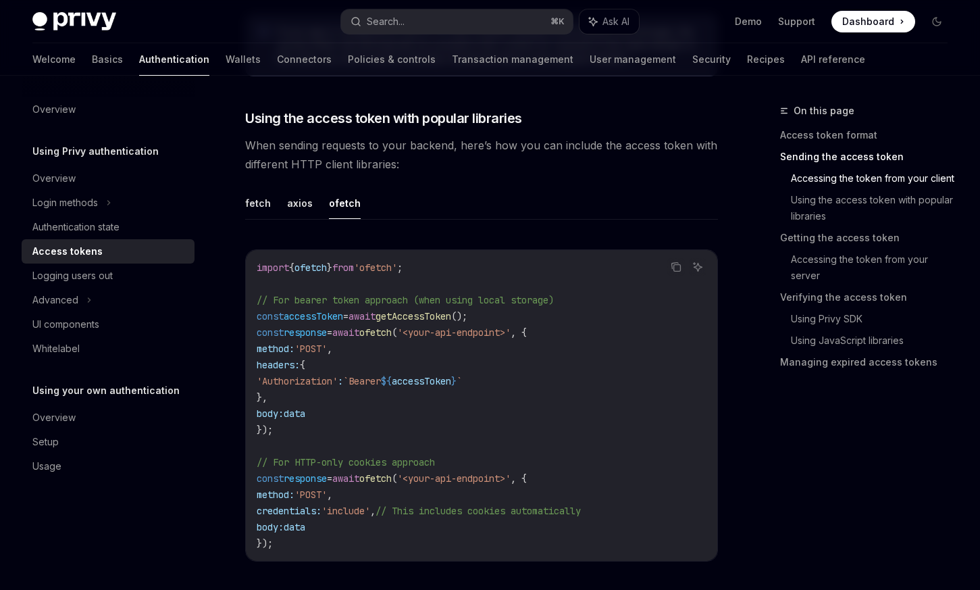
click at [72, 251] on div "Access tokens" at bounding box center [67, 251] width 70 height 16
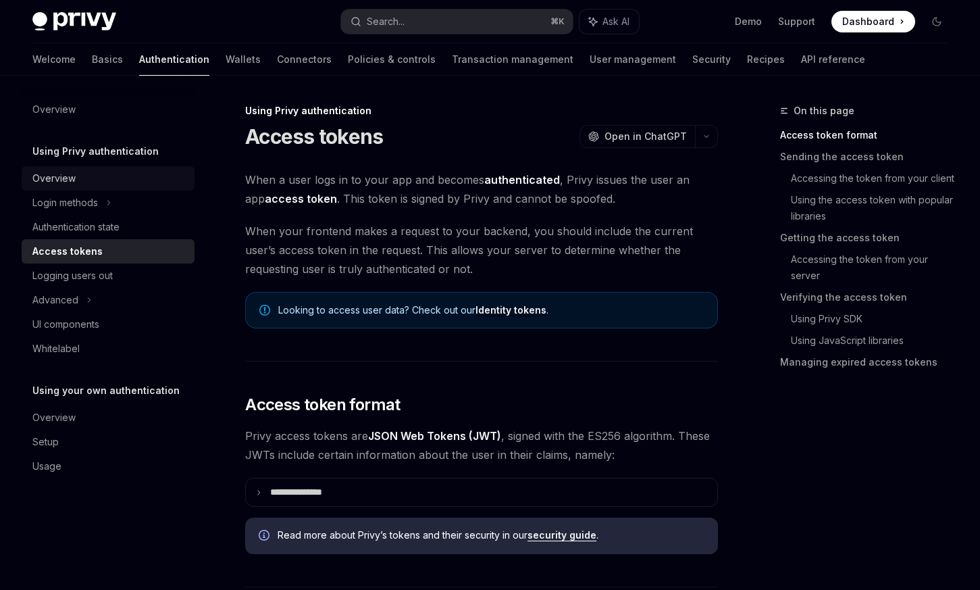
click at [88, 172] on div "Overview" at bounding box center [109, 178] width 154 height 16
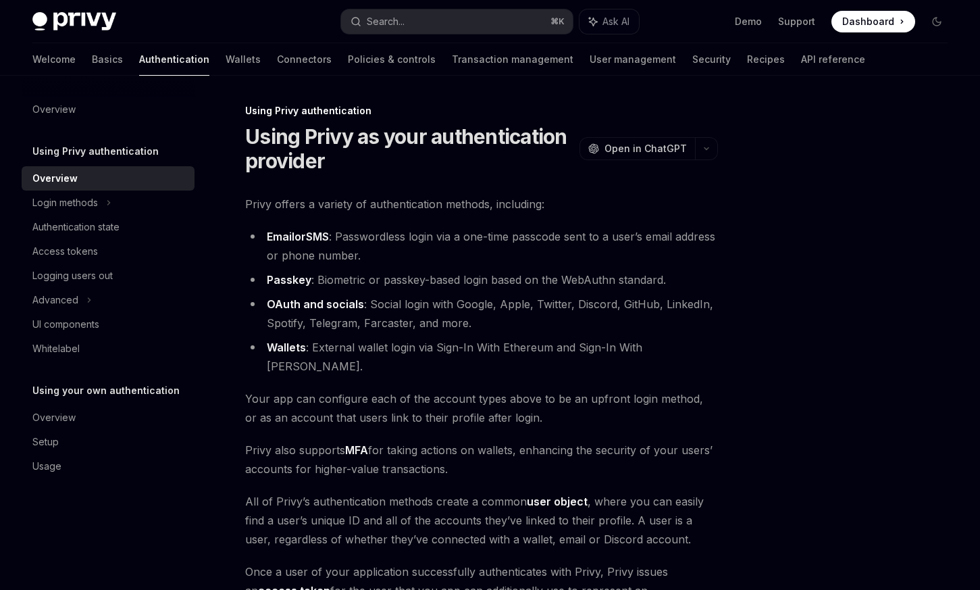
scroll to position [211, 0]
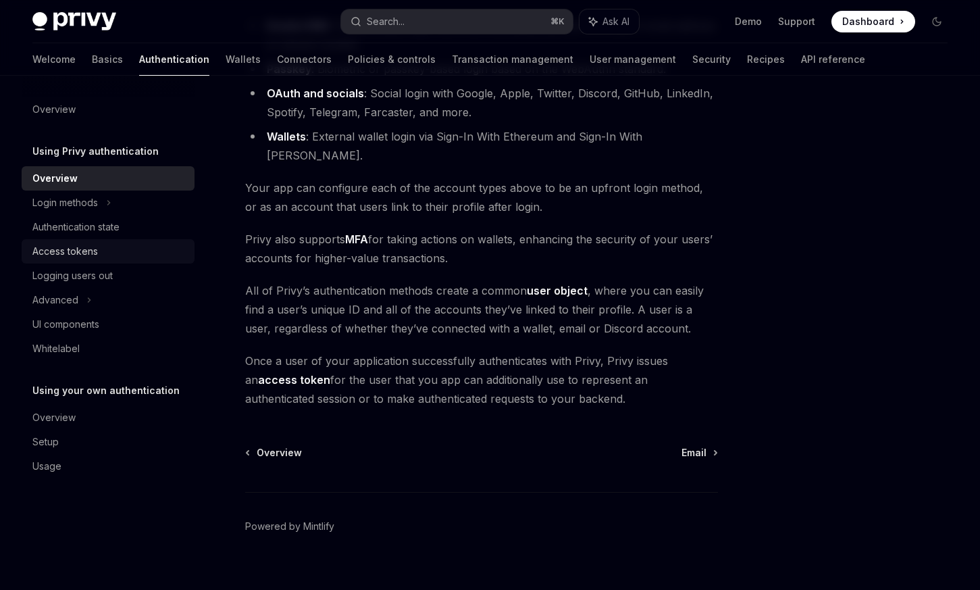
click at [116, 239] on link "Access tokens" at bounding box center [108, 251] width 173 height 24
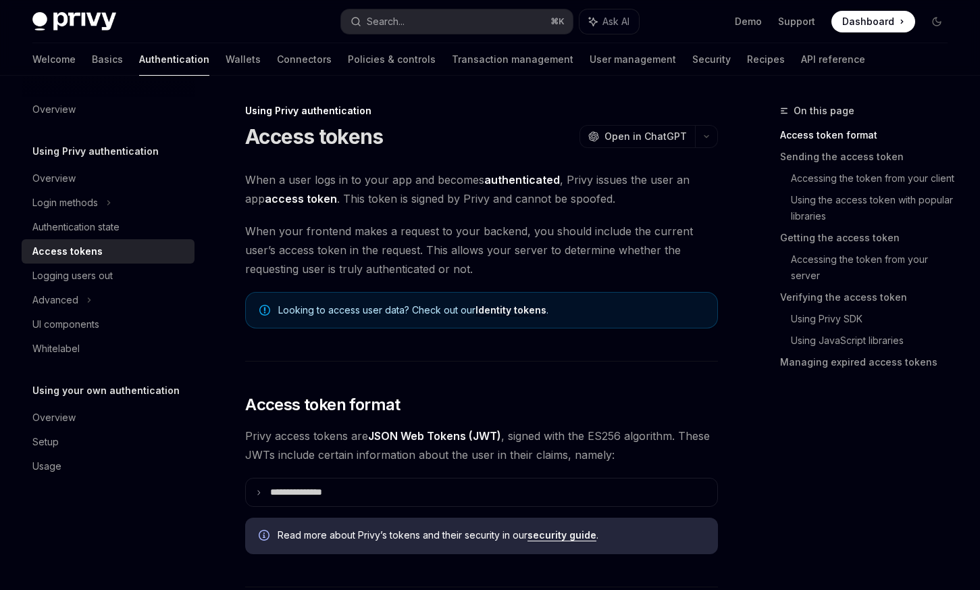
scroll to position [304, 0]
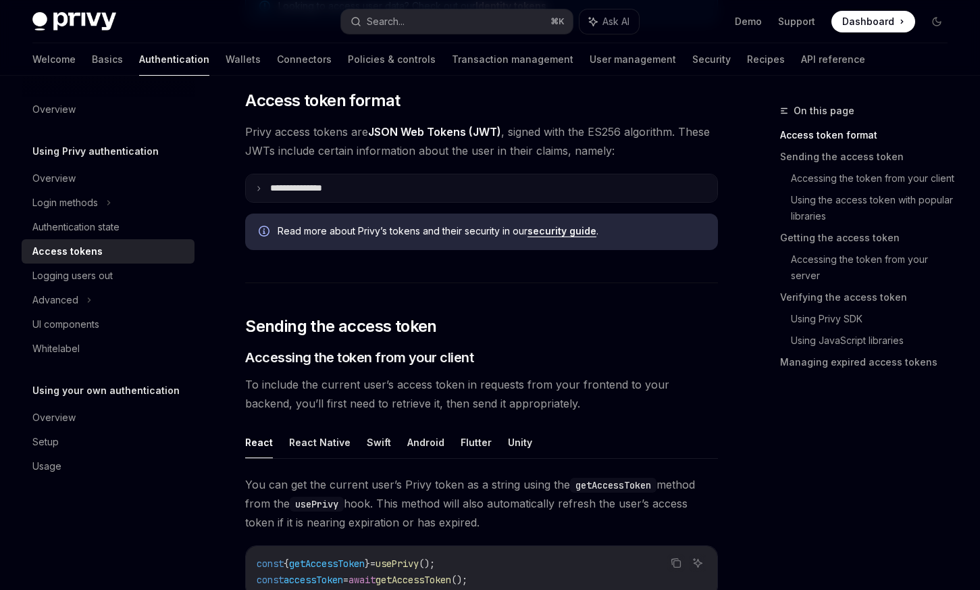
click at [361, 200] on summary "**********" at bounding box center [481, 188] width 471 height 28
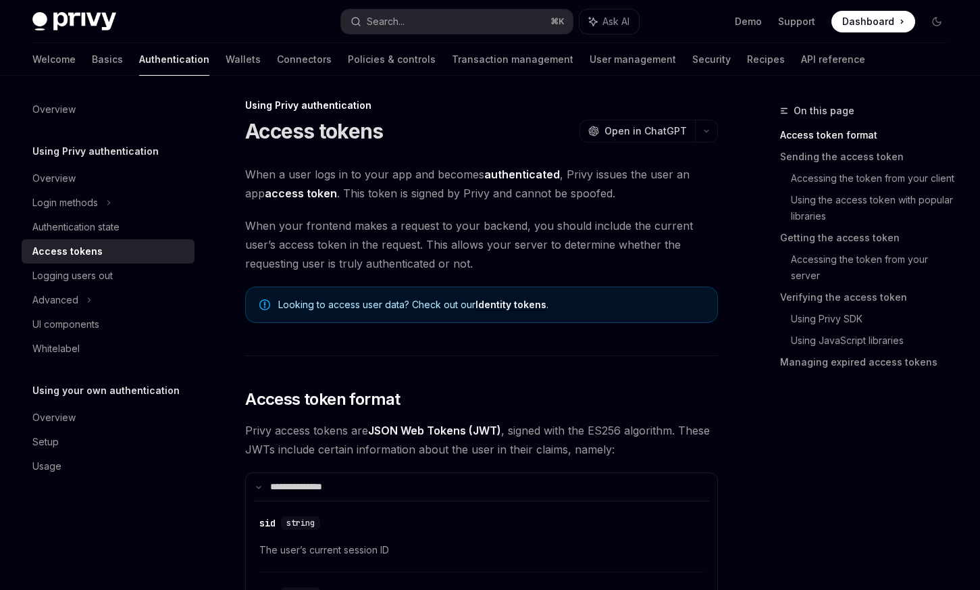
scroll to position [5, 0]
click at [517, 308] on link "Identity tokens" at bounding box center [511, 305] width 71 height 12
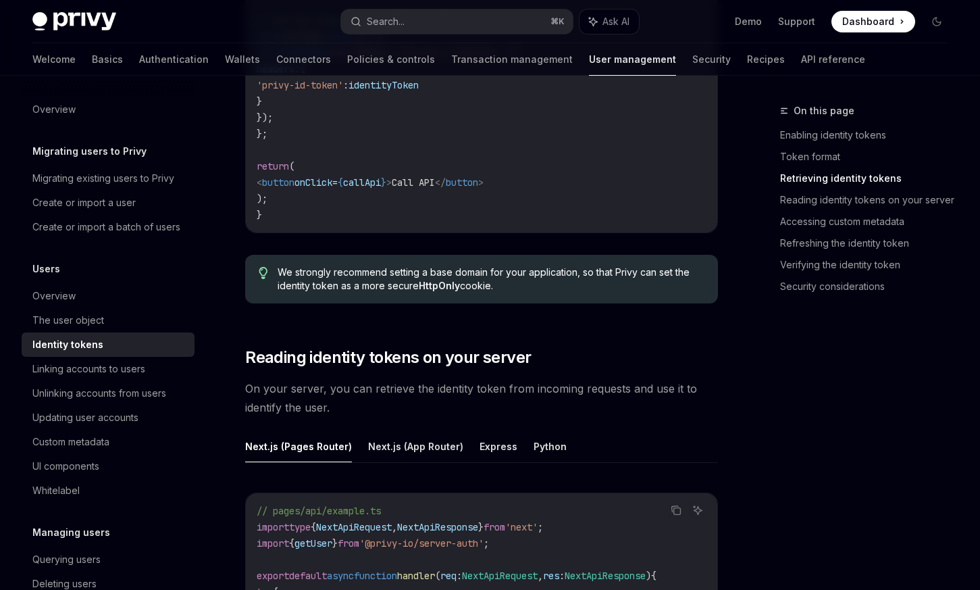
scroll to position [1611, 0]
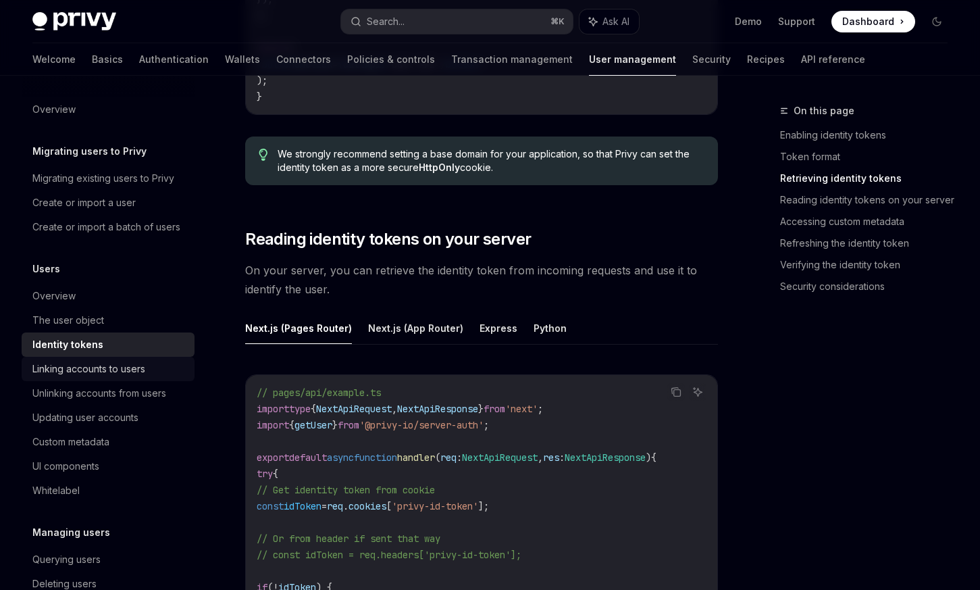
click at [108, 371] on div "Linking accounts to users" at bounding box center [88, 369] width 113 height 16
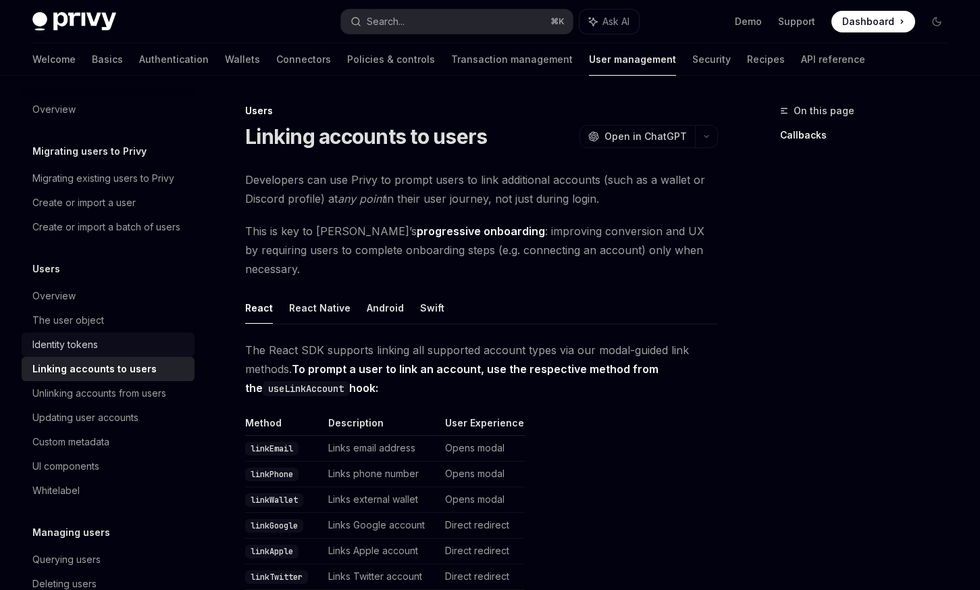
click at [109, 351] on div "Identity tokens" at bounding box center [109, 344] width 154 height 16
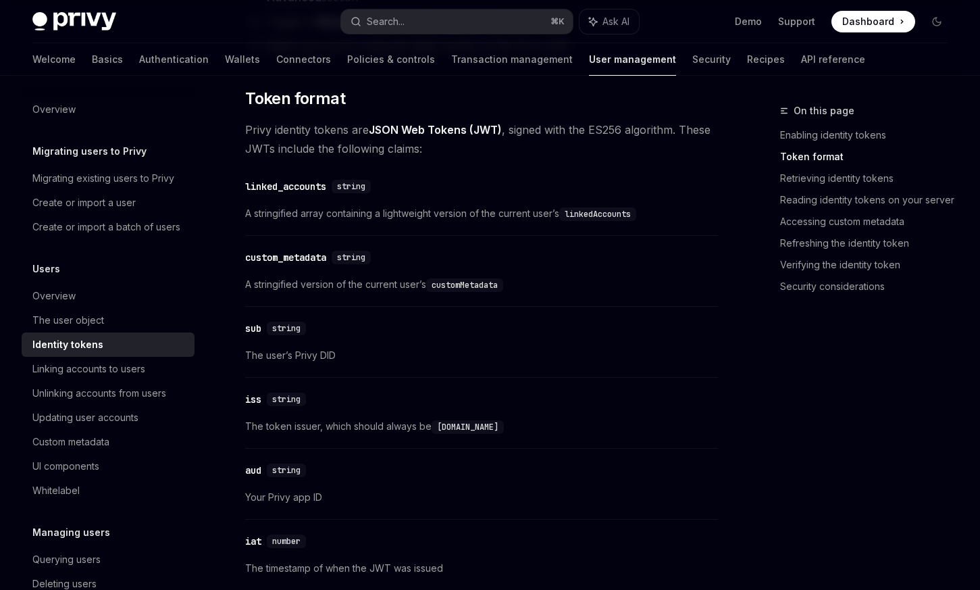
scroll to position [357, 0]
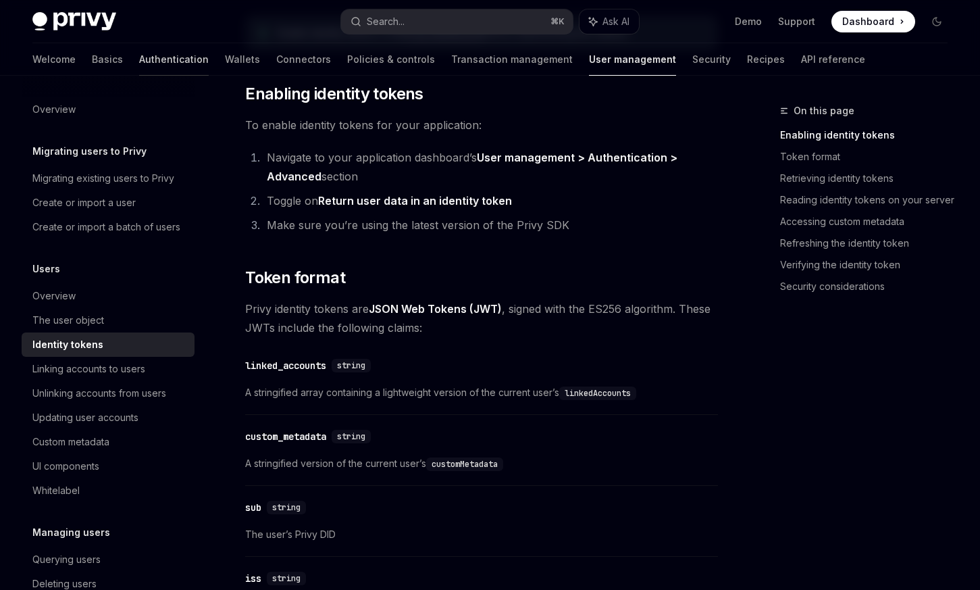
click at [139, 63] on link "Authentication" at bounding box center [174, 59] width 70 height 32
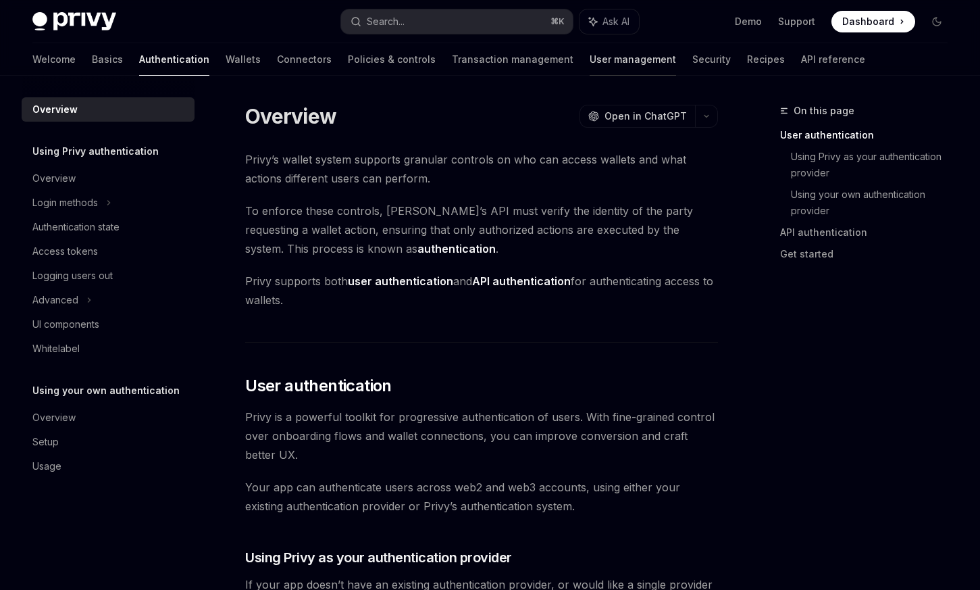
click at [590, 66] on link "User management" at bounding box center [633, 59] width 86 height 32
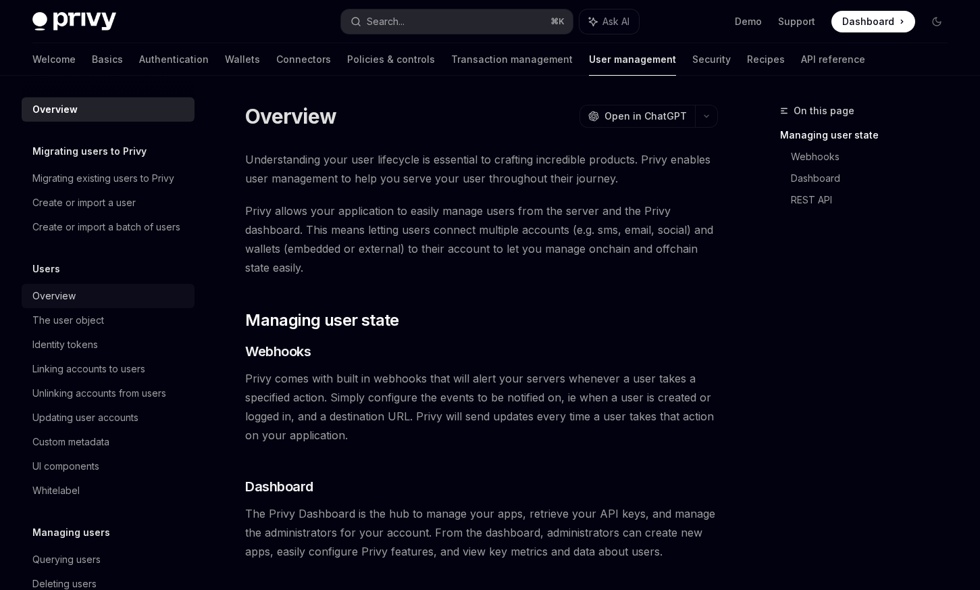
click at [65, 294] on div "Overview" at bounding box center [53, 296] width 43 height 16
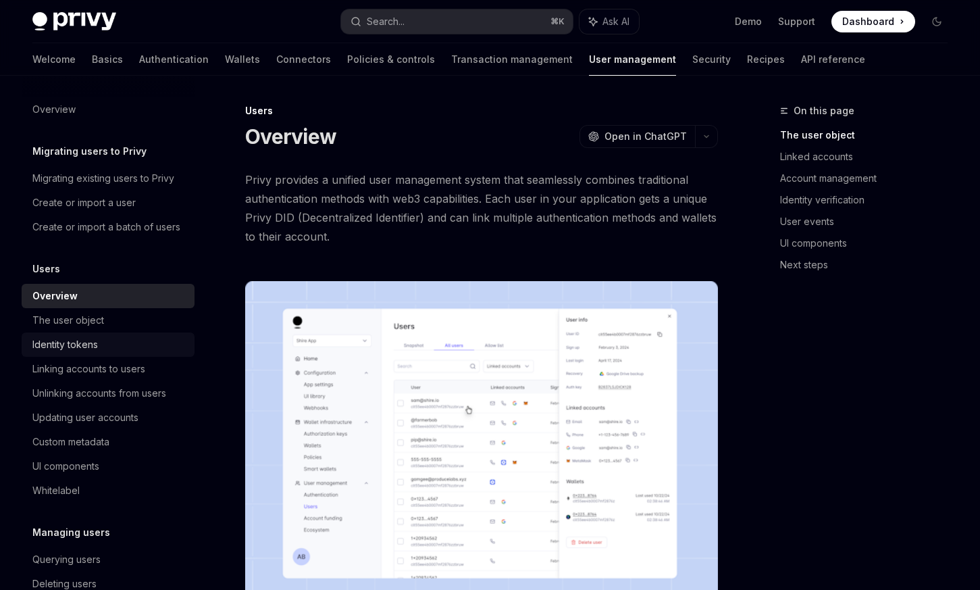
click at [101, 336] on div "Identity tokens" at bounding box center [109, 344] width 154 height 16
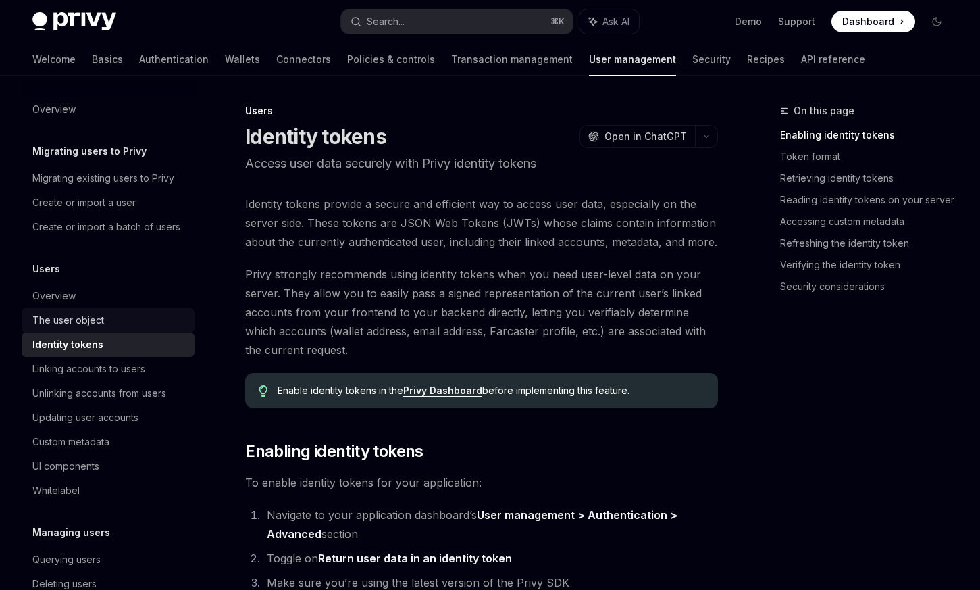
click at [107, 326] on div "The user object" at bounding box center [109, 320] width 154 height 16
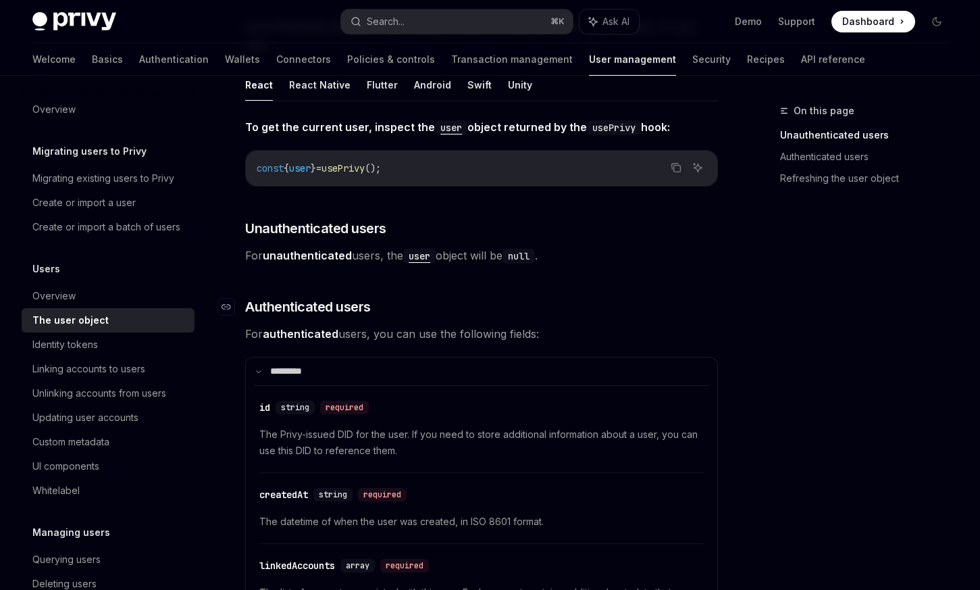
scroll to position [158, 0]
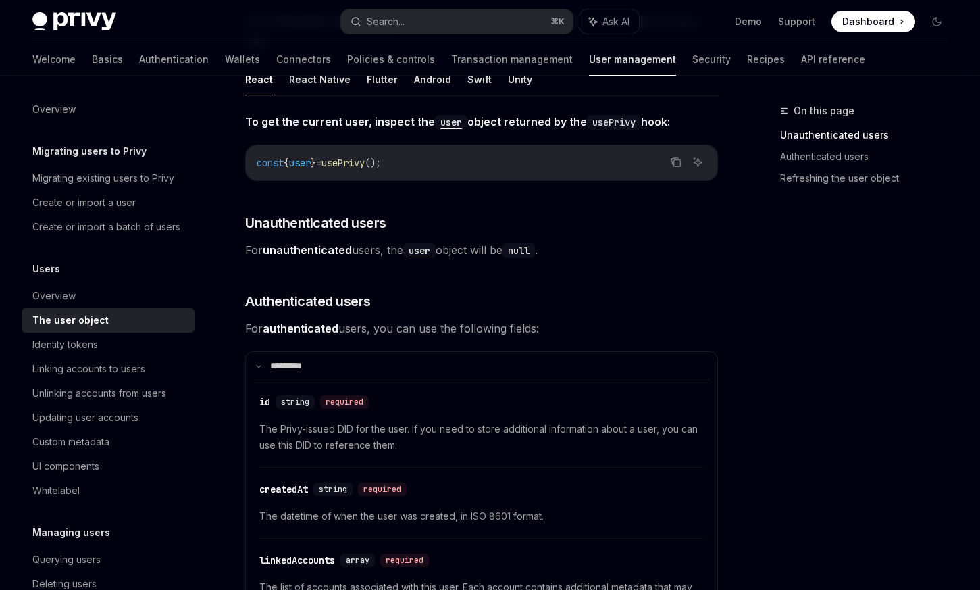
click at [345, 421] on span "The Privy-issued DID for the user. If you need to store additional information …" at bounding box center [481, 437] width 444 height 32
click at [349, 421] on span "The Privy-issued DID for the user. If you need to store additional information …" at bounding box center [481, 437] width 444 height 32
click at [459, 16] on button "Search... ⌘ K" at bounding box center [457, 21] width 232 height 24
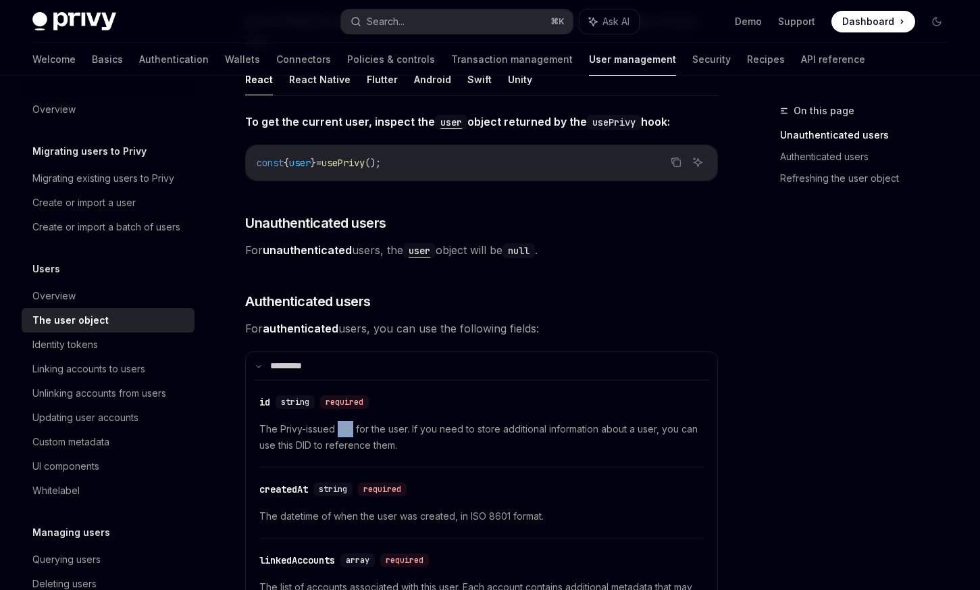
click at [418, 24] on div "Recent searches Setup passkeys 2. App configuration 2. App configuration 2. App…" at bounding box center [490, 295] width 980 height 590
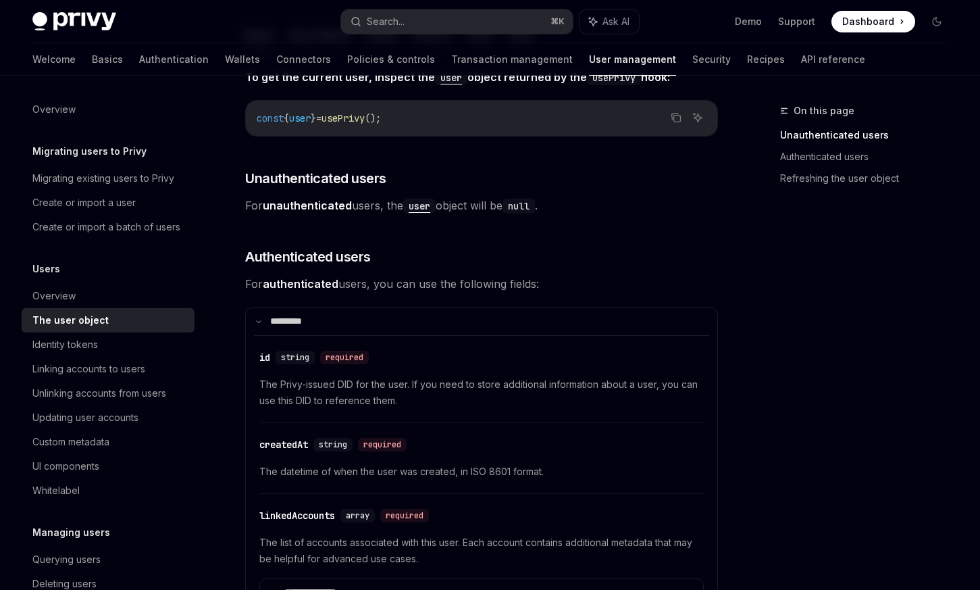
click at [603, 26] on span "Ask AI" at bounding box center [616, 22] width 27 height 14
type textarea "*"
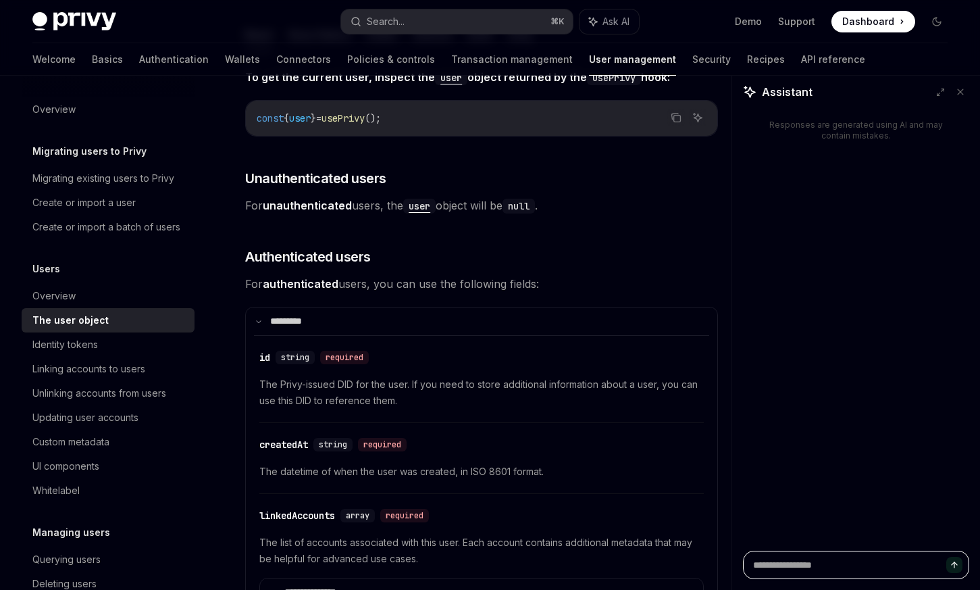
type textarea "*"
type textarea "**"
type textarea "*"
type textarea "***"
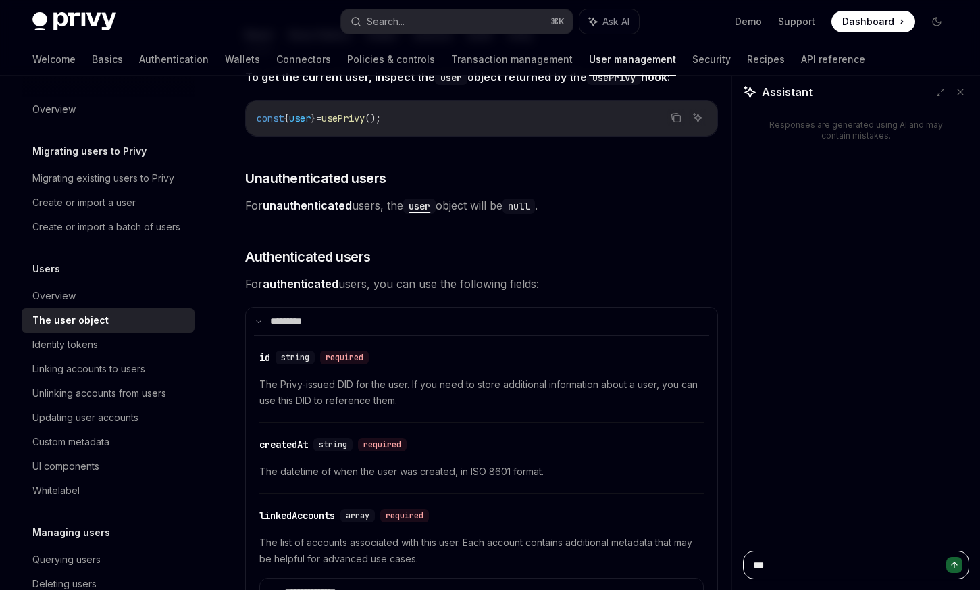
type textarea "*"
type textarea "****"
type textarea "*"
type textarea "****"
type textarea "*"
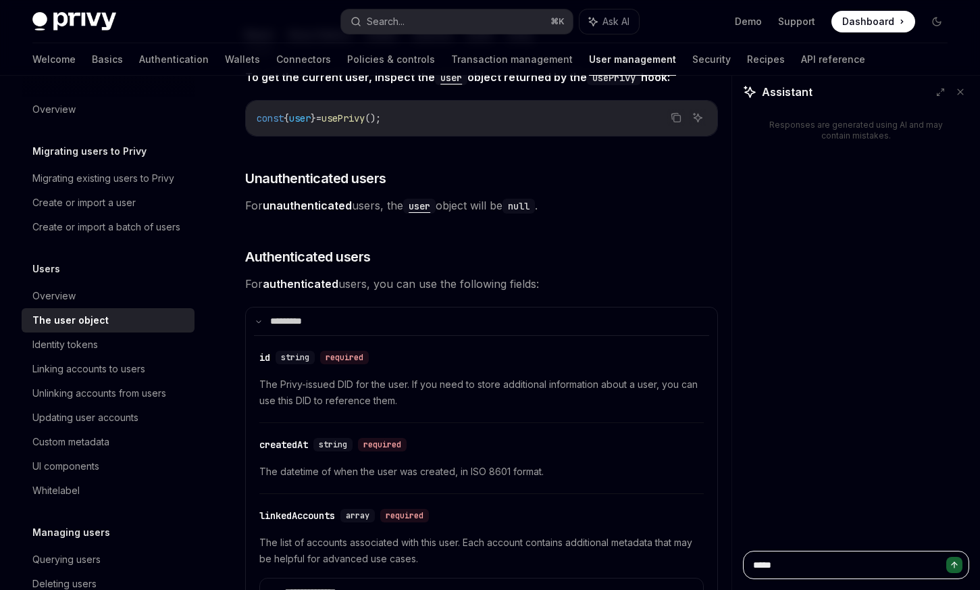
type textarea "******"
type textarea "*"
type textarea "*******"
type textarea "*"
type textarea "*******"
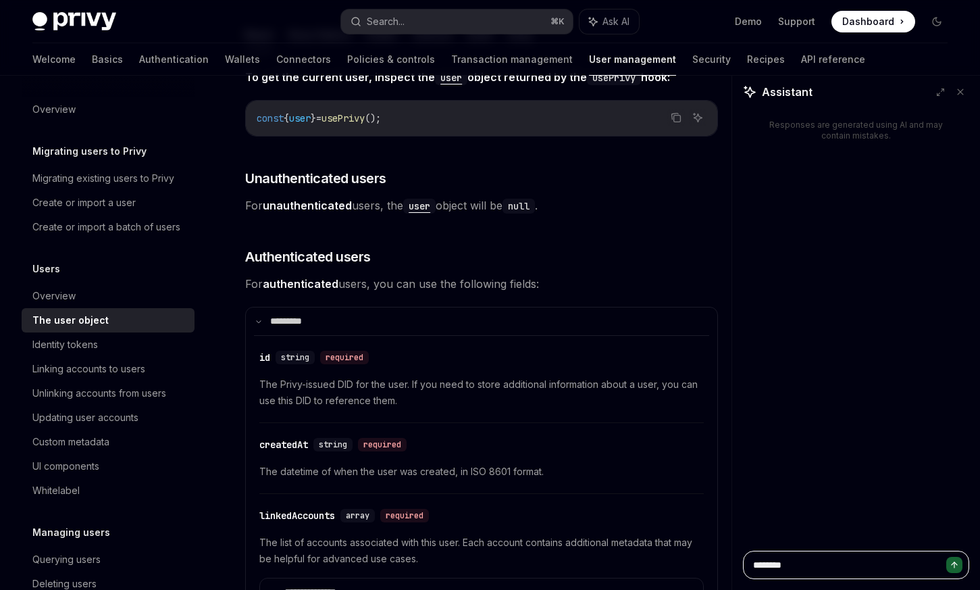
type textarea "*"
paste textarea "****"
type textarea "**********"
type textarea "*"
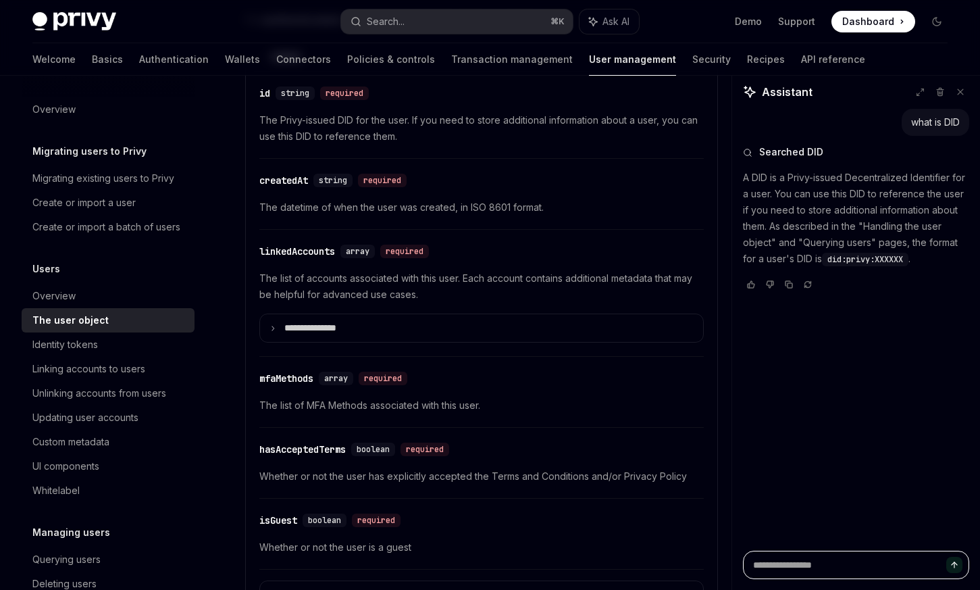
scroll to position [494, 0]
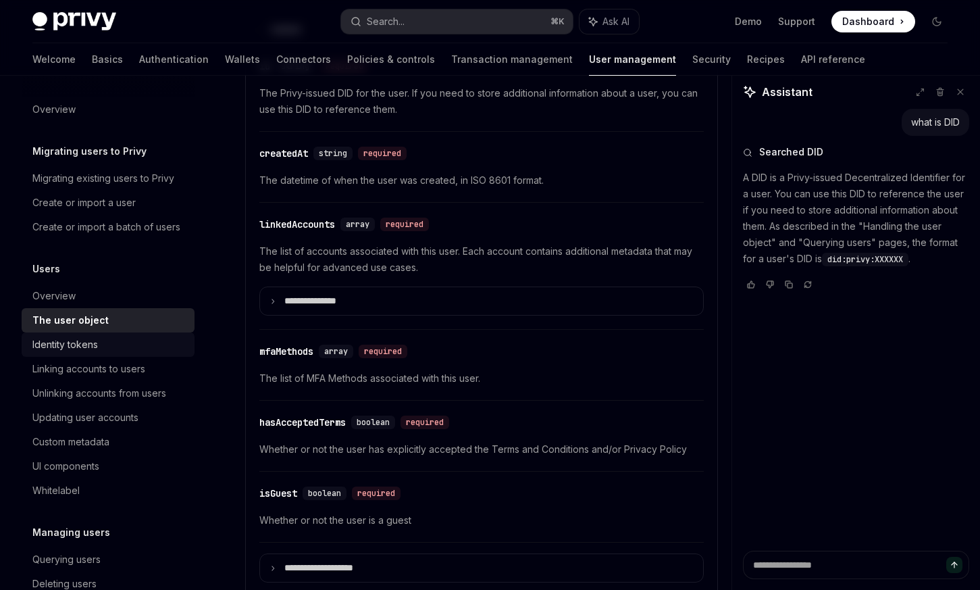
click at [111, 352] on div "Identity tokens" at bounding box center [109, 344] width 154 height 16
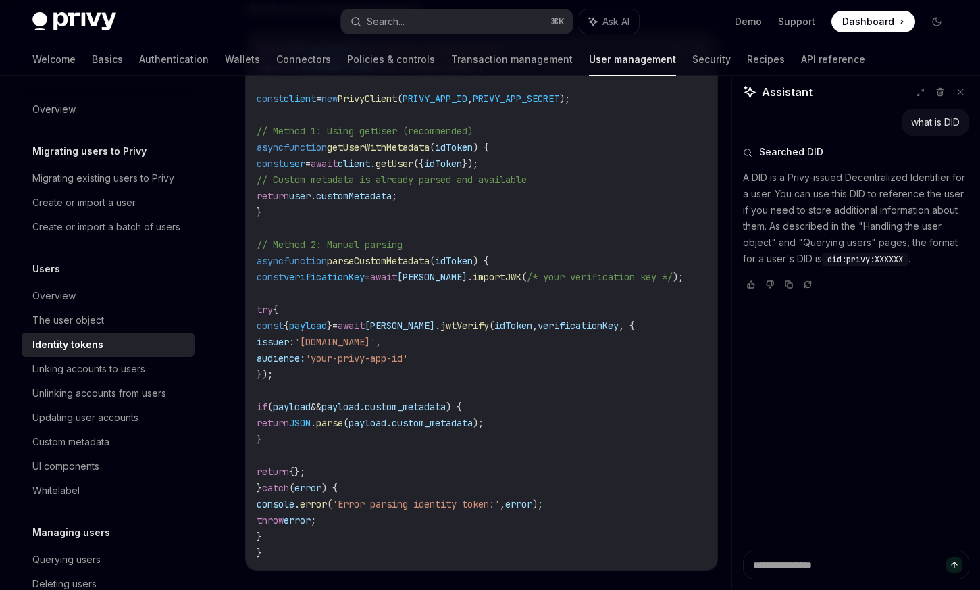
scroll to position [3306, 0]
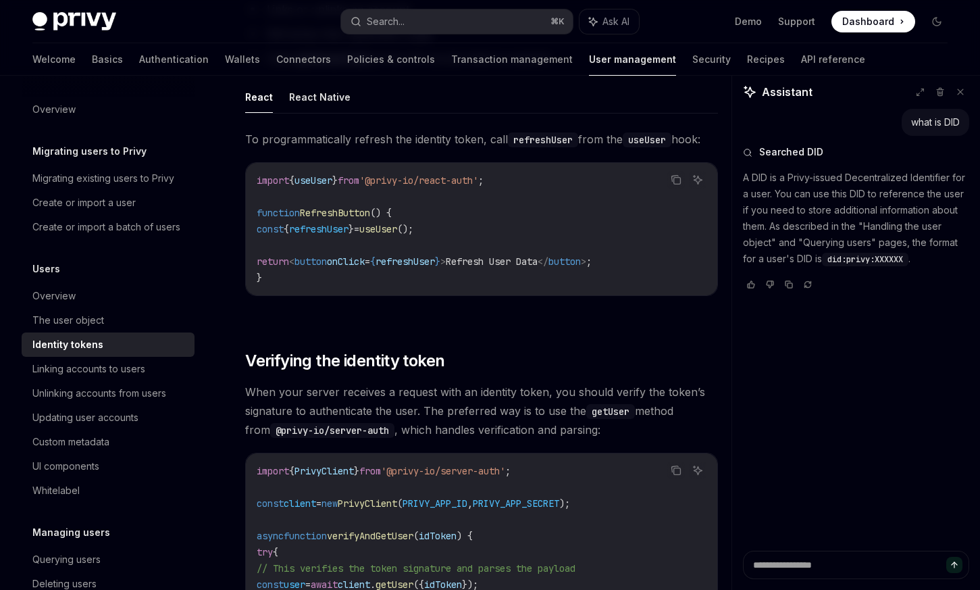
click at [113, 344] on div "Identity tokens" at bounding box center [109, 344] width 154 height 16
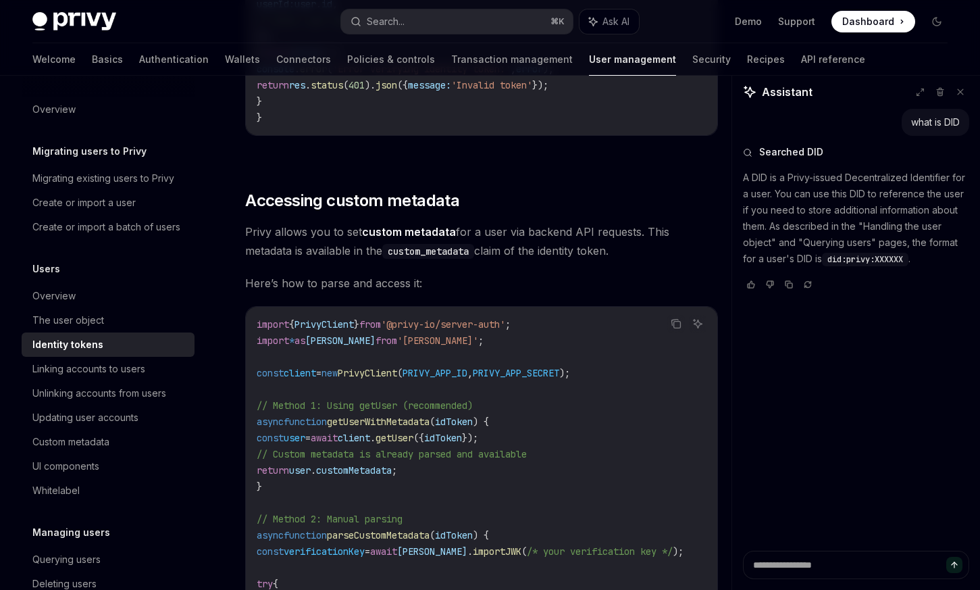
scroll to position [2419, 0]
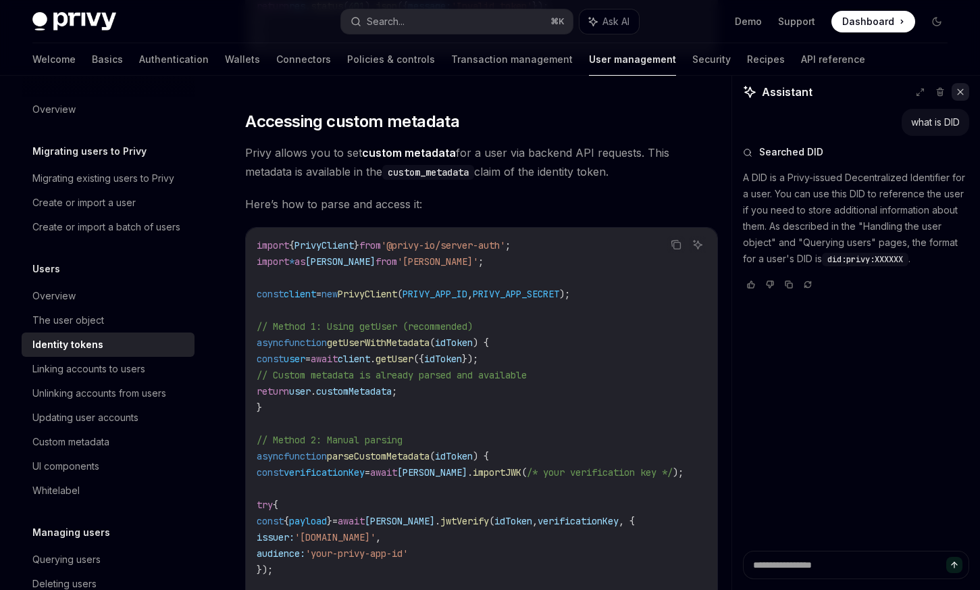
click at [963, 89] on icon at bounding box center [960, 91] width 9 height 9
type textarea "*"
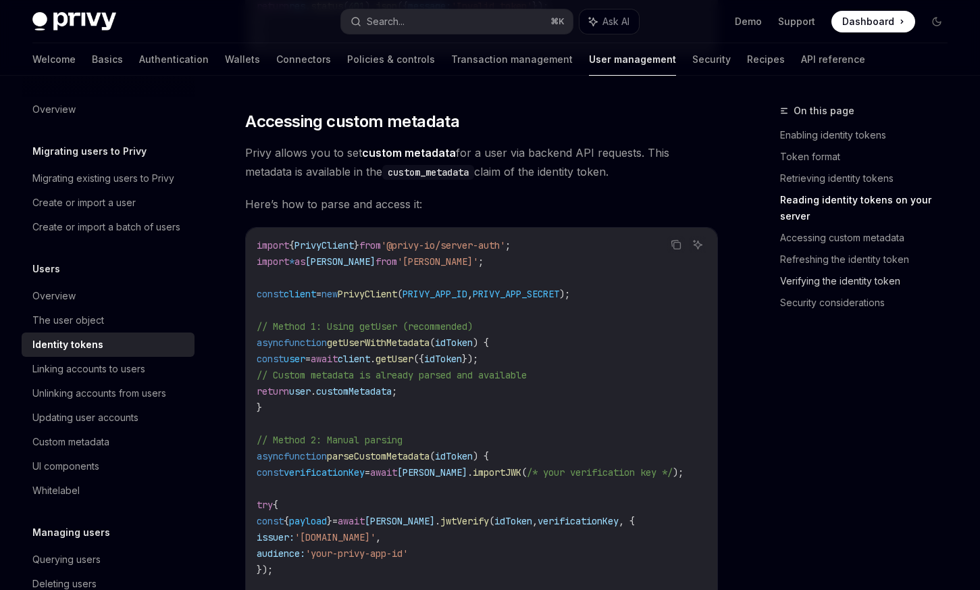
click at [825, 270] on link "Verifying the identity token" at bounding box center [869, 281] width 178 height 22
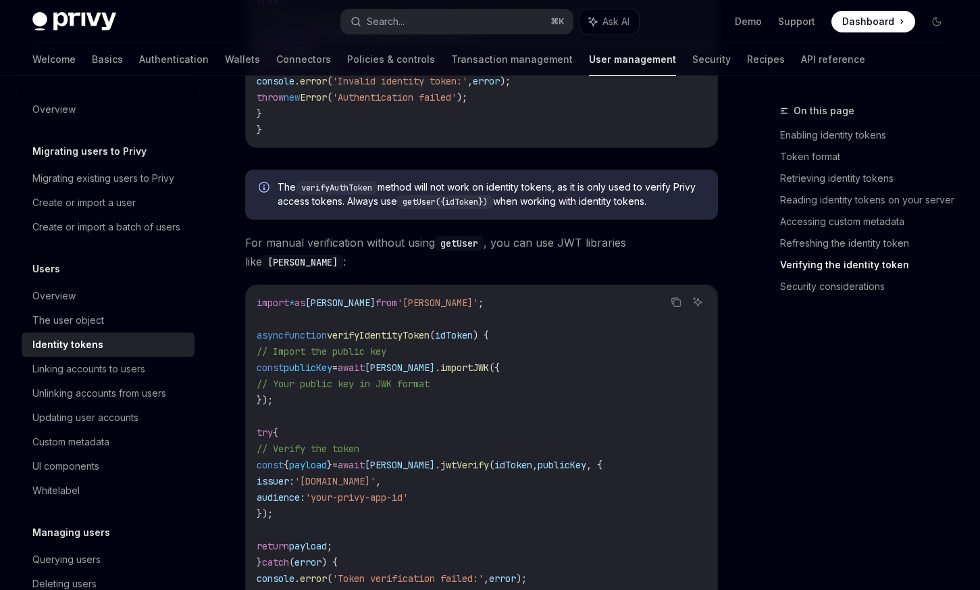
scroll to position [4030, 0]
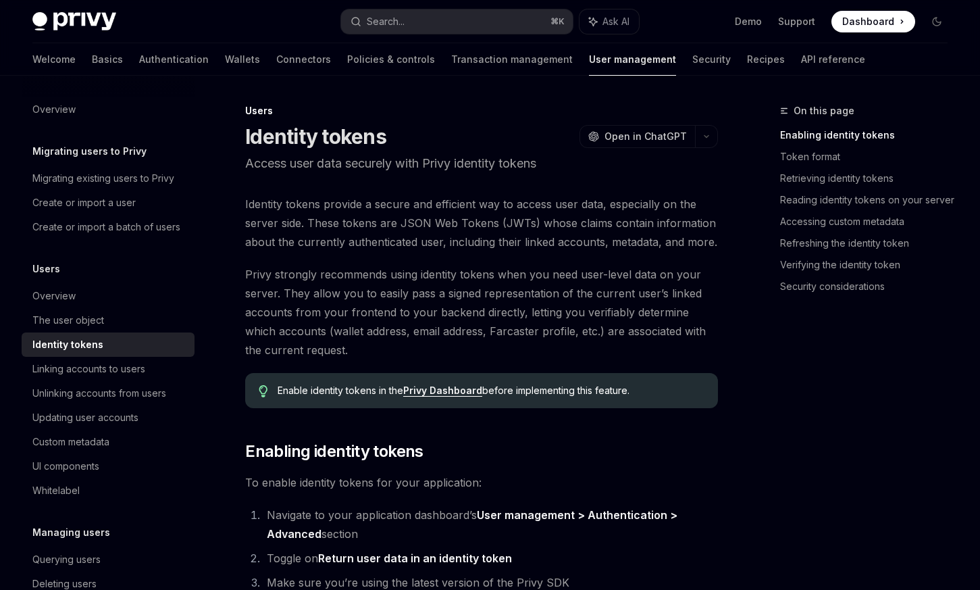
scroll to position [99, 0]
